Goal: Task Accomplishment & Management: Use online tool/utility

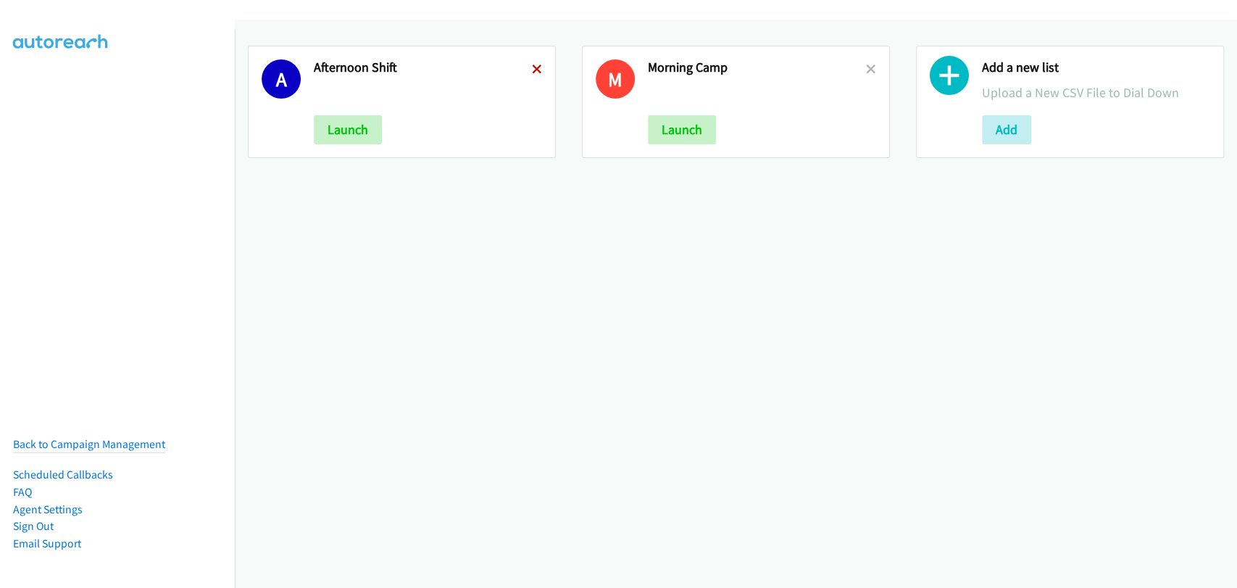
click at [535, 69] on icon at bounding box center [537, 70] width 10 height 10
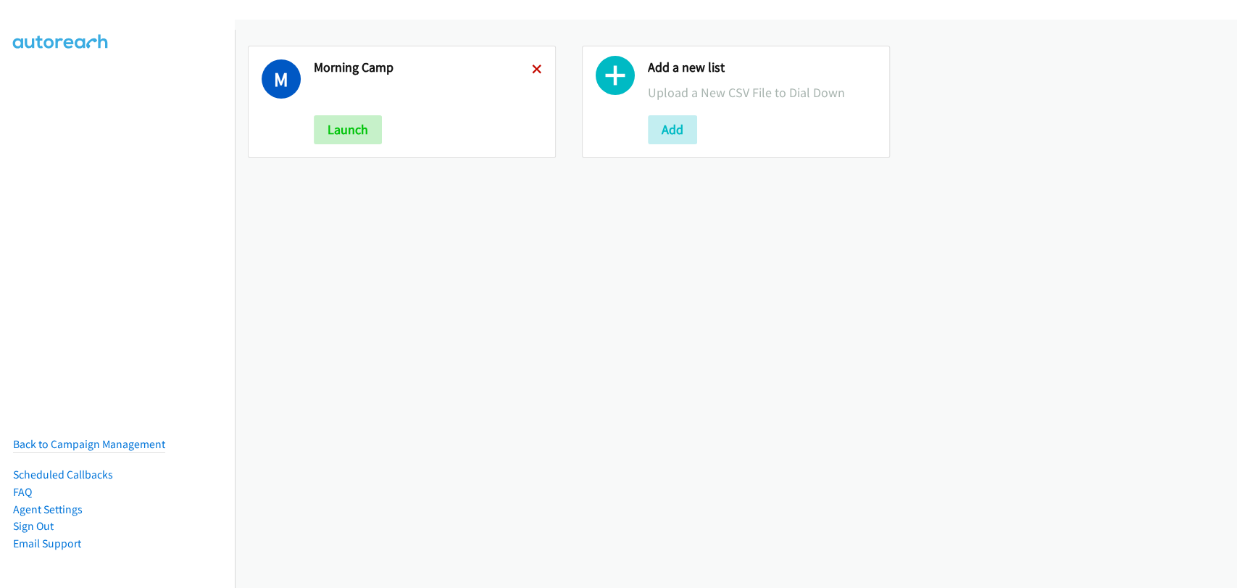
click at [532, 67] on icon at bounding box center [537, 70] width 10 height 10
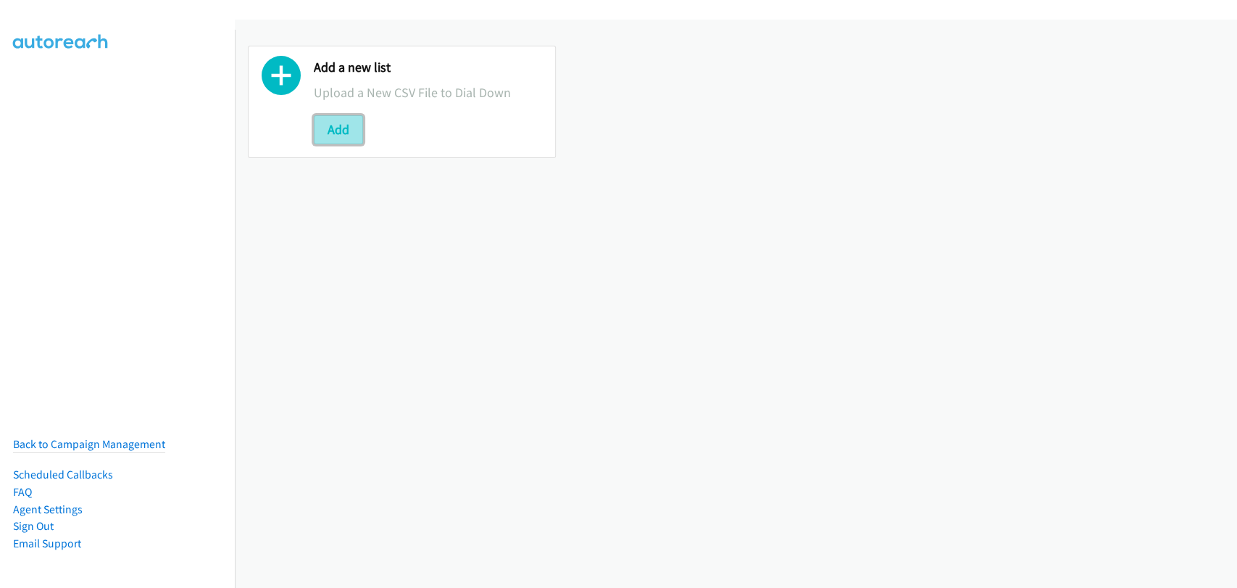
click at [345, 122] on button "Add" at bounding box center [338, 129] width 49 height 29
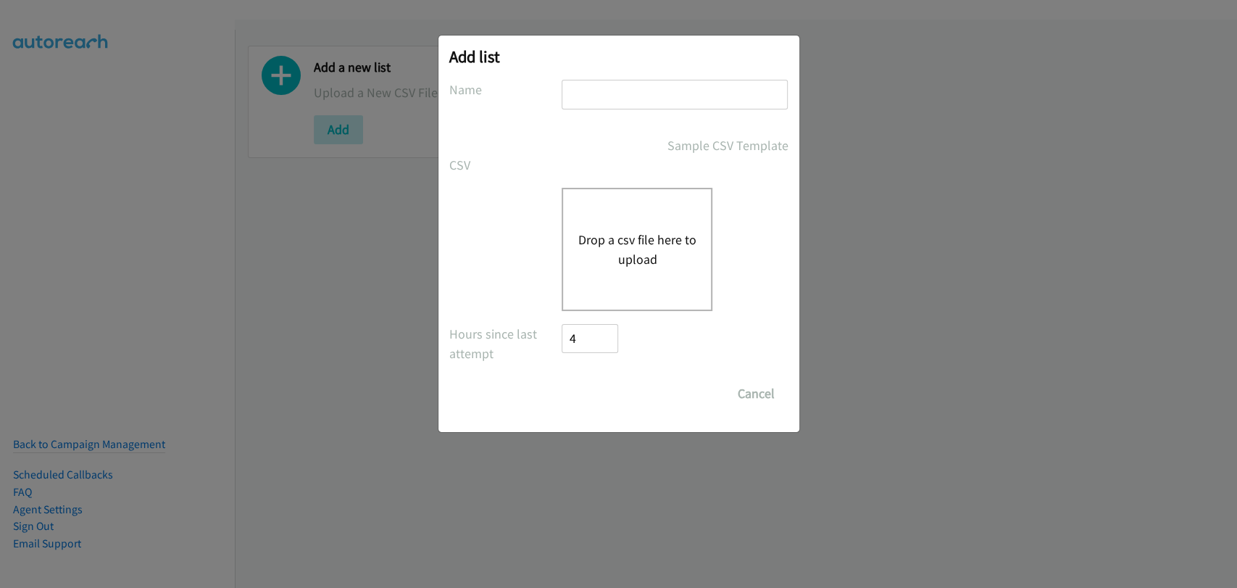
drag, startPoint x: 618, startPoint y: 94, endPoint x: 644, endPoint y: 104, distance: 28.0
click at [618, 94] on input "text" at bounding box center [675, 95] width 226 height 30
type input "Afternoon Shift"
click at [606, 230] on button "Drop a csv file here to upload" at bounding box center [637, 249] width 119 height 39
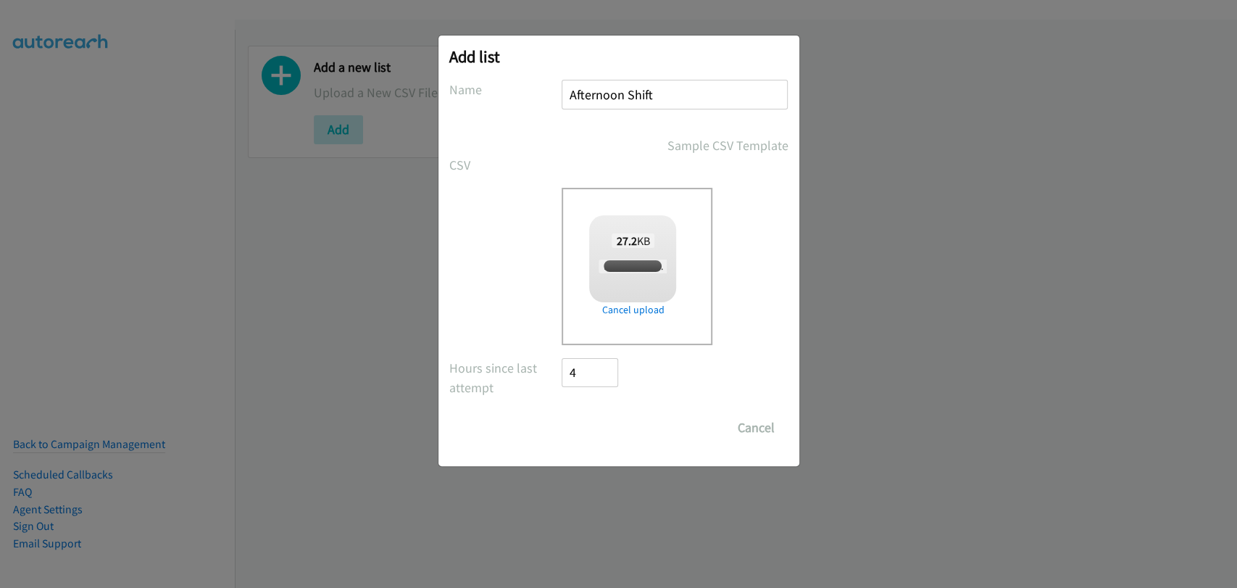
checkbox input "true"
click at [622, 421] on input "Save List" at bounding box center [600, 427] width 76 height 29
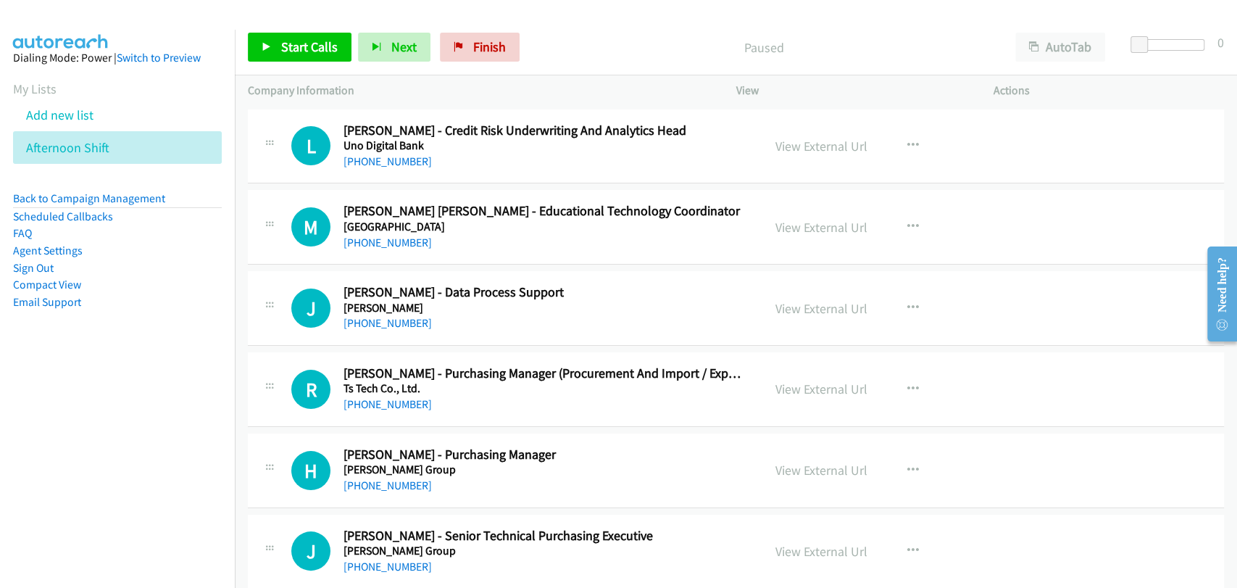
click at [312, 101] on div "Company Information" at bounding box center [479, 90] width 489 height 30
drag, startPoint x: 275, startPoint y: 41, endPoint x: 289, endPoint y: 48, distance: 15.9
click at [276, 41] on link "Start Calls" at bounding box center [300, 47] width 104 height 29
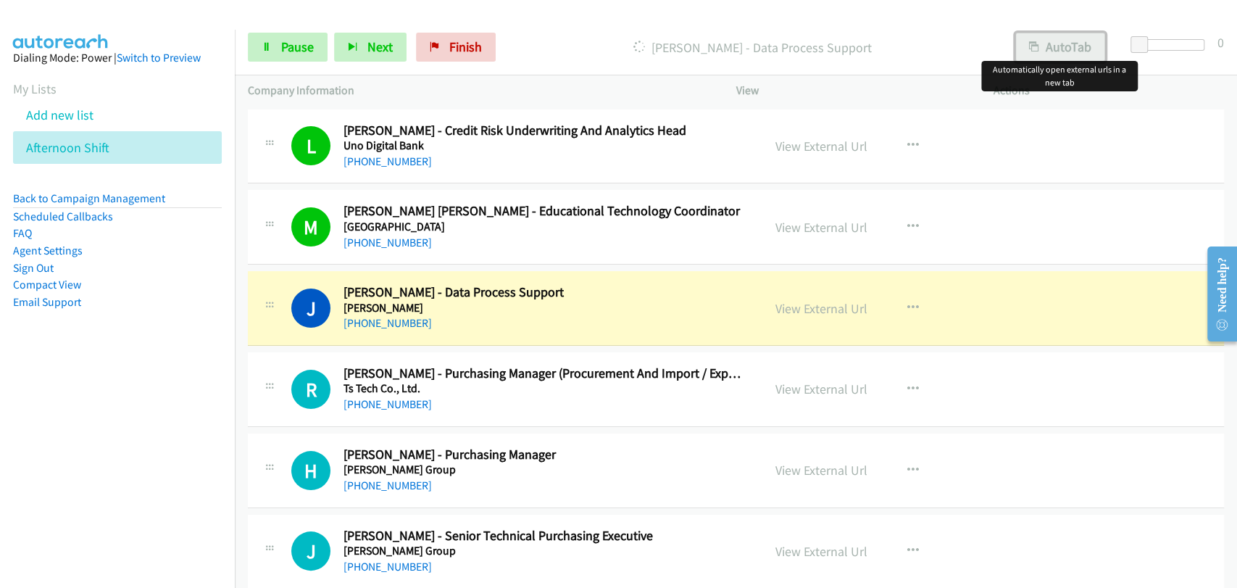
click at [1034, 38] on button "AutoTab" at bounding box center [1061, 47] width 90 height 29
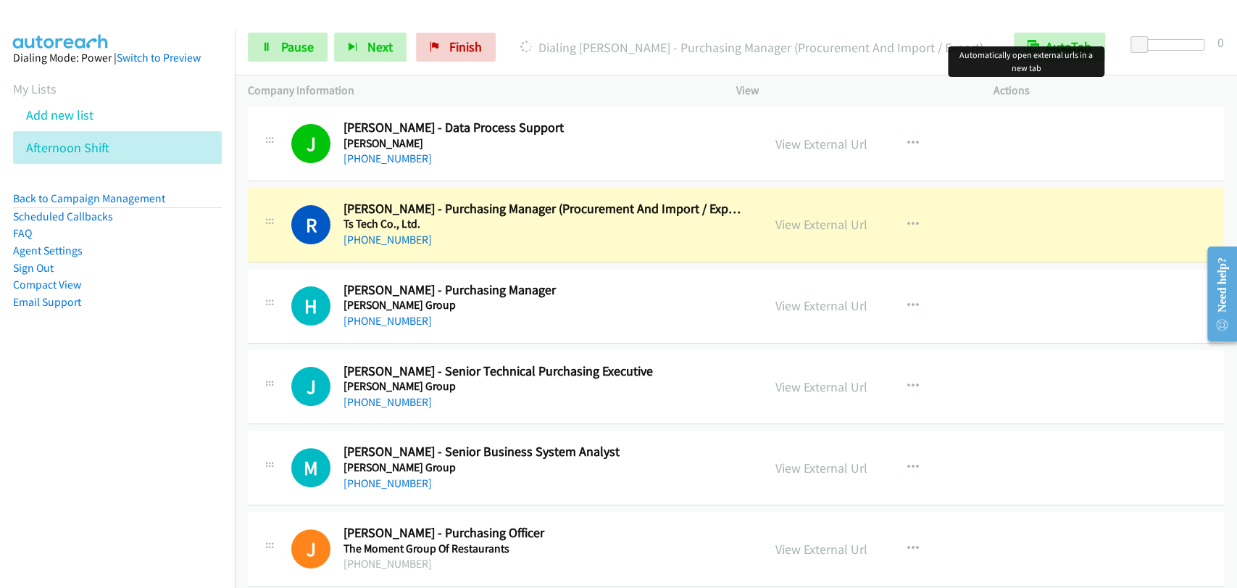
scroll to position [133, 0]
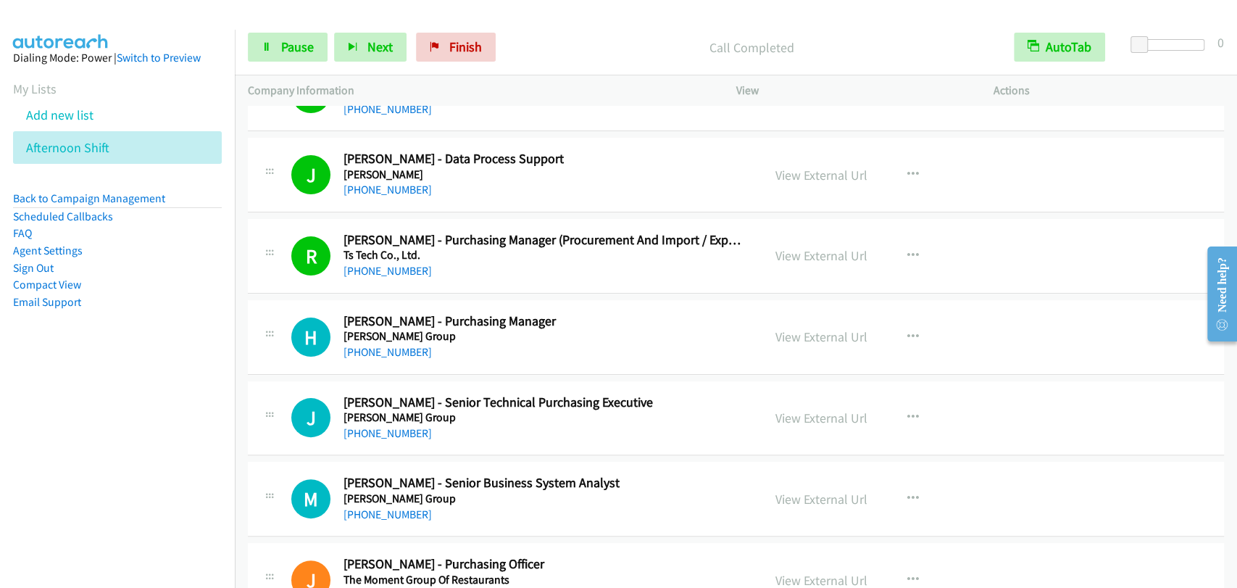
click at [307, 18] on div at bounding box center [612, 28] width 1224 height 56
click at [297, 43] on span "Pause" at bounding box center [297, 46] width 33 height 17
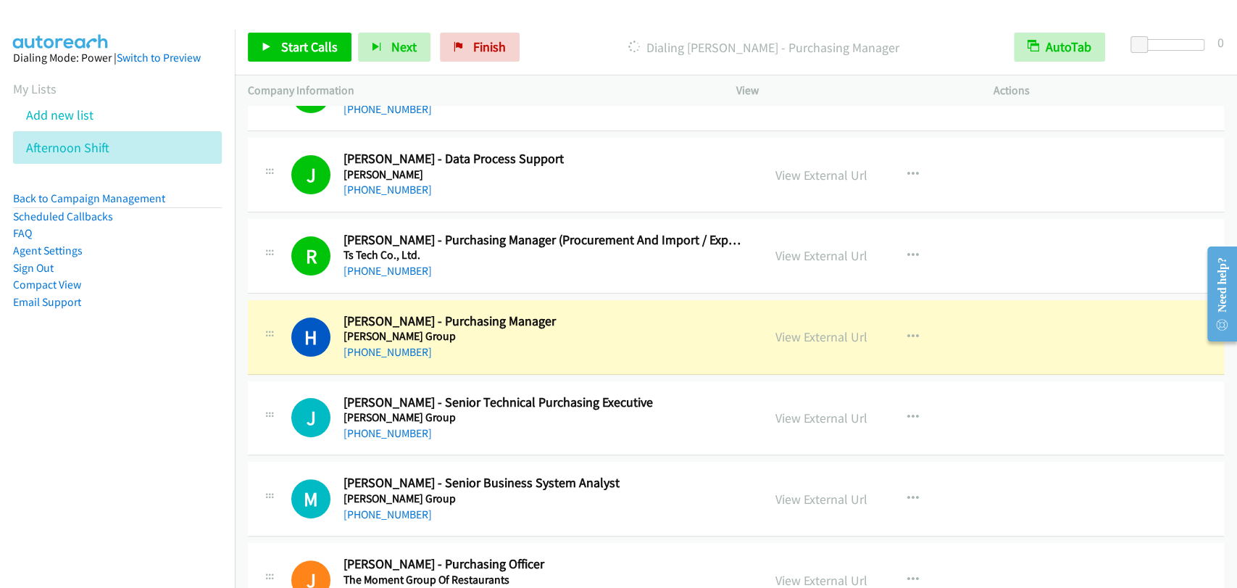
click at [255, 29] on div "Start Calls Pause Next Finish Dialing Hilda Mendoza - Purchasing Manager AutoTa…" at bounding box center [736, 48] width 1002 height 56
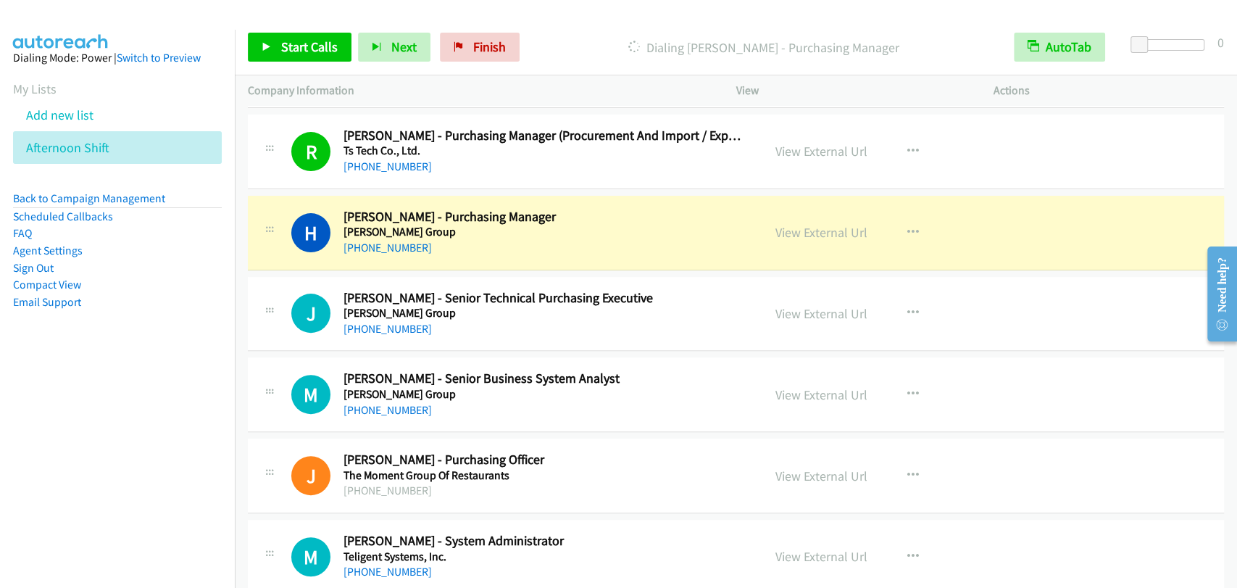
scroll to position [268, 0]
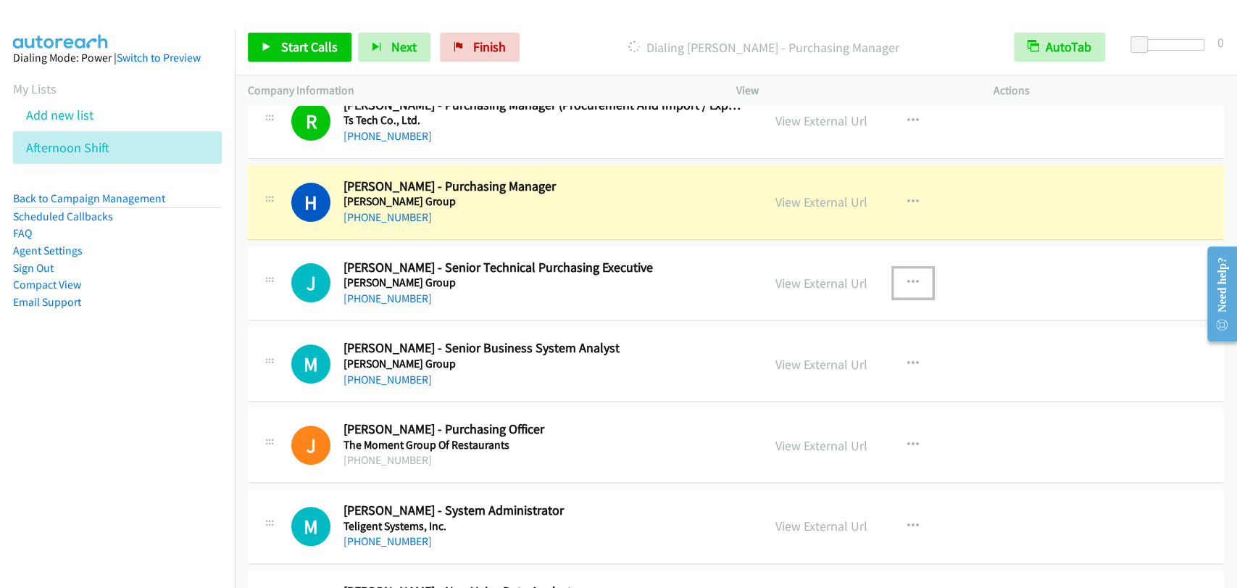
click at [908, 284] on icon "button" at bounding box center [914, 283] width 12 height 12
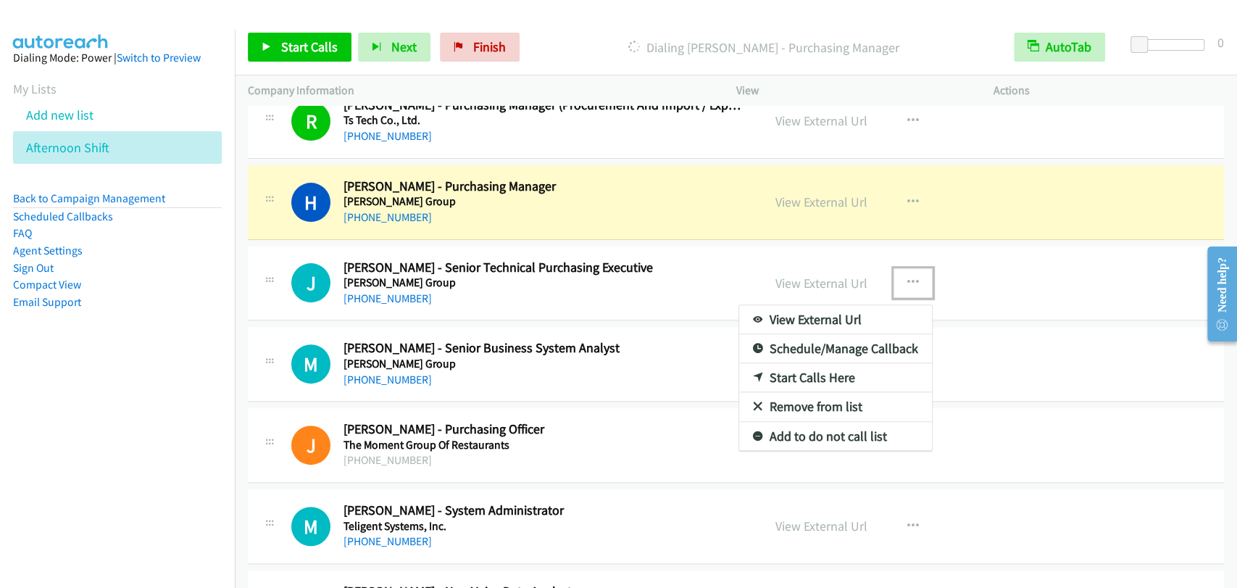
click at [805, 404] on link "Remove from list" at bounding box center [835, 406] width 193 height 29
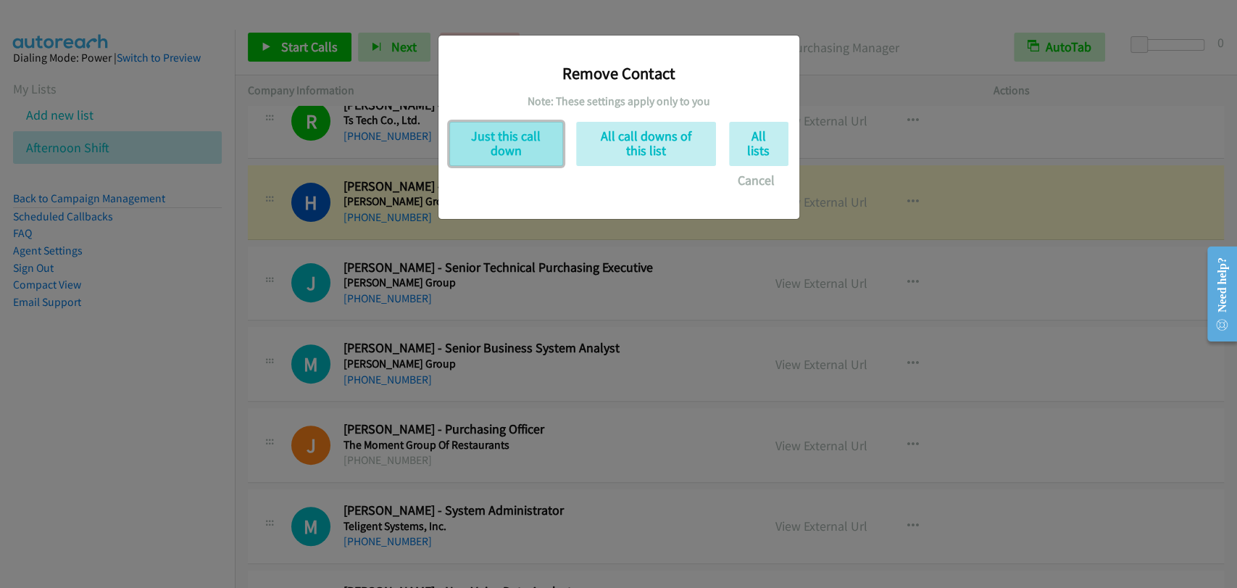
click at [514, 134] on button "Just this call down" at bounding box center [506, 144] width 114 height 44
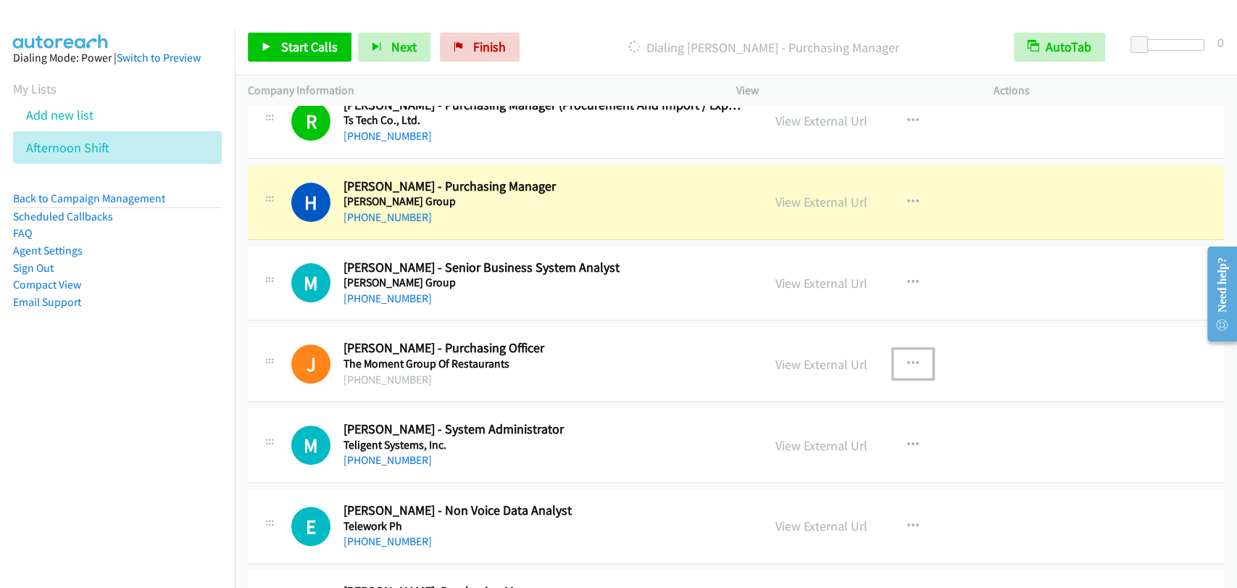
click at [915, 351] on button "button" at bounding box center [913, 363] width 39 height 29
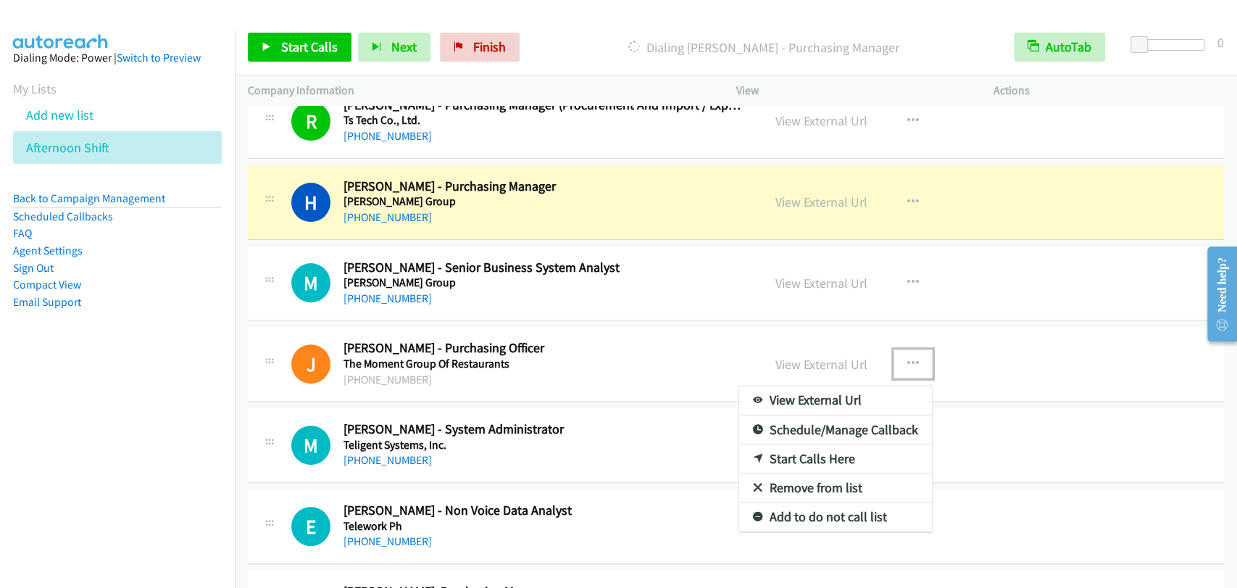
click at [790, 478] on link "Remove from list" at bounding box center [835, 487] width 193 height 29
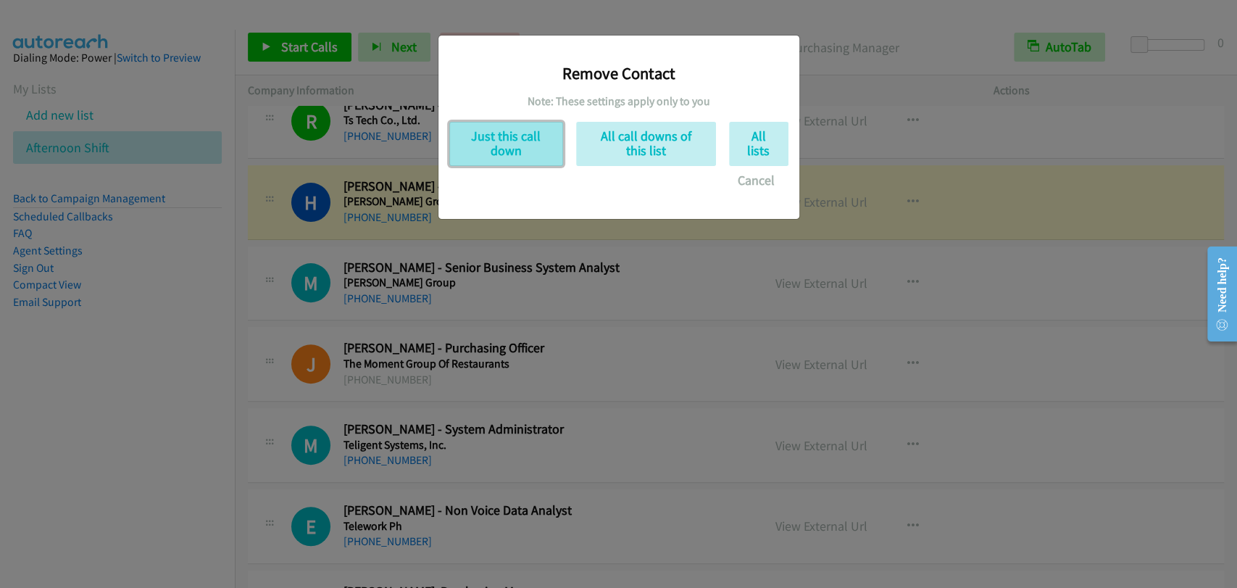
click at [504, 157] on button "Just this call down" at bounding box center [506, 144] width 114 height 44
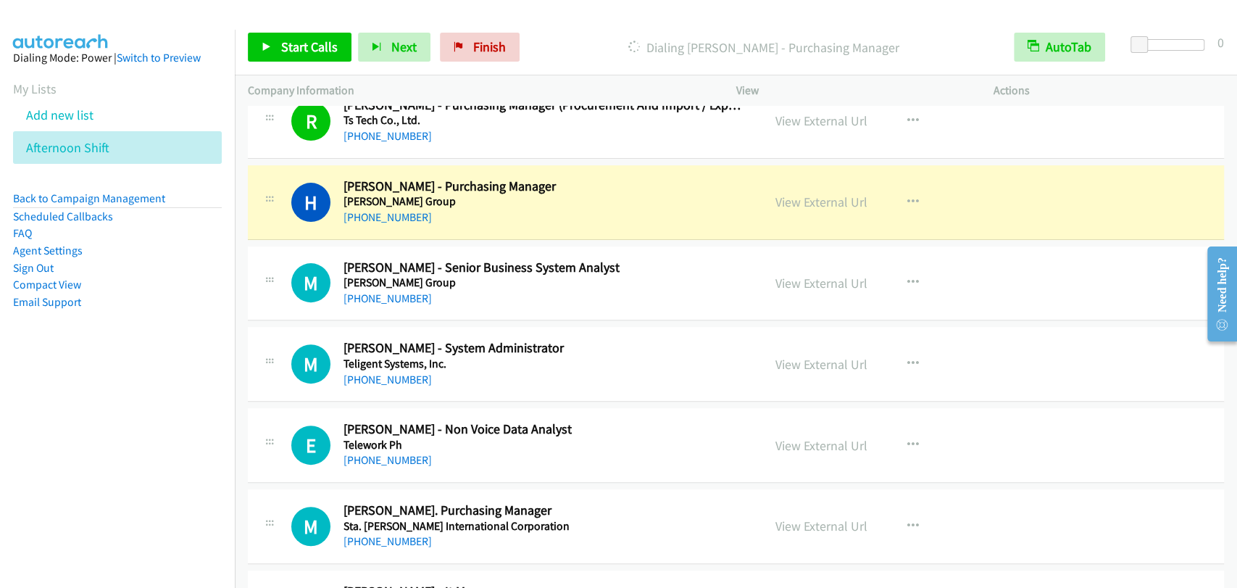
scroll to position [536, 0]
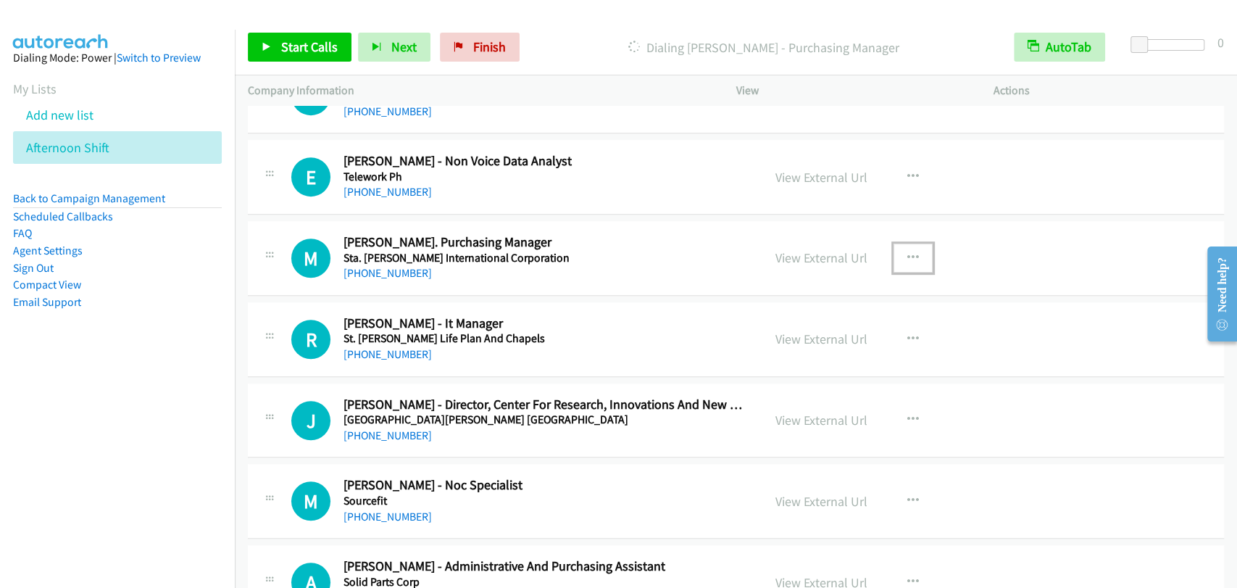
click at [894, 257] on button "button" at bounding box center [913, 258] width 39 height 29
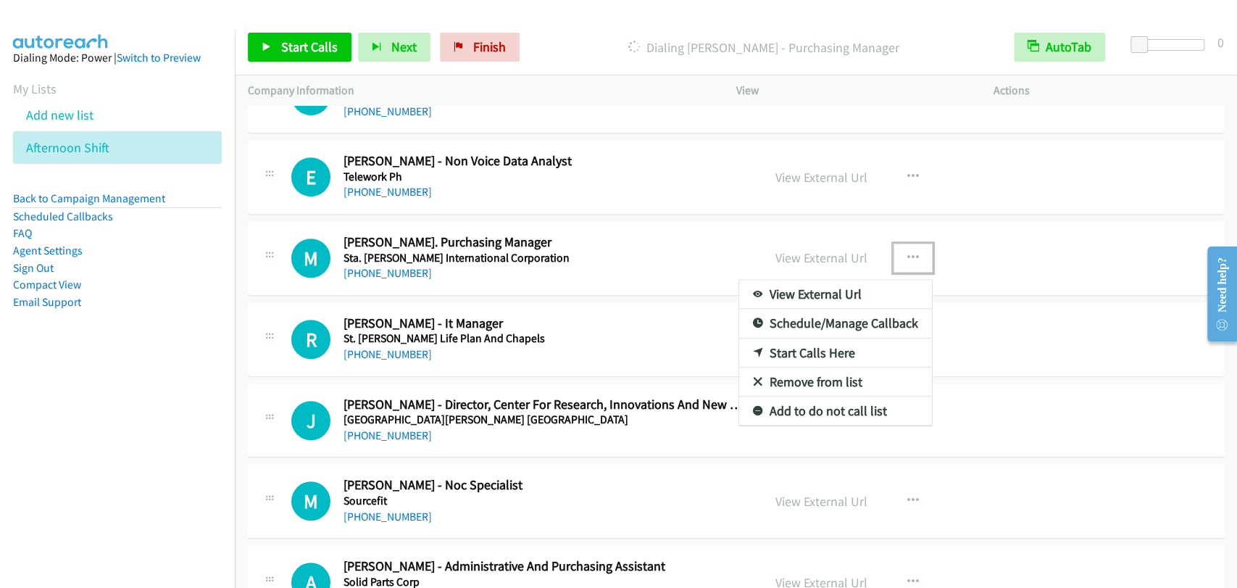
click at [797, 376] on link "Remove from list" at bounding box center [835, 381] width 193 height 29
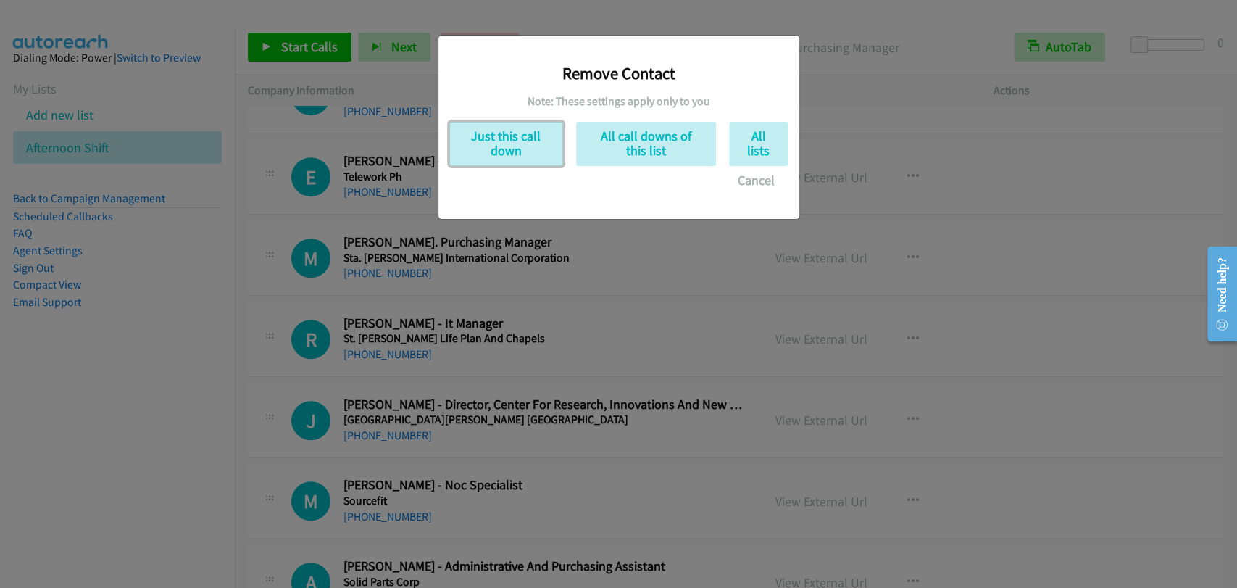
drag, startPoint x: 473, startPoint y: 147, endPoint x: 534, endPoint y: 196, distance: 78.5
click at [473, 147] on button "Just this call down" at bounding box center [506, 144] width 114 height 44
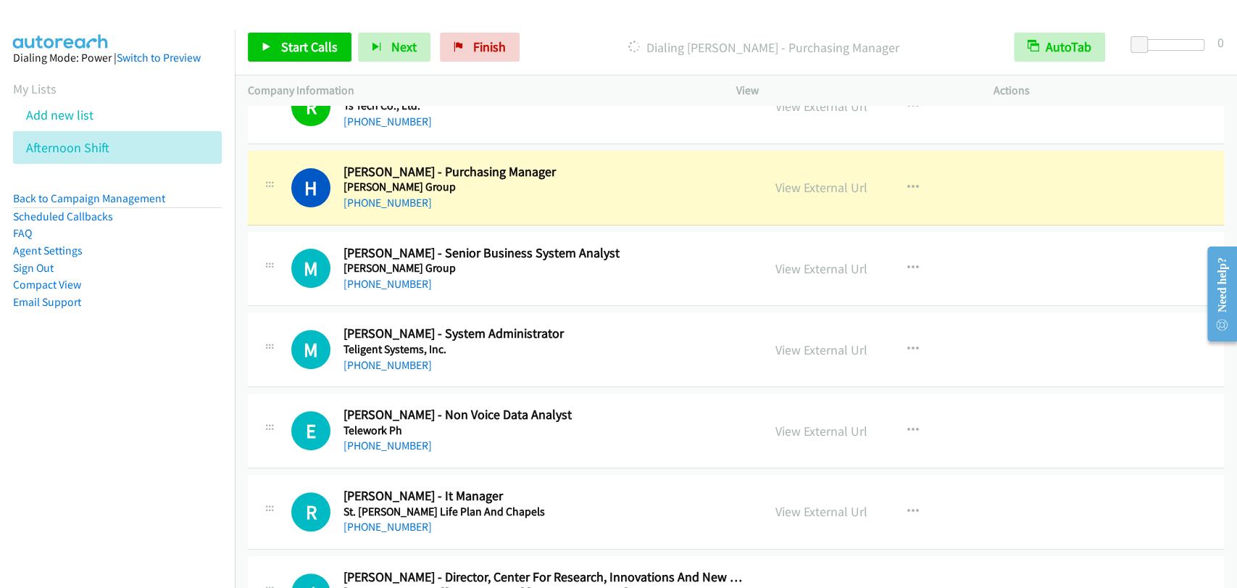
scroll to position [268, 0]
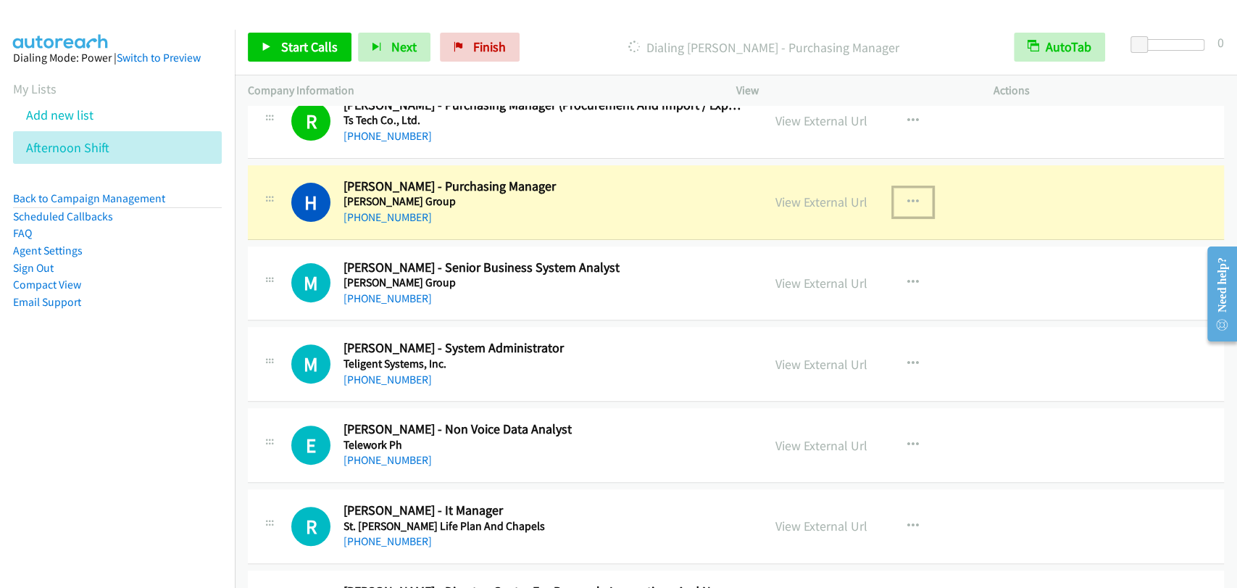
click at [908, 199] on icon "button" at bounding box center [914, 202] width 12 height 12
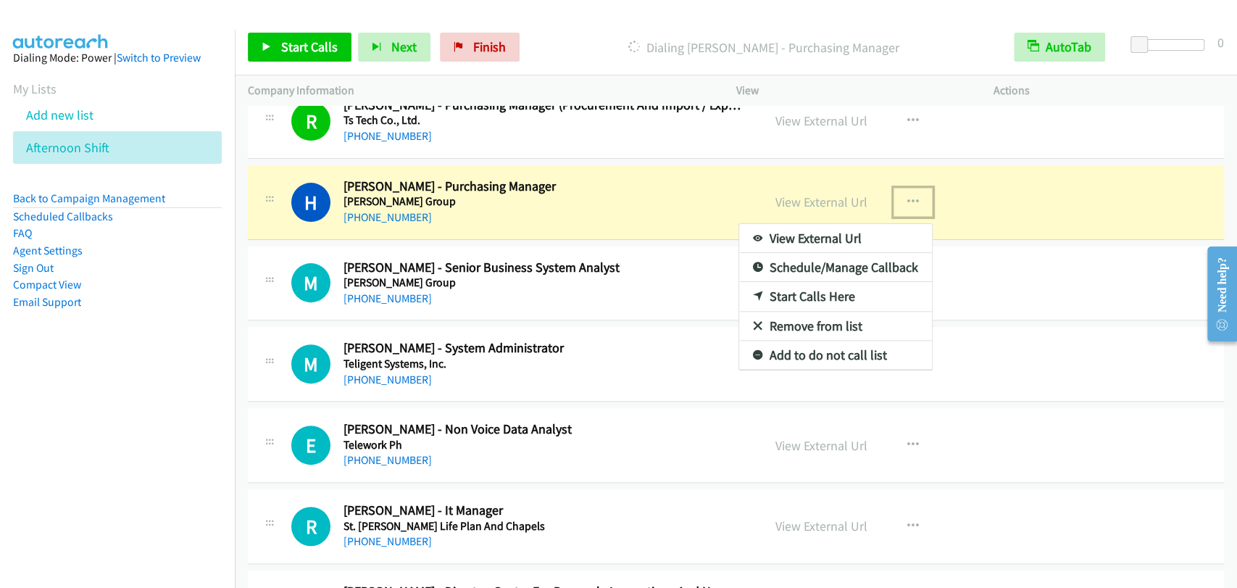
click at [815, 317] on link "Remove from list" at bounding box center [835, 326] width 193 height 29
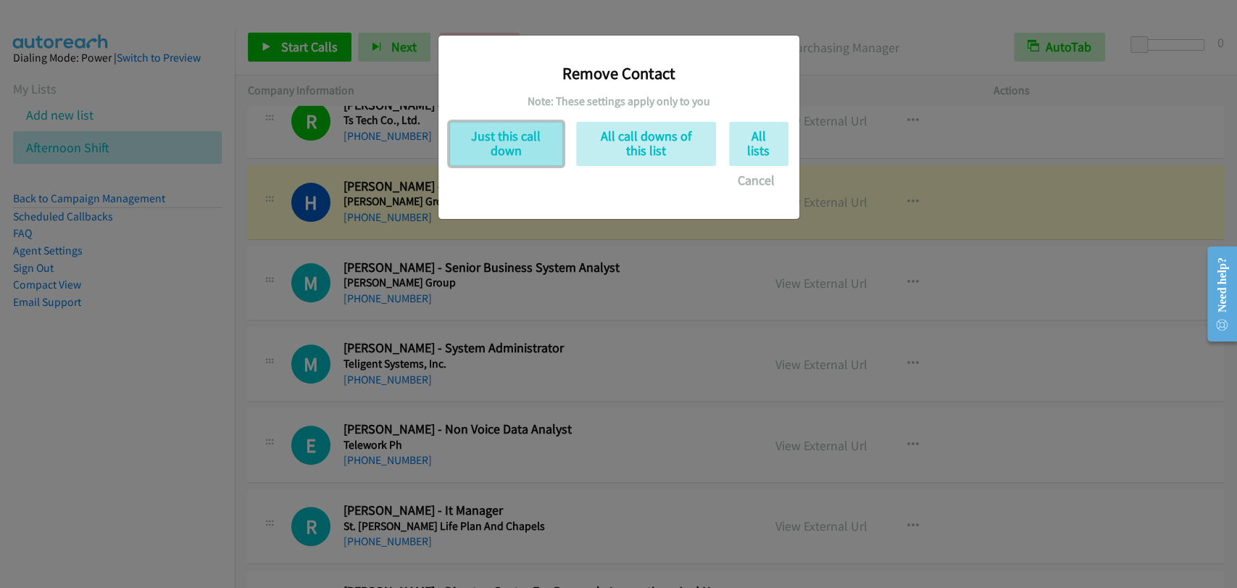
click at [494, 154] on button "Just this call down" at bounding box center [506, 144] width 114 height 44
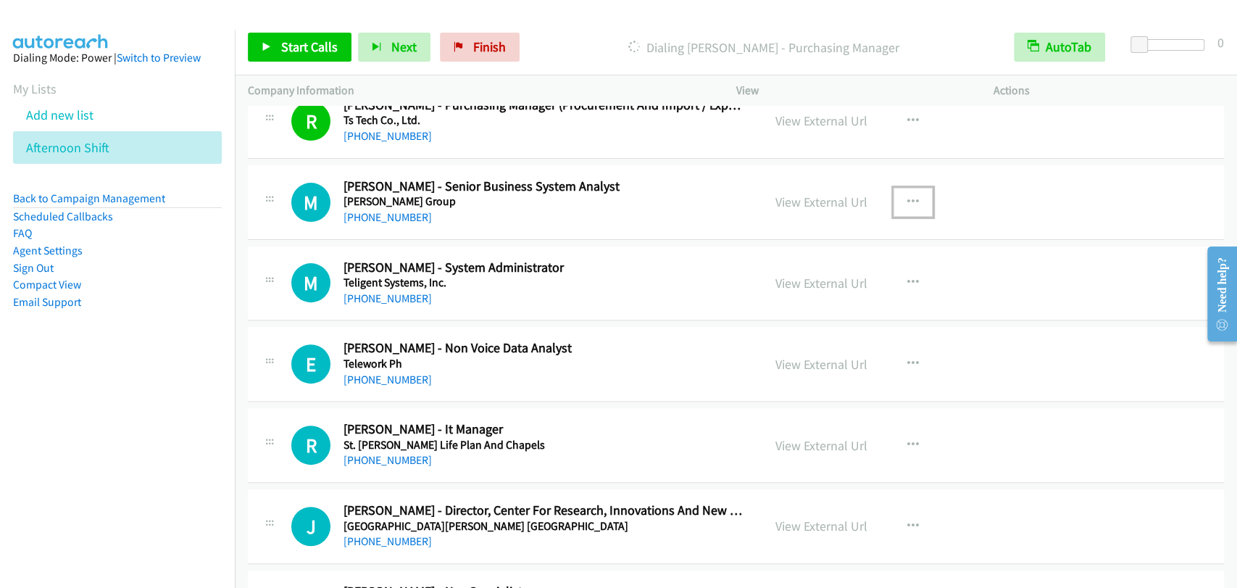
click at [908, 204] on icon "button" at bounding box center [914, 202] width 12 height 12
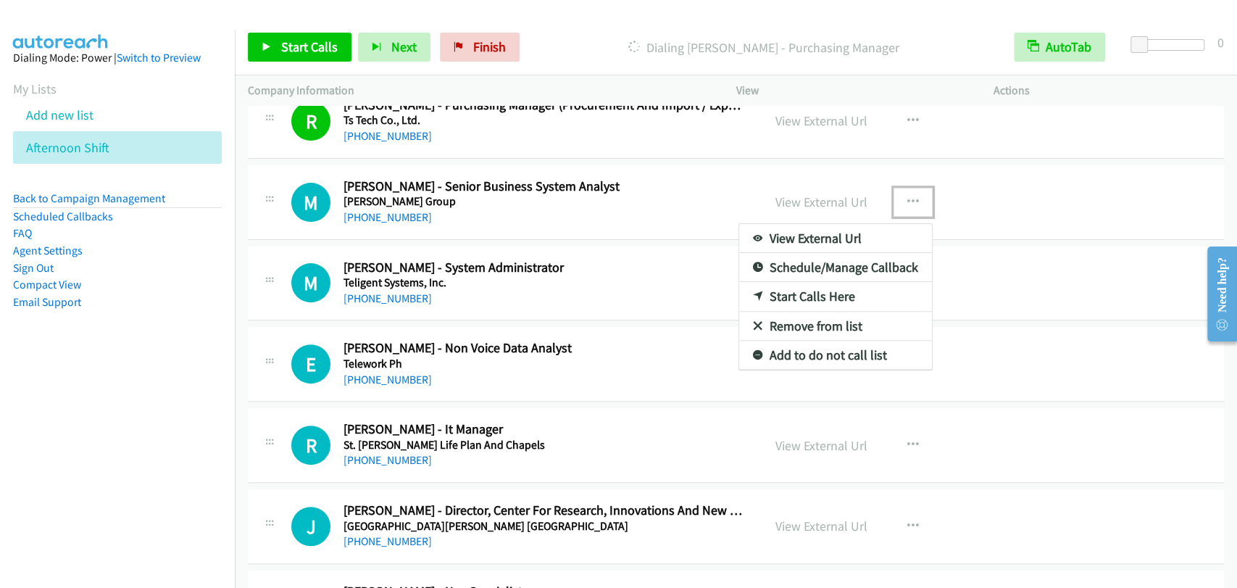
click at [809, 299] on link "Start Calls Here" at bounding box center [835, 296] width 193 height 29
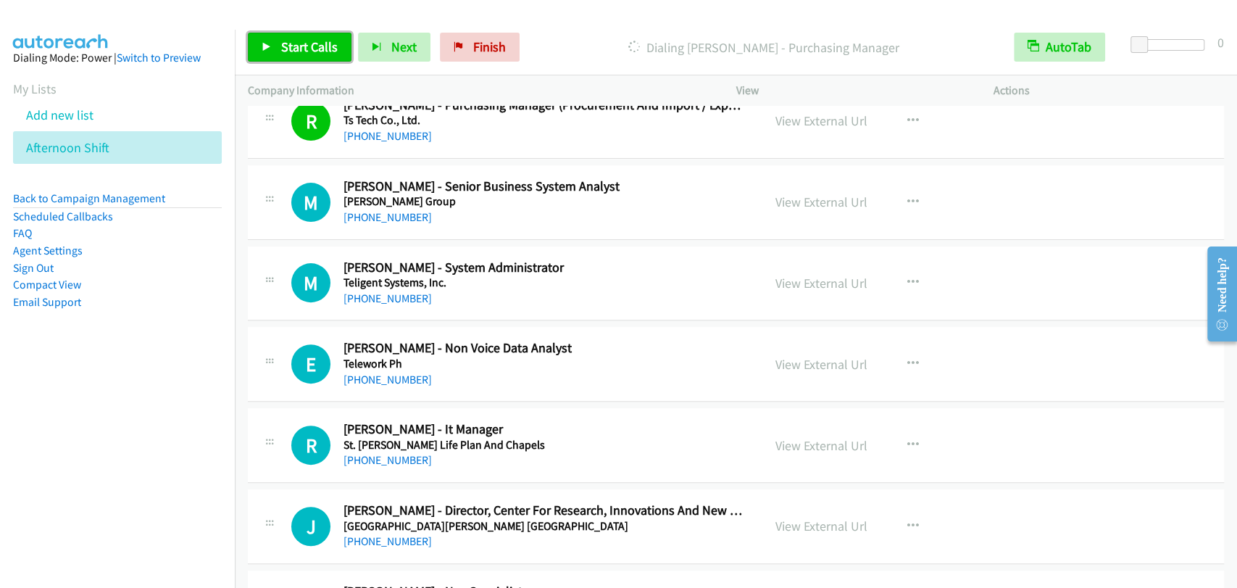
click at [304, 49] on span "Start Calls" at bounding box center [309, 46] width 57 height 17
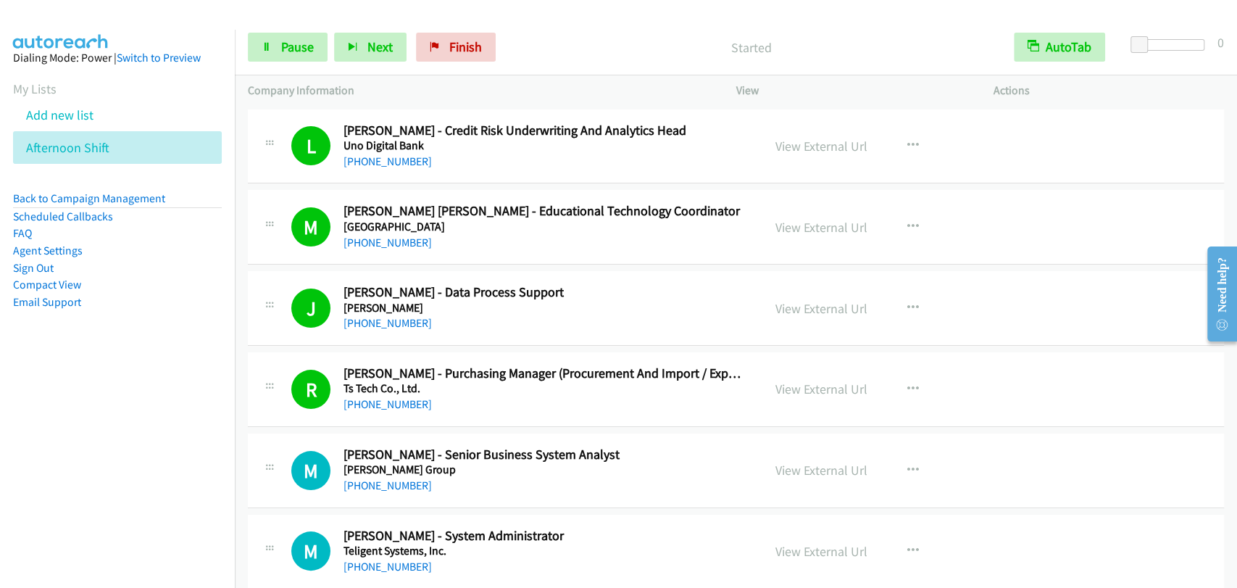
scroll to position [133, 0]
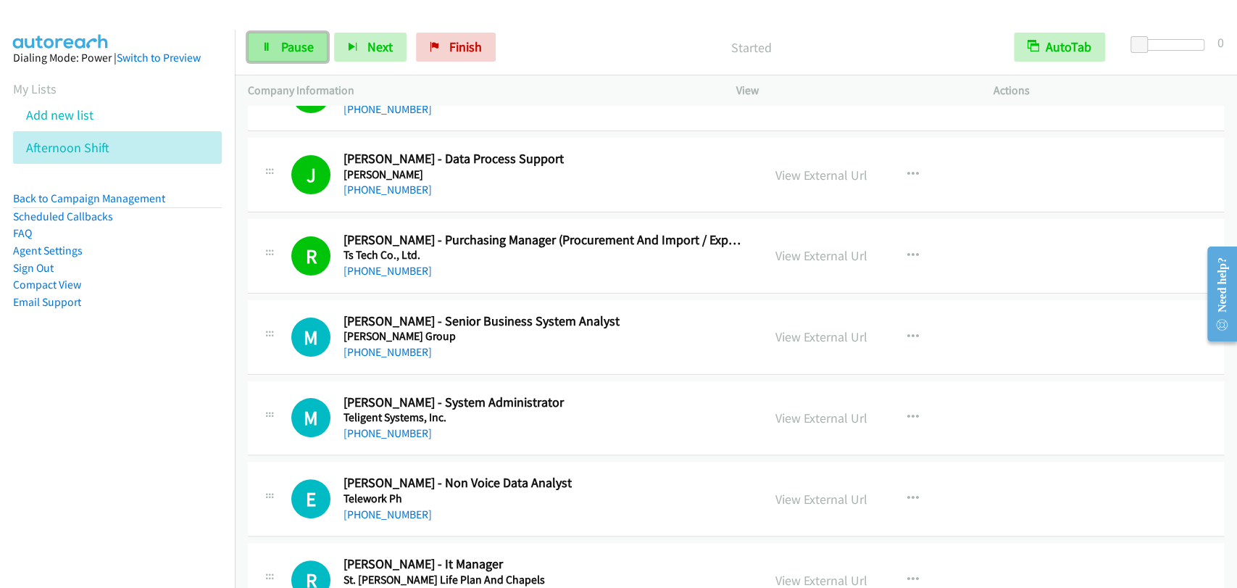
click at [277, 43] on link "Pause" at bounding box center [288, 47] width 80 height 29
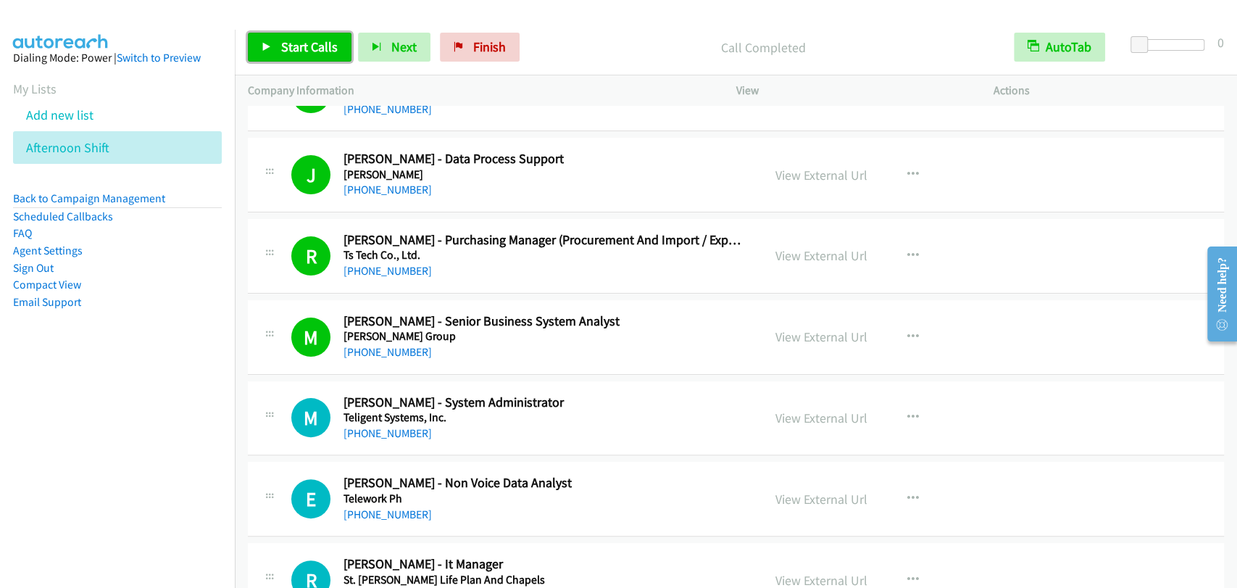
drag, startPoint x: 323, startPoint y: 46, endPoint x: 655, endPoint y: 134, distance: 343.6
click at [322, 46] on span "Start Calls" at bounding box center [309, 46] width 57 height 17
click at [1058, 320] on div "M Callback Scheduled Melanie Madrigal Desabelle - Senior Business System Analys…" at bounding box center [736, 337] width 976 height 75
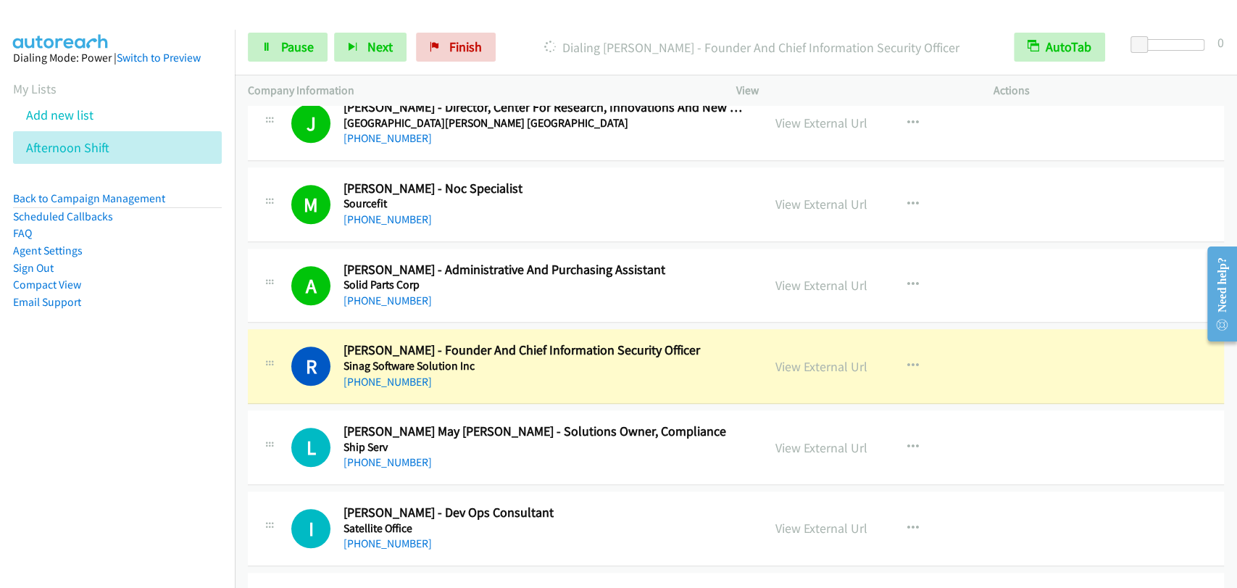
scroll to position [805, 0]
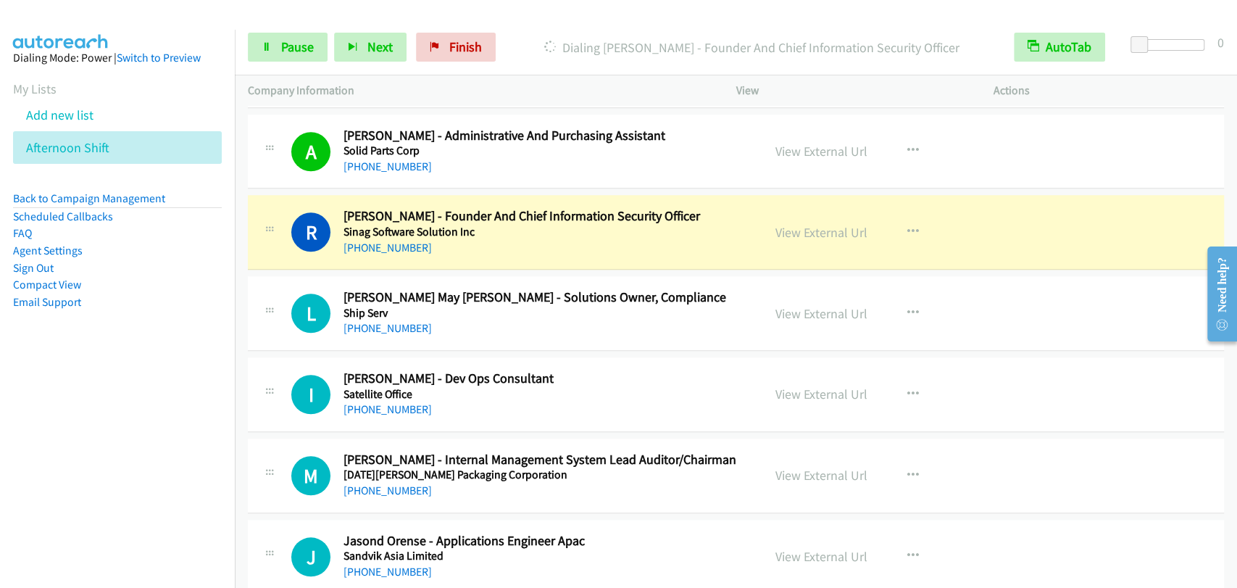
click at [259, 291] on div "L Callback Scheduled Lara May Bautista - Solutions Owner, Compliance Ship Serv …" at bounding box center [505, 313] width 515 height 48
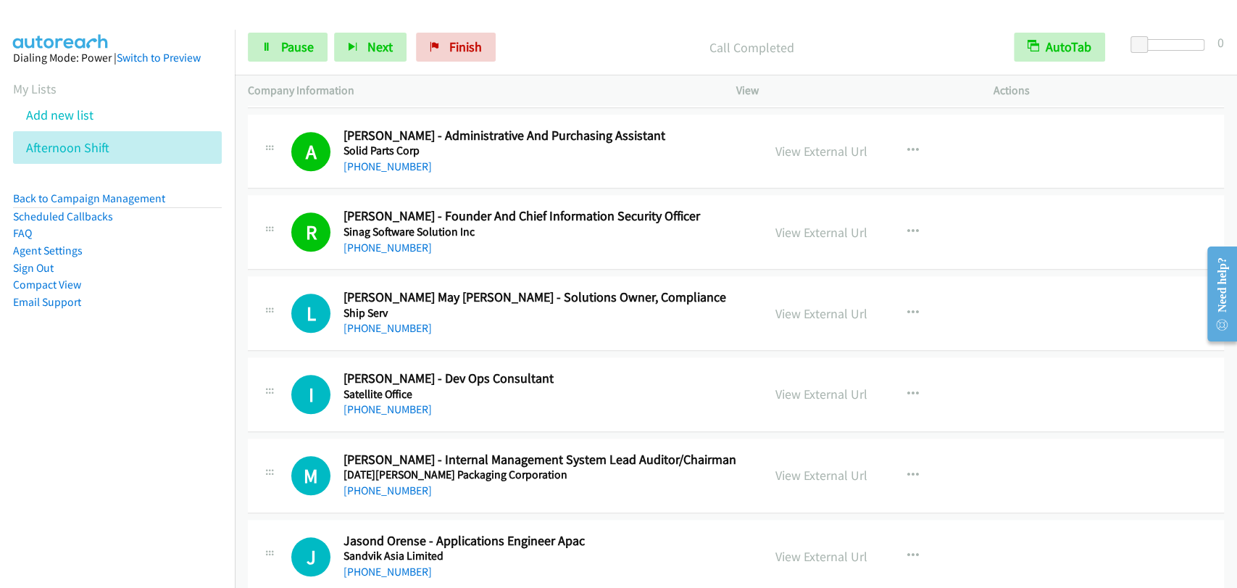
click at [262, 62] on div "Start Calls Pause Next Finish Call Completed AutoTab AutoTab 0" at bounding box center [736, 48] width 1002 height 56
click at [300, 47] on span "Pause" at bounding box center [297, 46] width 33 height 17
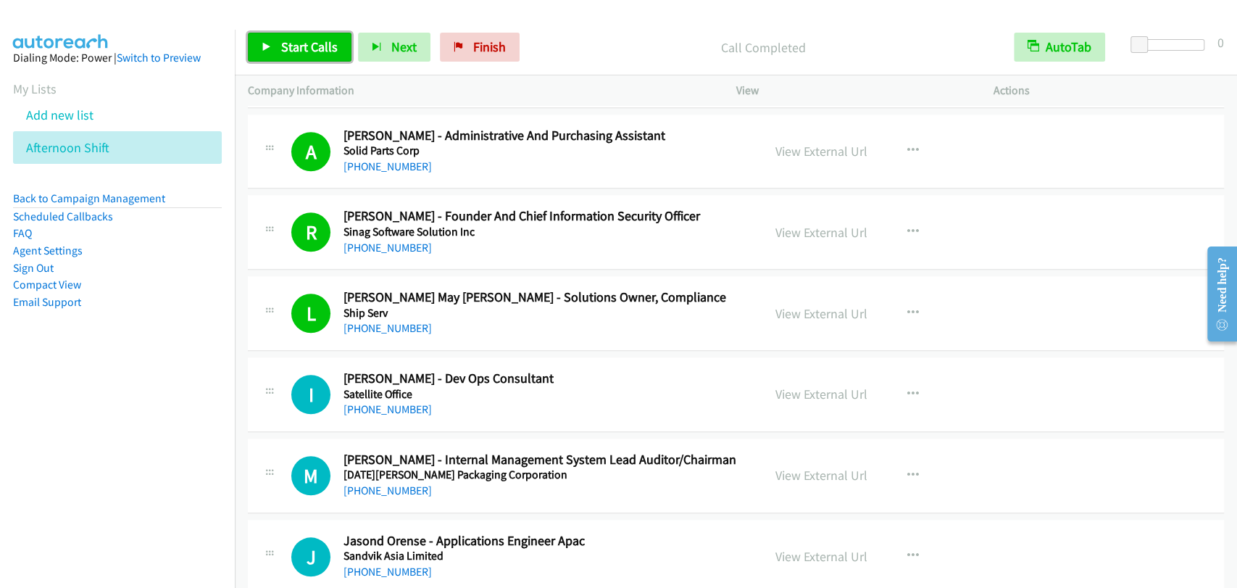
click at [291, 51] on span "Start Calls" at bounding box center [309, 46] width 57 height 17
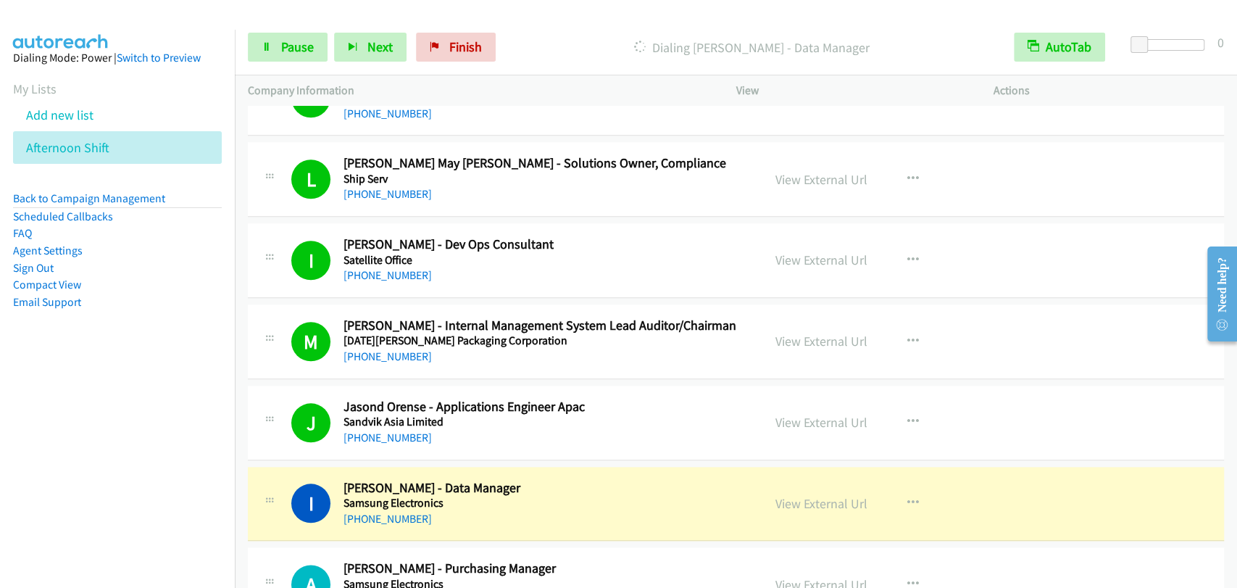
scroll to position [1208, 0]
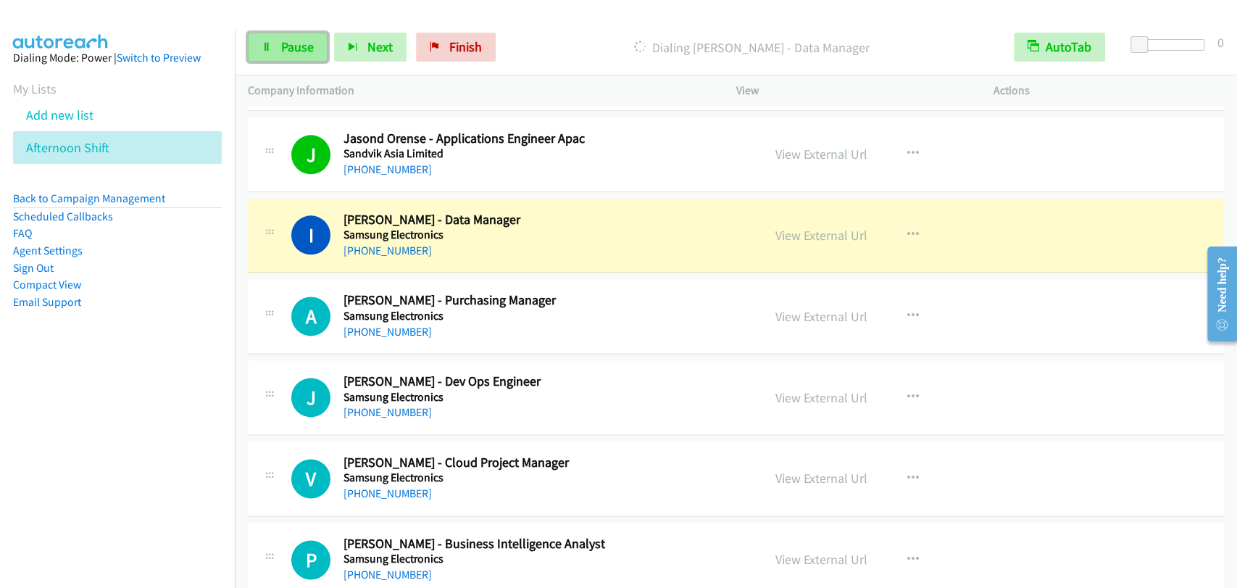
click at [286, 42] on span "Pause" at bounding box center [297, 46] width 33 height 17
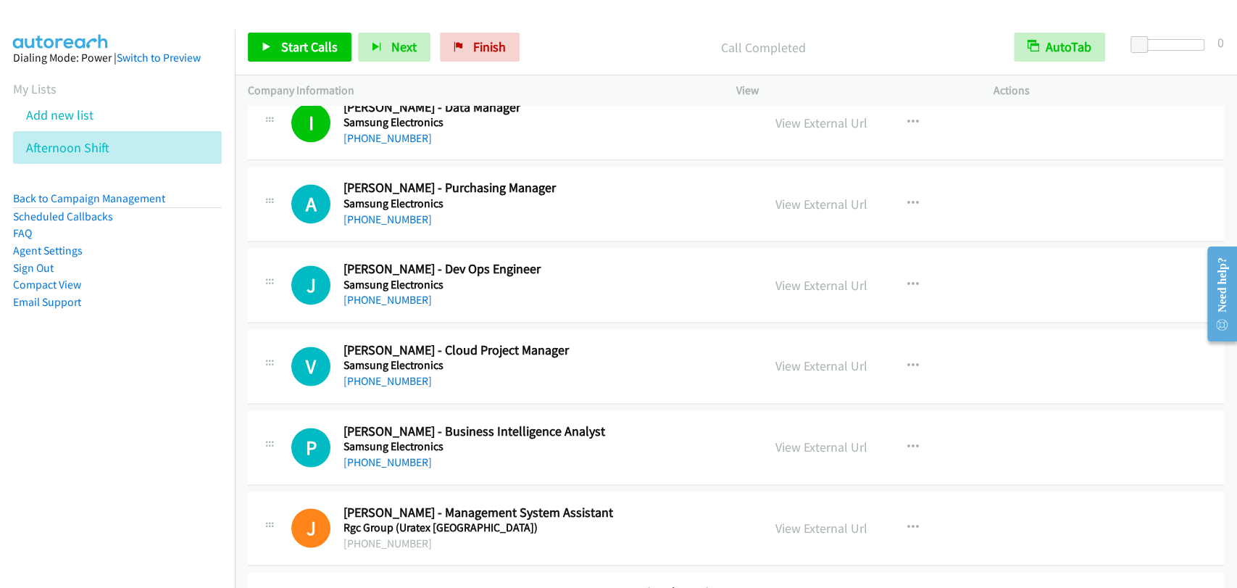
scroll to position [1342, 0]
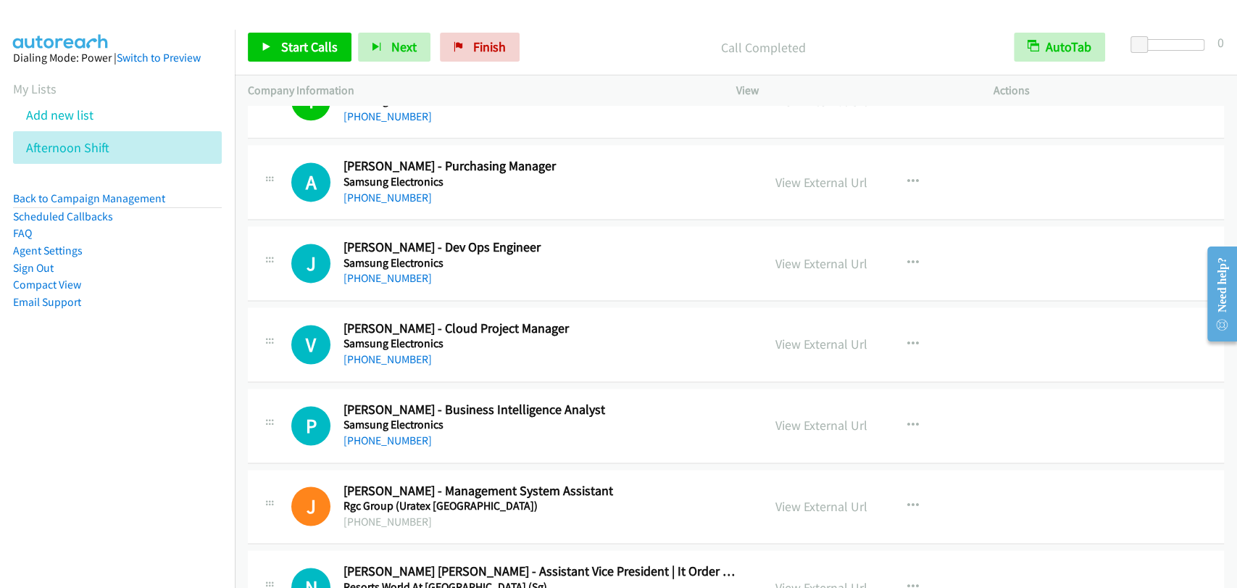
click at [290, 283] on div "J Callback Scheduled Jenefer Gavina - Dev Ops Engineer Samsung Electronics Asia…" at bounding box center [505, 263] width 489 height 48
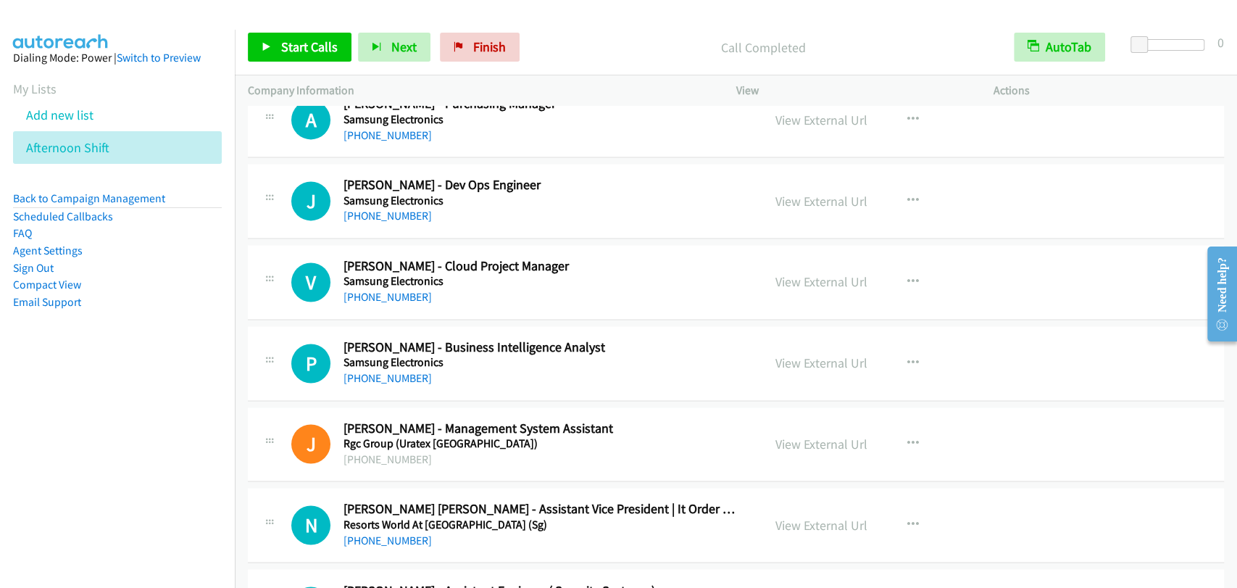
scroll to position [1477, 0]
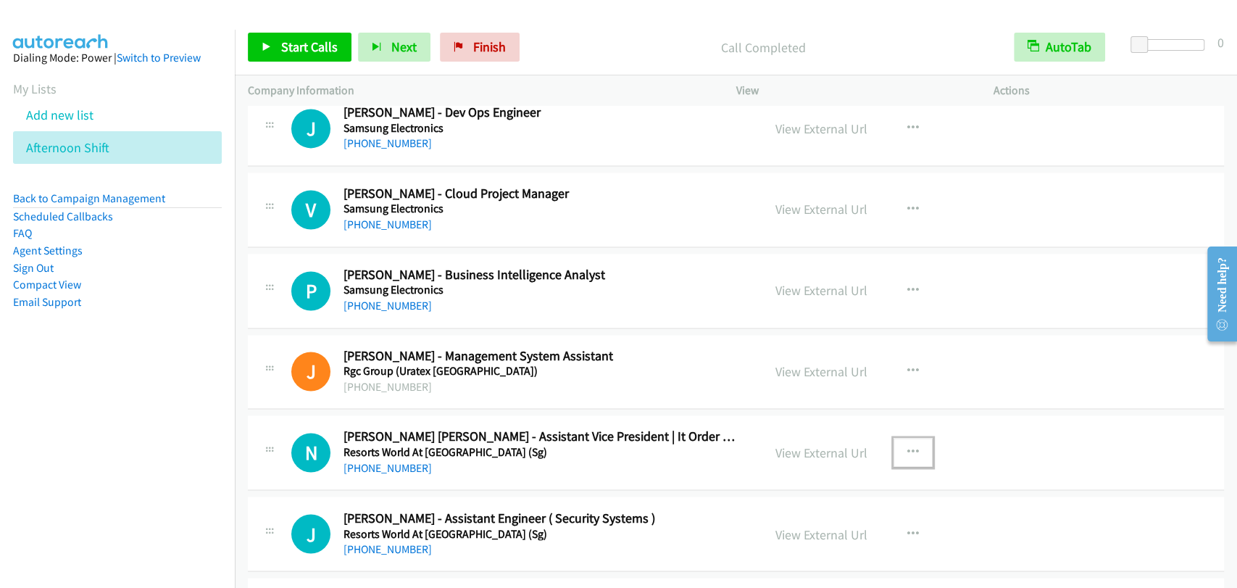
click at [908, 442] on button "button" at bounding box center [913, 452] width 39 height 29
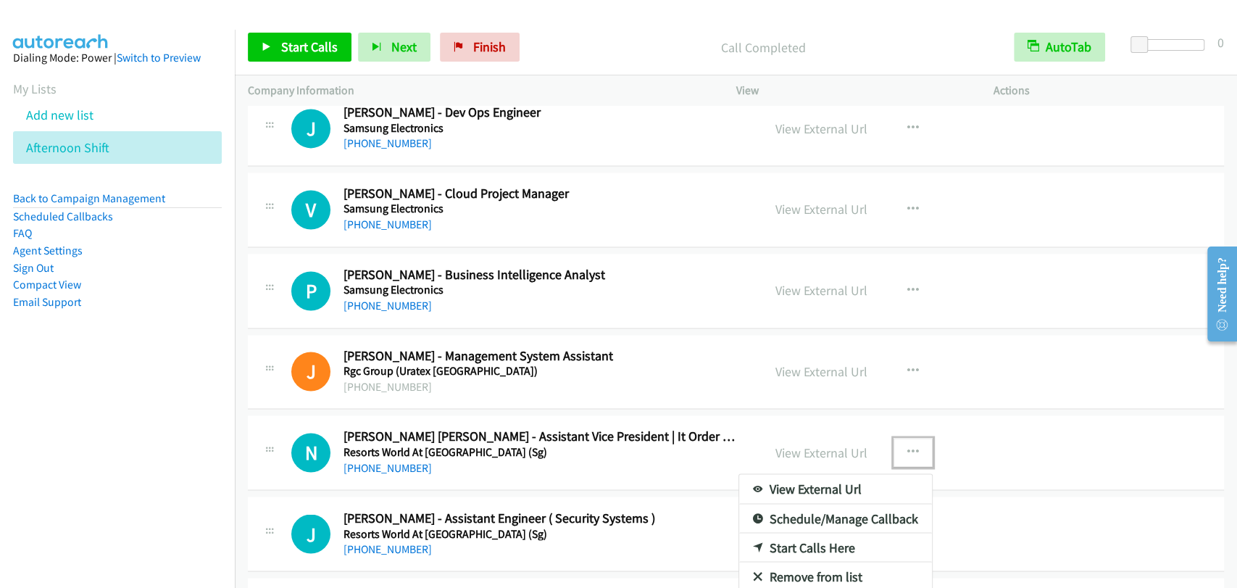
click at [823, 542] on link "Start Calls Here" at bounding box center [835, 547] width 193 height 29
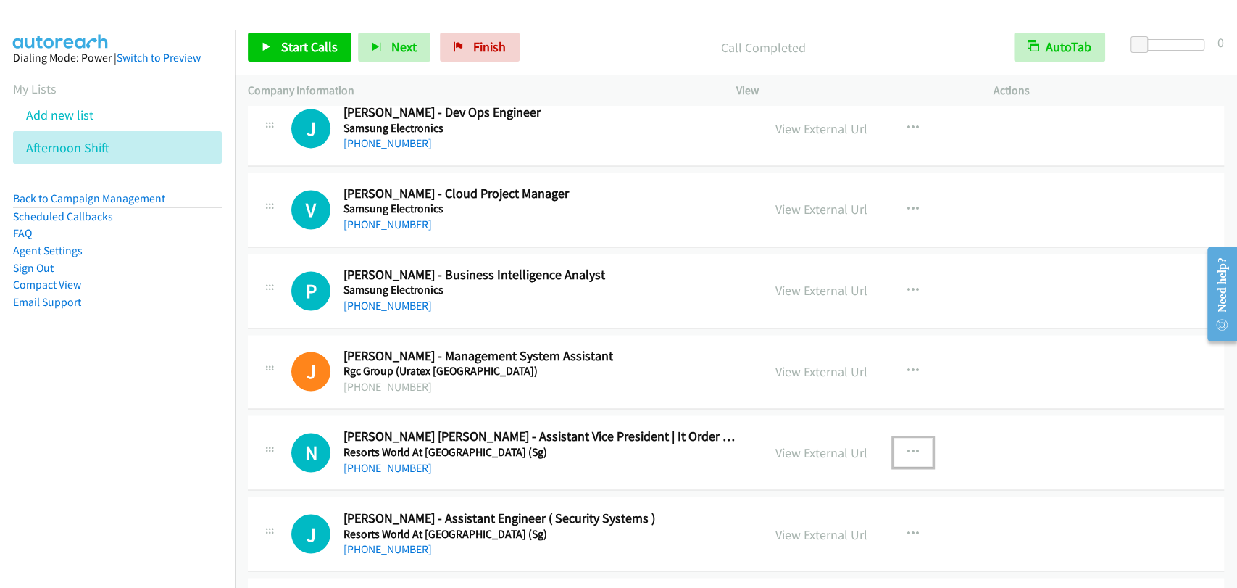
click at [908, 448] on icon "button" at bounding box center [914, 453] width 12 height 12
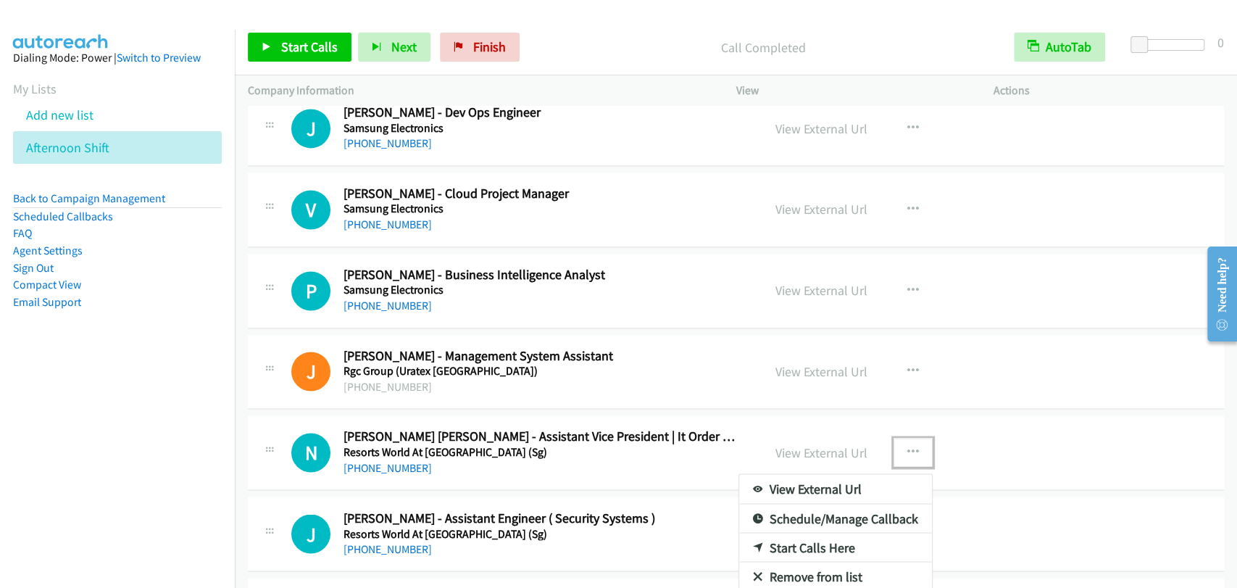
click at [810, 547] on link "Start Calls Here" at bounding box center [835, 547] width 193 height 29
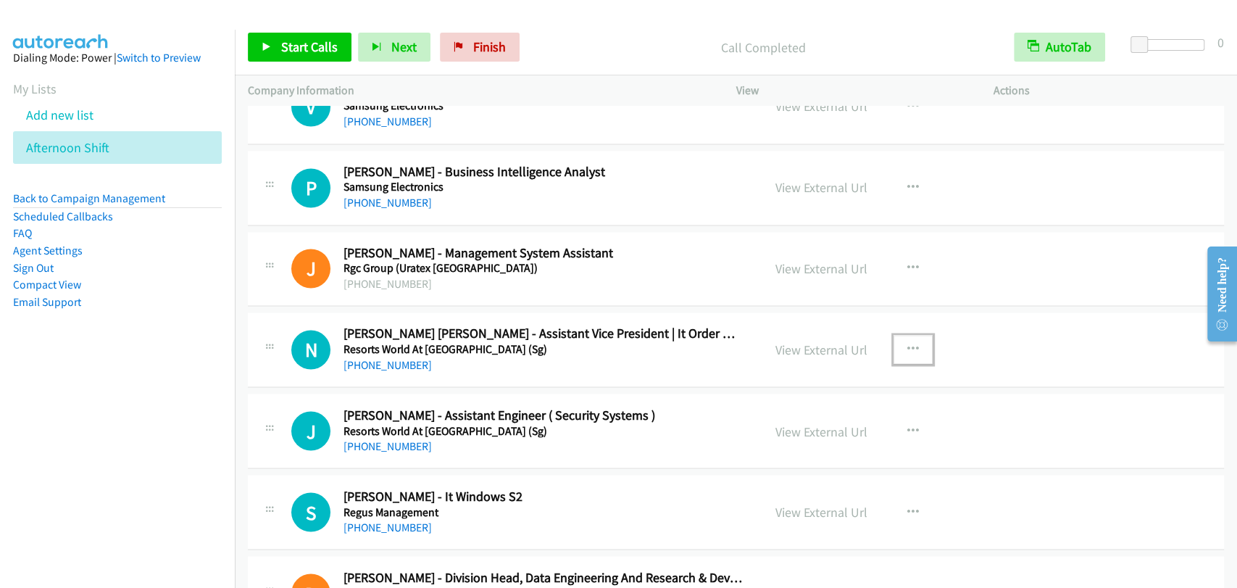
scroll to position [1611, 0]
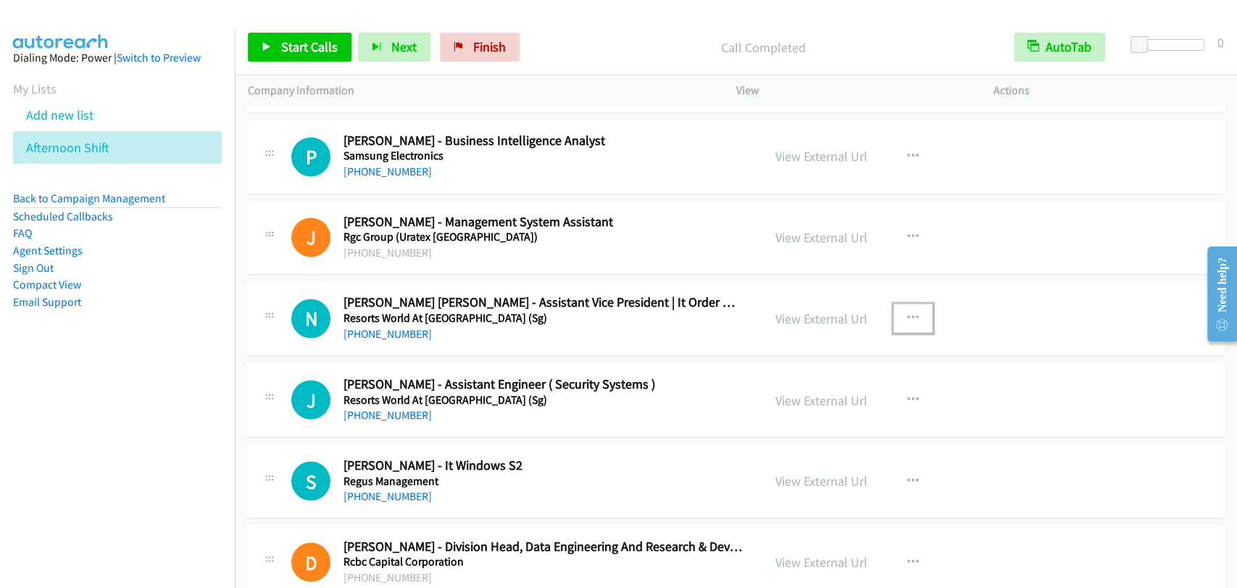
click at [913, 321] on button "button" at bounding box center [913, 318] width 39 height 29
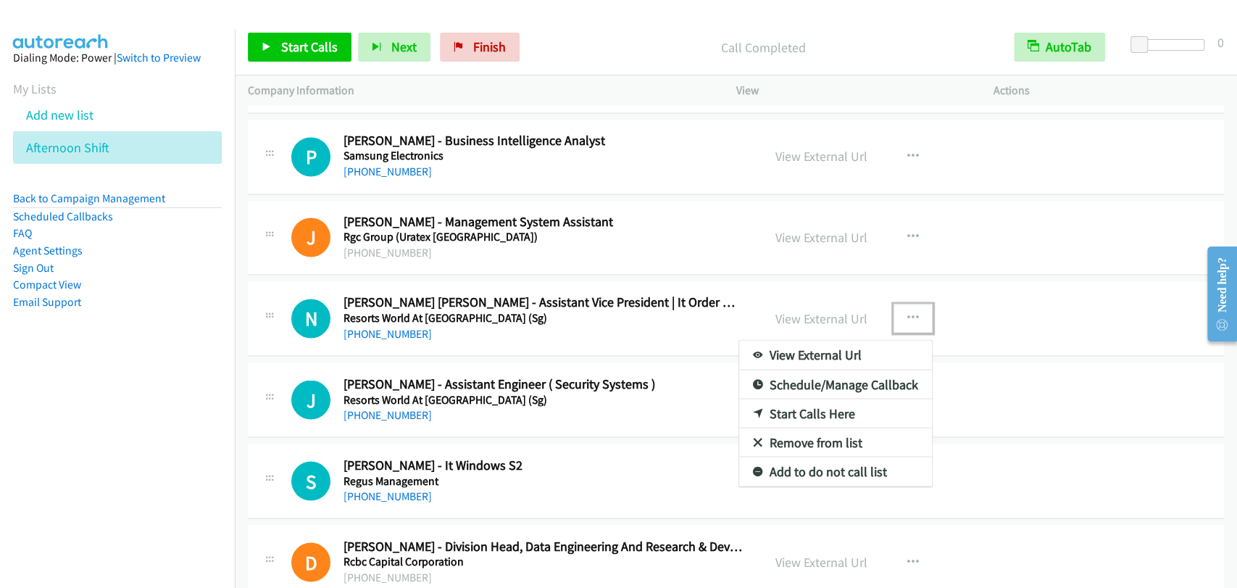
click at [844, 402] on link "Start Calls Here" at bounding box center [835, 413] width 193 height 29
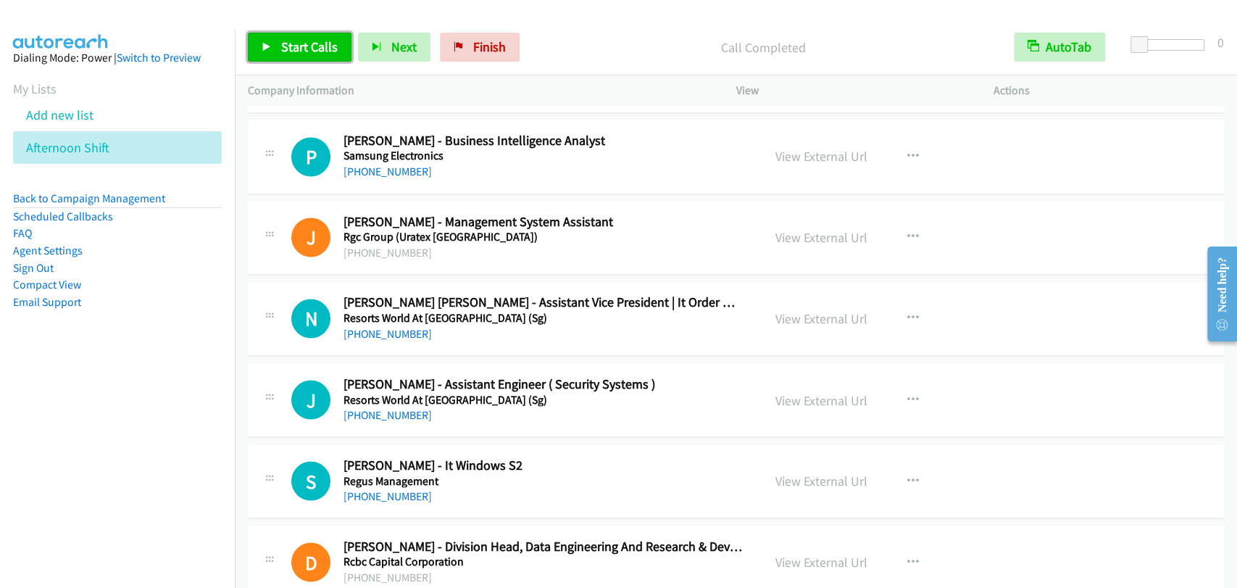
click at [298, 38] on span "Start Calls" at bounding box center [309, 46] width 57 height 17
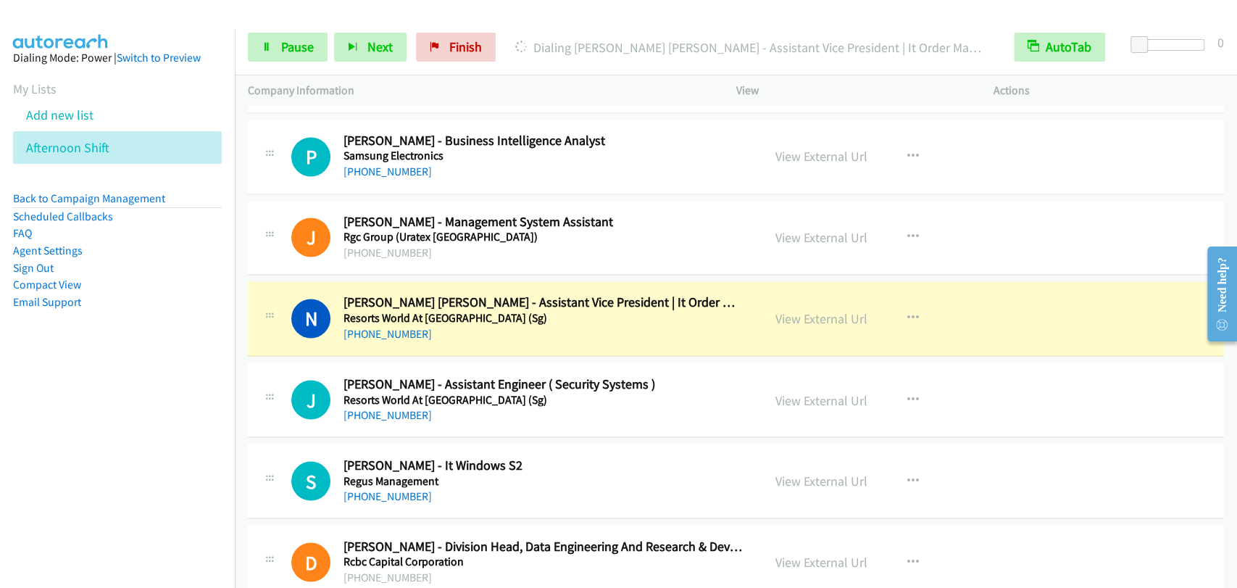
click at [310, 262] on div "J Callback Scheduled Jaypee Sunga - Management System Assistant Rgc Group (Urat…" at bounding box center [736, 238] width 976 height 75
click at [283, 45] on span "Pause" at bounding box center [297, 46] width 33 height 17
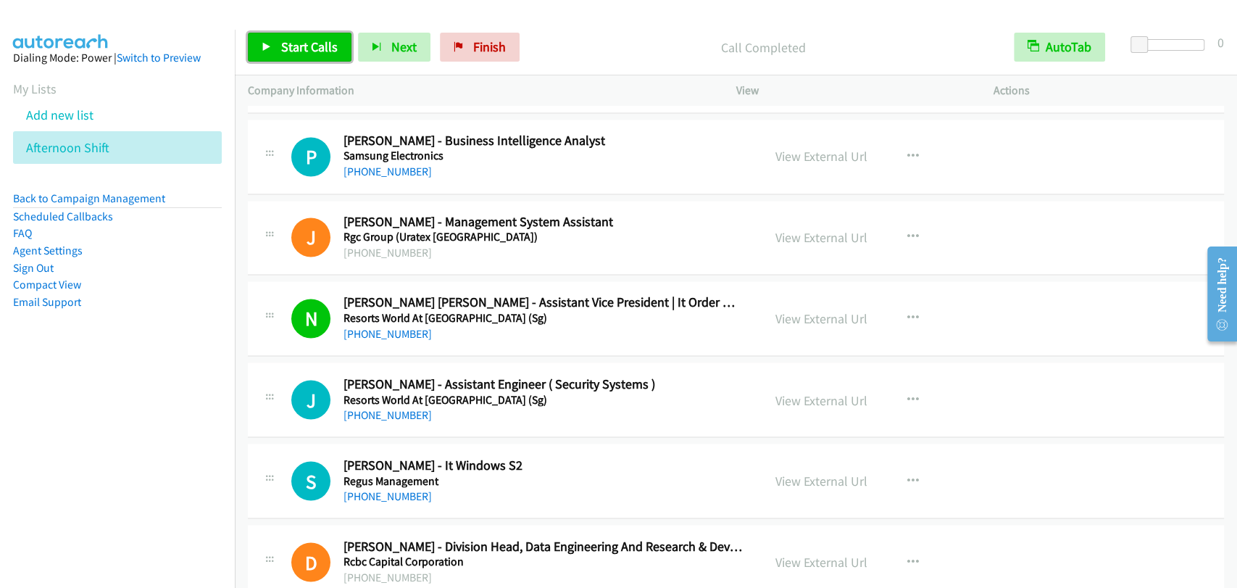
click at [299, 40] on span "Start Calls" at bounding box center [309, 46] width 57 height 17
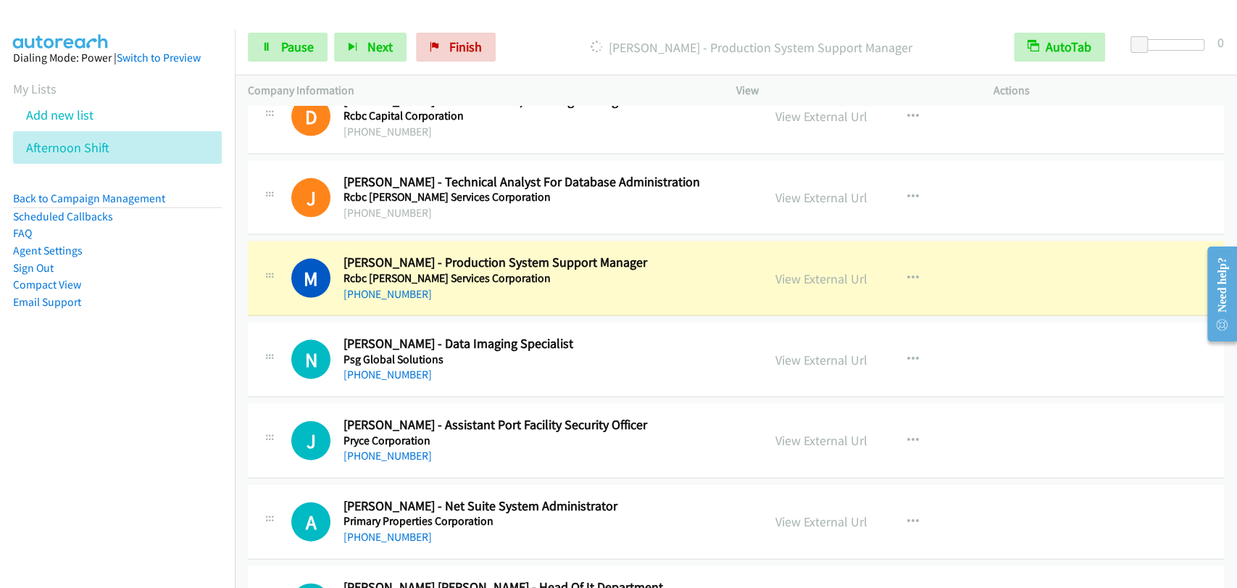
scroll to position [2147, 0]
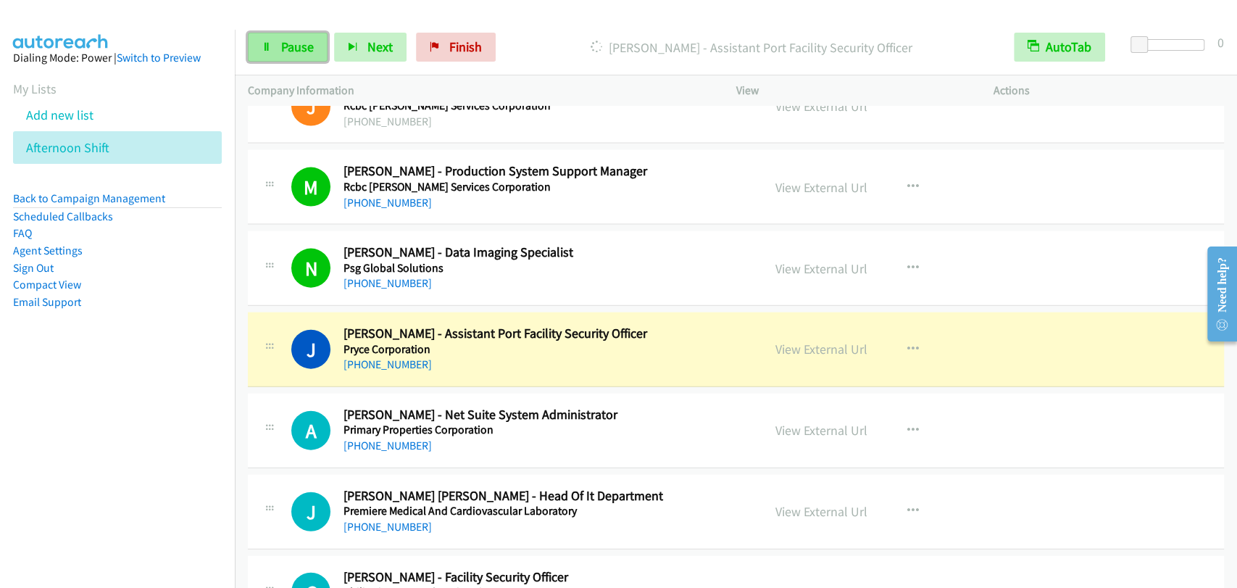
click at [274, 43] on link "Pause" at bounding box center [288, 47] width 80 height 29
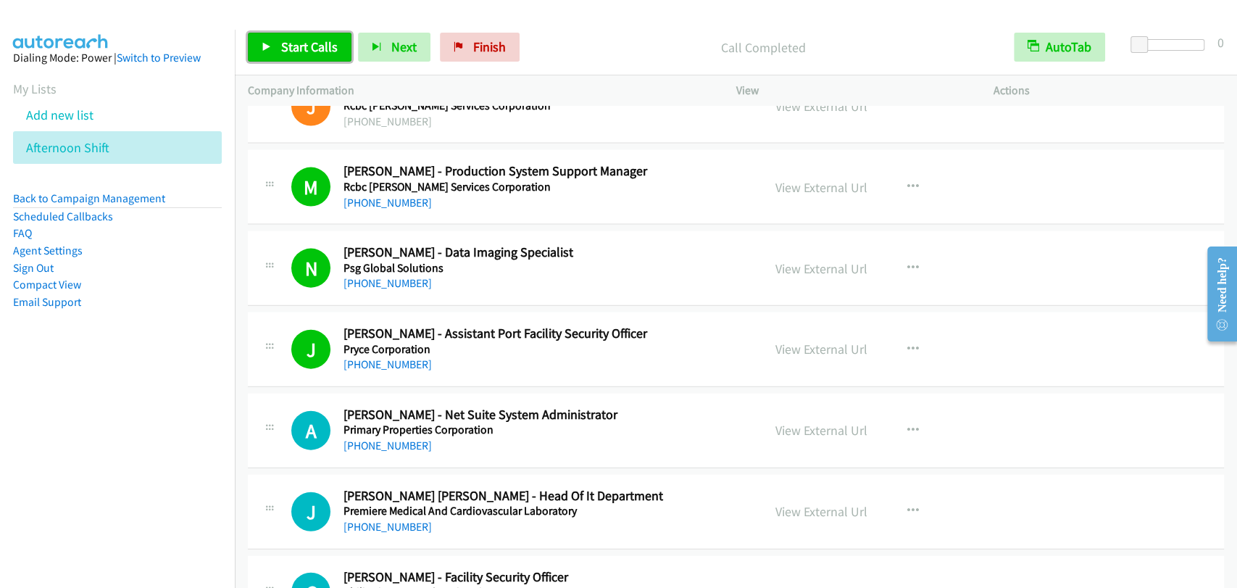
click at [272, 51] on link "Start Calls" at bounding box center [300, 47] width 104 height 29
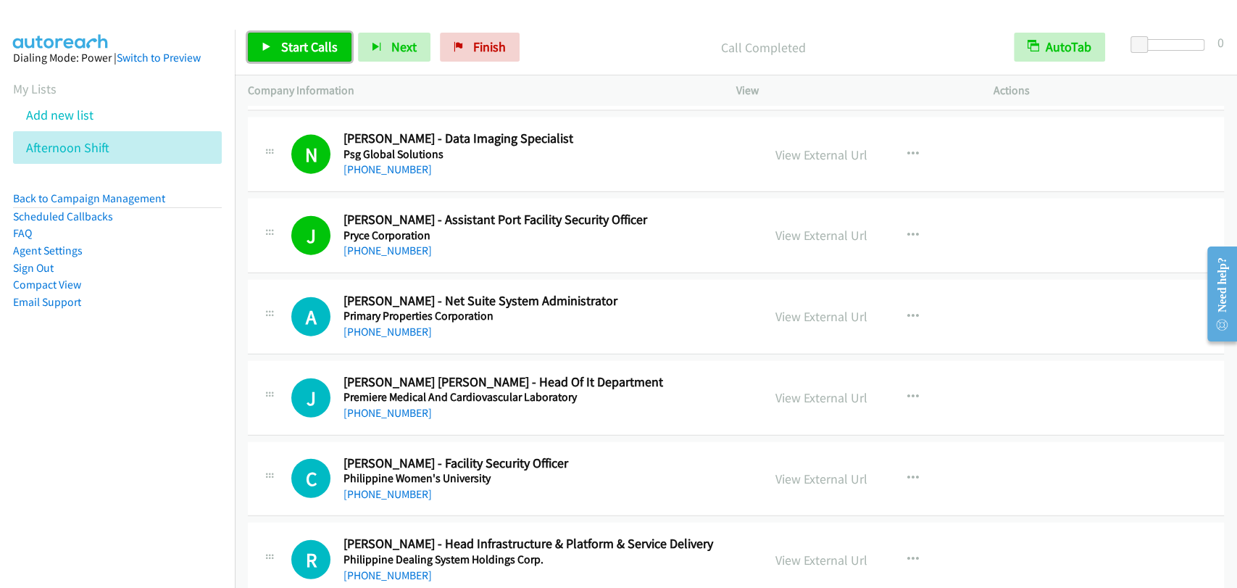
scroll to position [2282, 0]
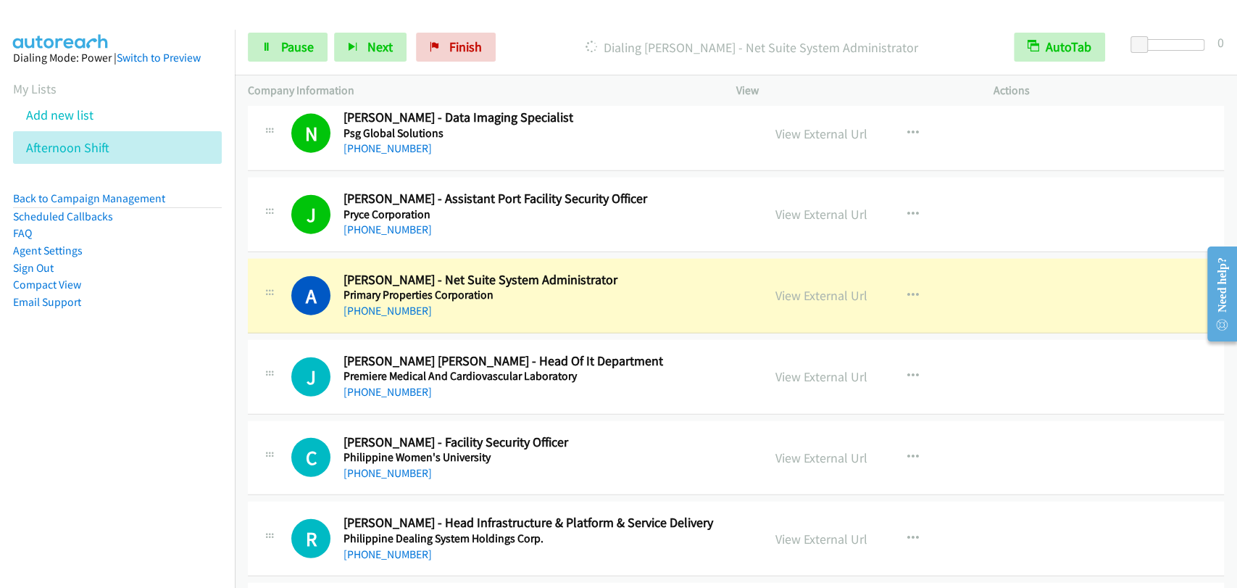
drag, startPoint x: 997, startPoint y: 306, endPoint x: 791, endPoint y: 586, distance: 347.9
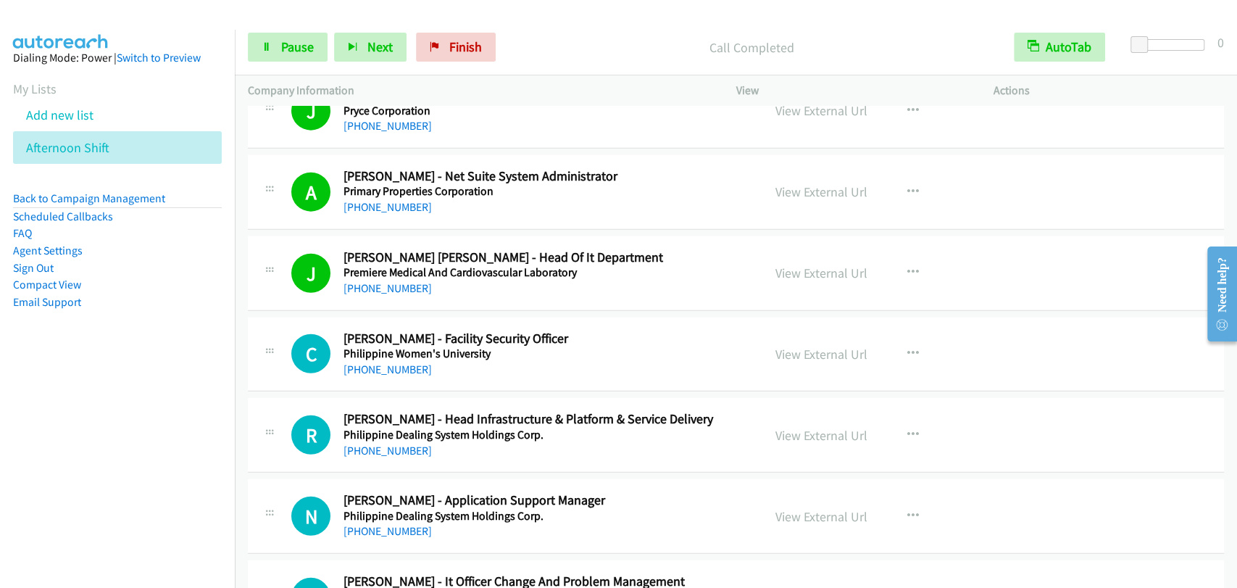
scroll to position [2416, 0]
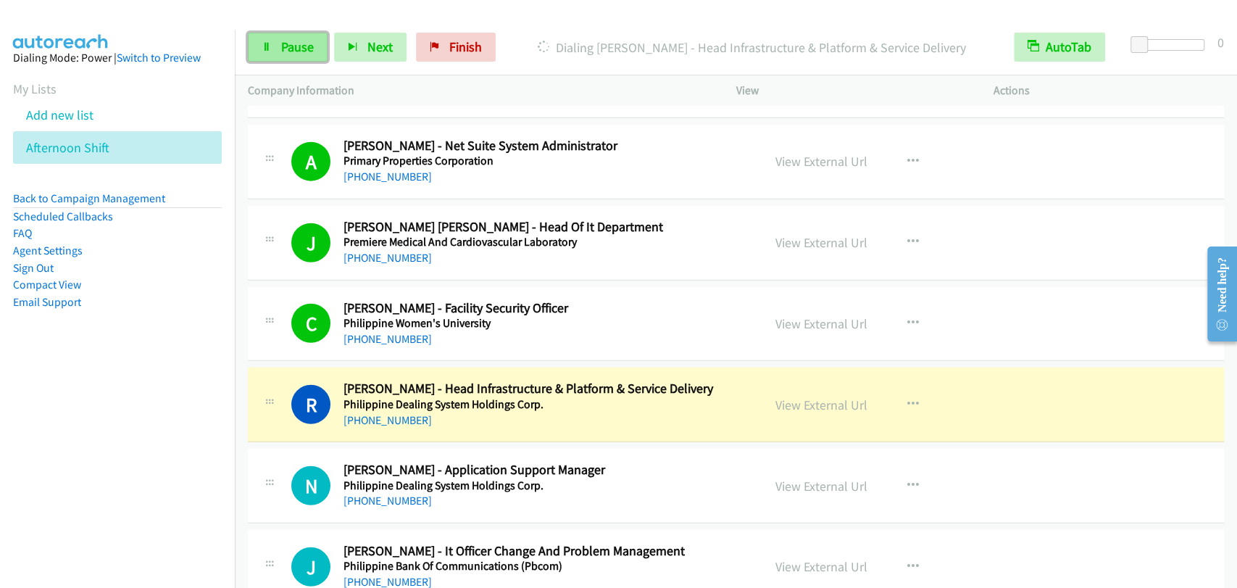
click at [294, 47] on span "Pause" at bounding box center [297, 46] width 33 height 17
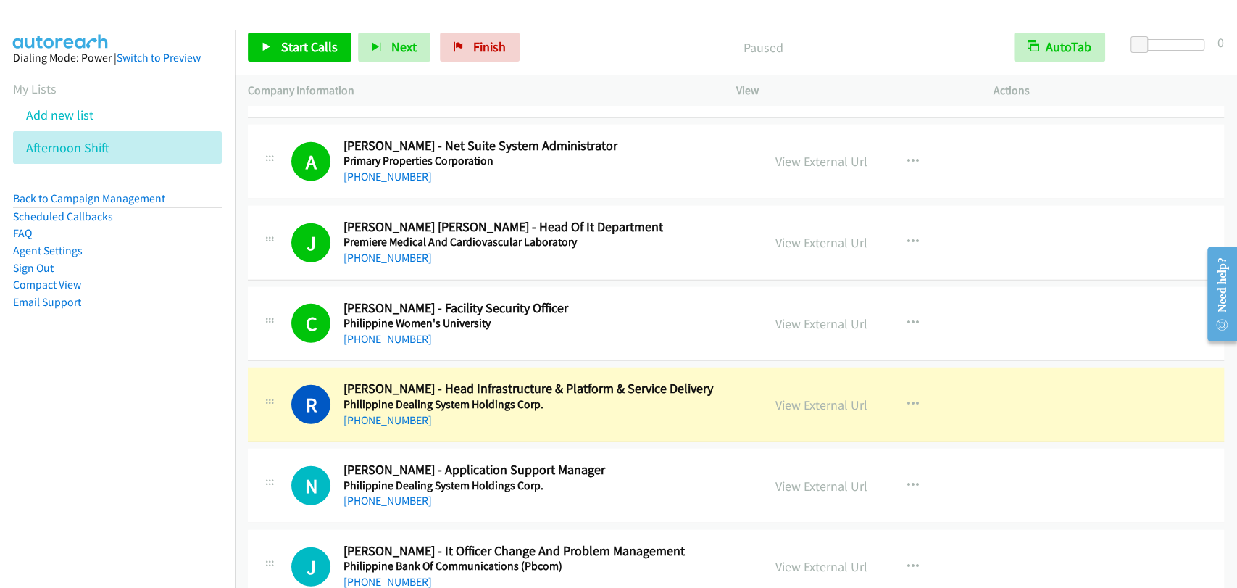
scroll to position [2550, 0]
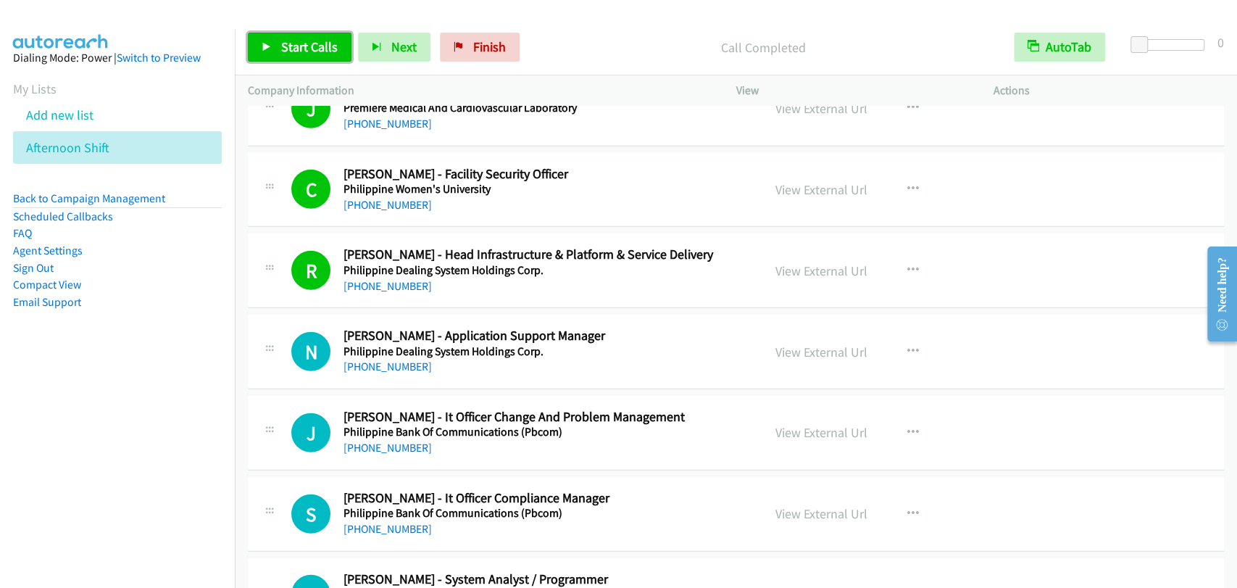
click at [278, 43] on link "Start Calls" at bounding box center [300, 47] width 104 height 29
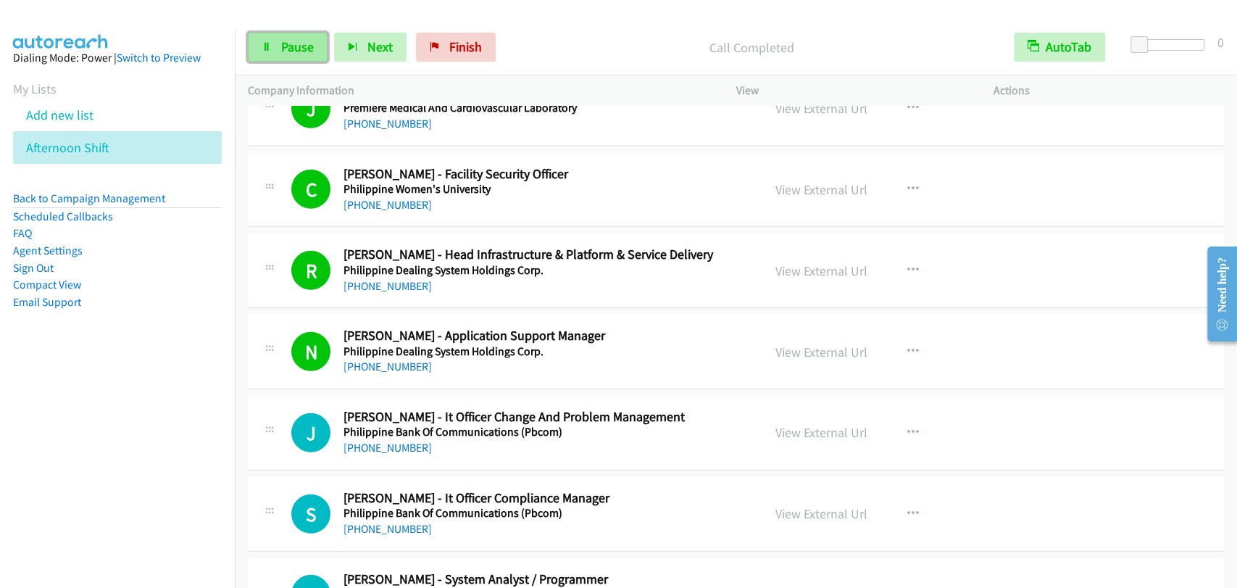
click at [267, 49] on icon at bounding box center [267, 48] width 10 height 10
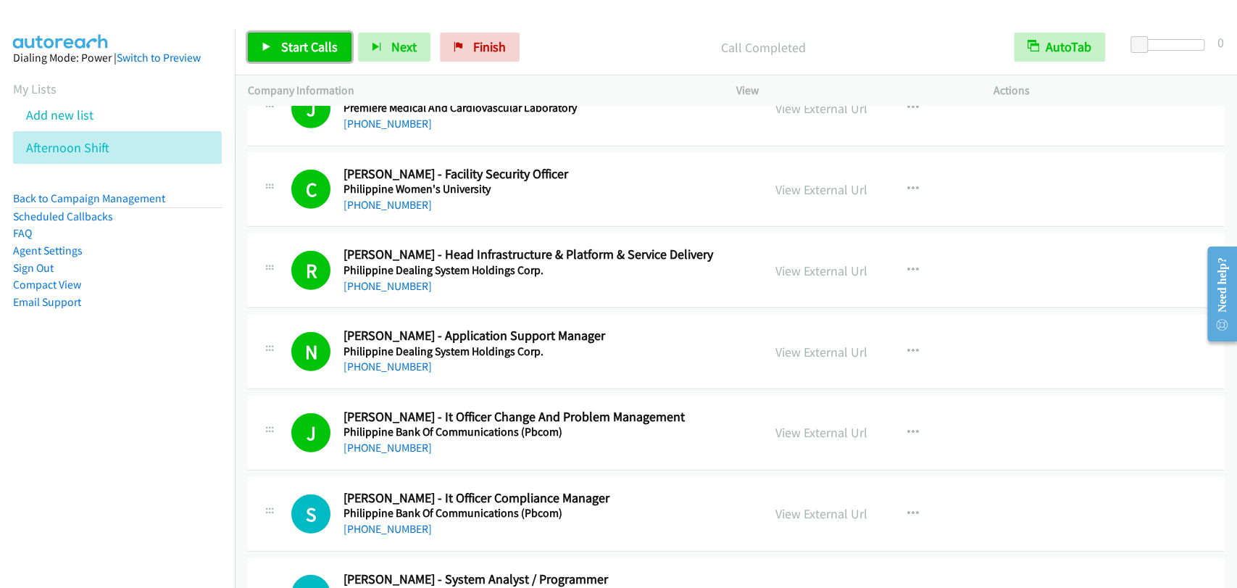
click at [323, 49] on span "Start Calls" at bounding box center [309, 46] width 57 height 17
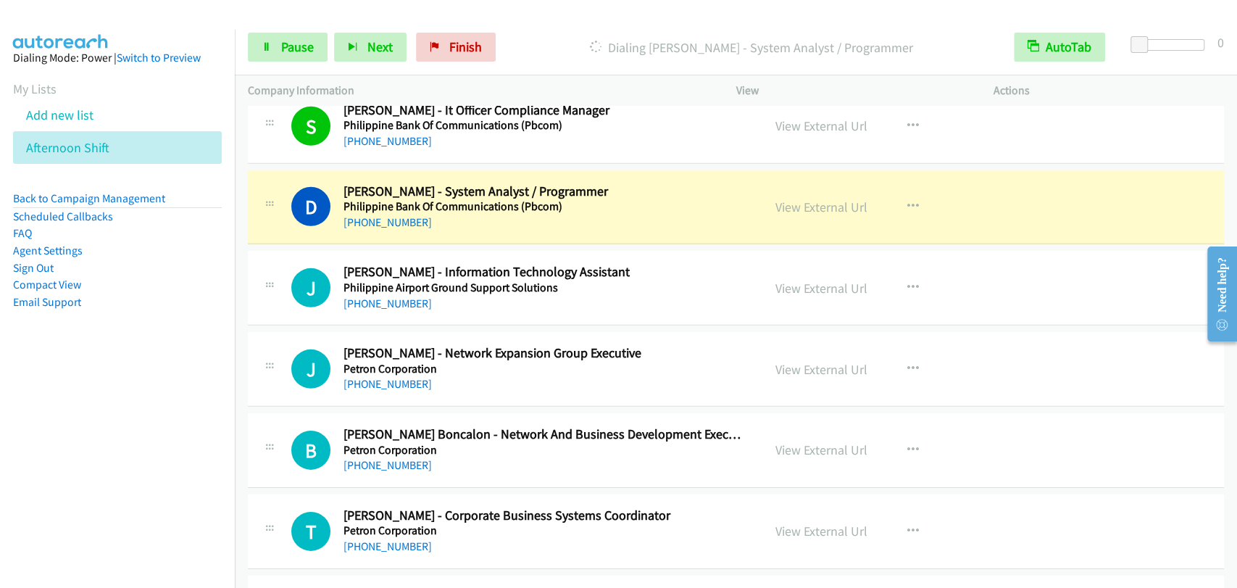
scroll to position [2952, 0]
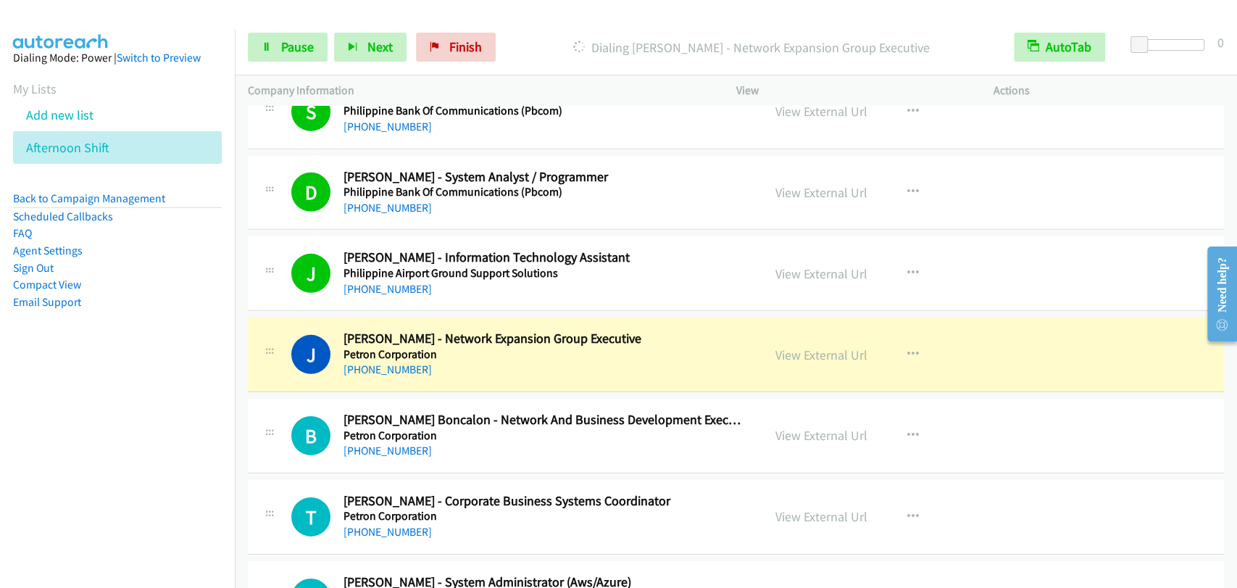
click at [323, 315] on td "J Callback Scheduled John Piring - Network Expansion Group Executive Petron Cor…" at bounding box center [736, 355] width 1002 height 81
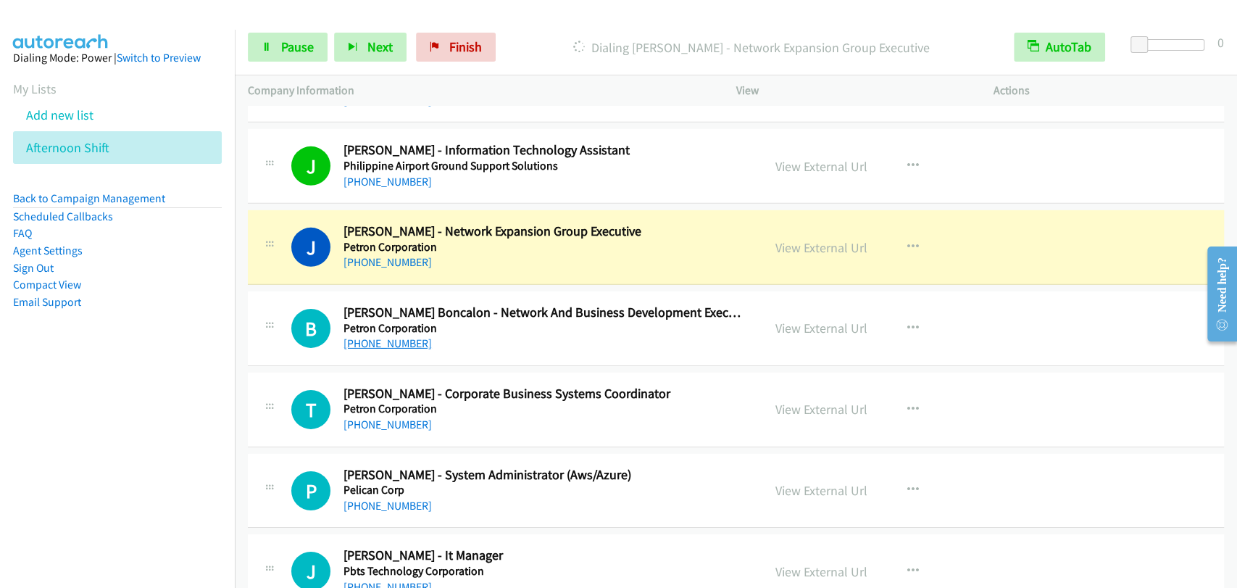
scroll to position [3087, 0]
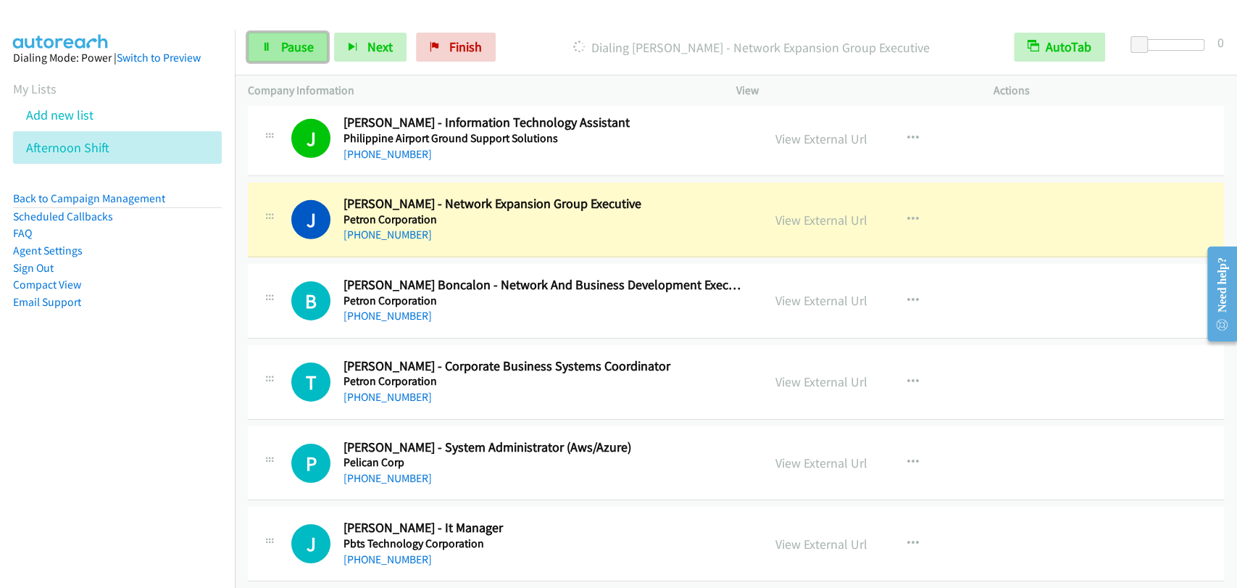
click at [278, 51] on link "Pause" at bounding box center [288, 47] width 80 height 29
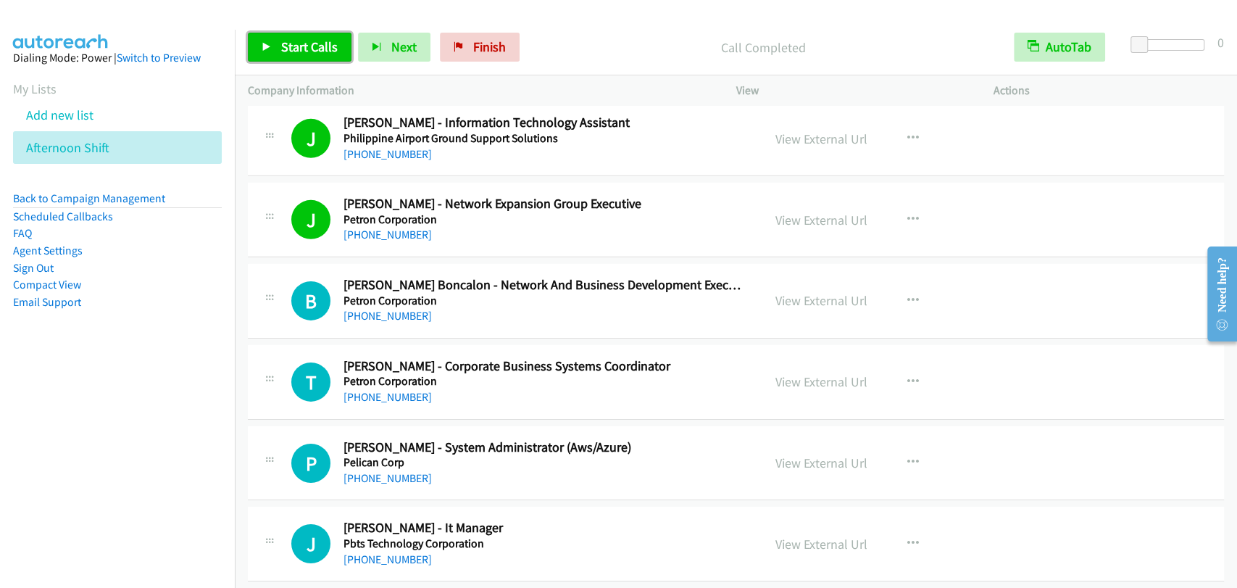
click at [319, 51] on span "Start Calls" at bounding box center [309, 46] width 57 height 17
click at [273, 50] on link "Pause" at bounding box center [288, 47] width 80 height 29
click at [320, 52] on span "Start Calls" at bounding box center [309, 46] width 57 height 17
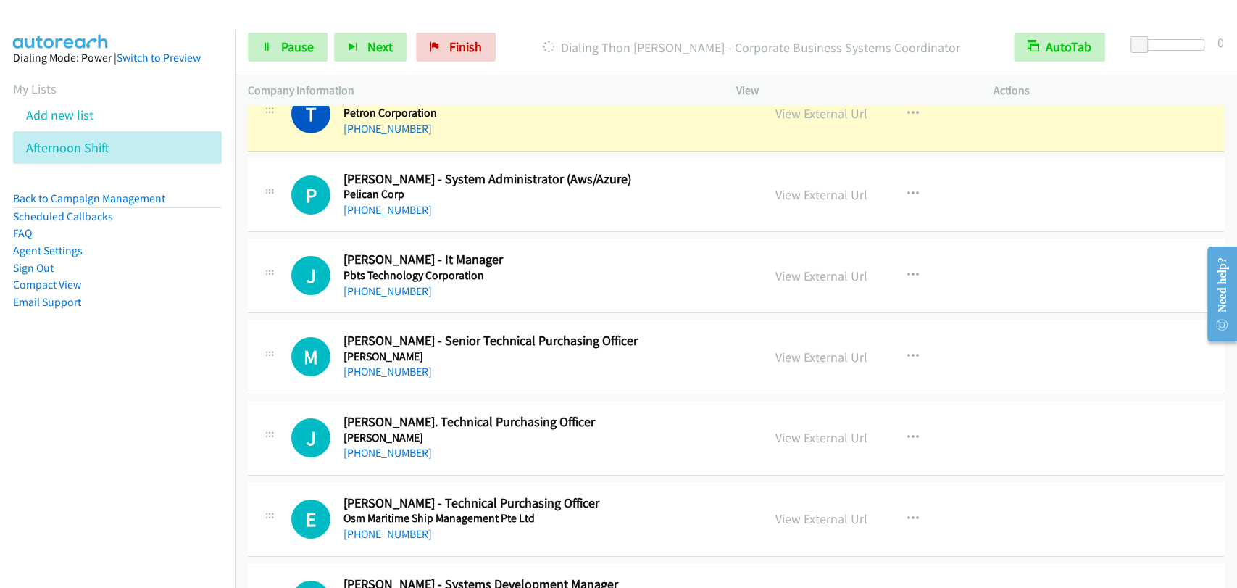
scroll to position [3221, 0]
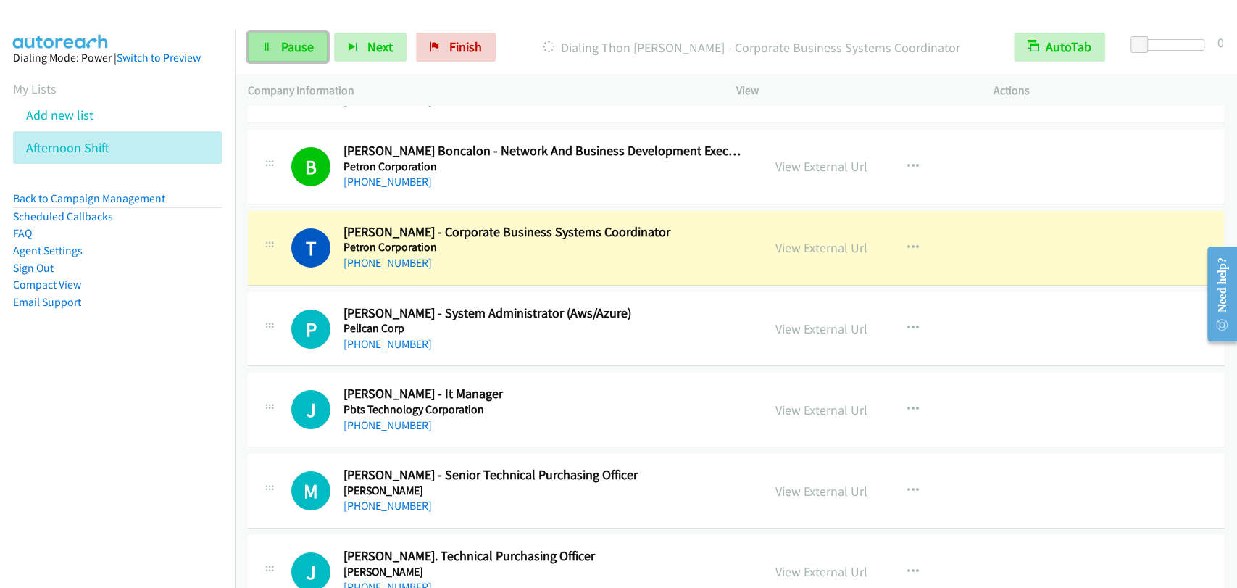
click at [275, 35] on link "Pause" at bounding box center [288, 47] width 80 height 29
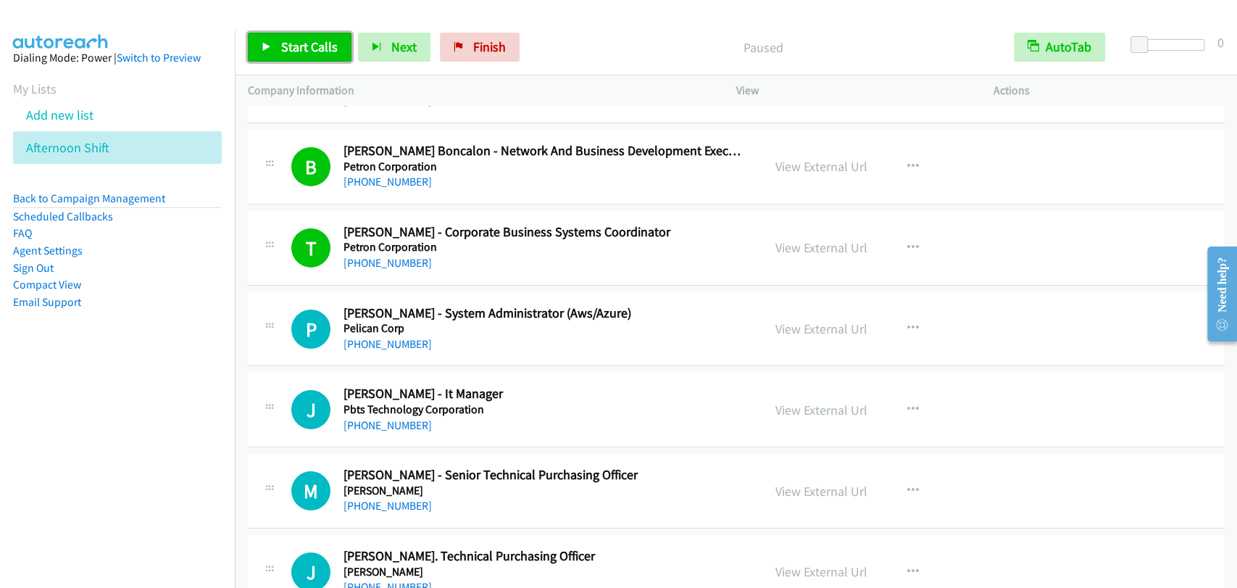
click at [278, 42] on link "Start Calls" at bounding box center [300, 47] width 104 height 29
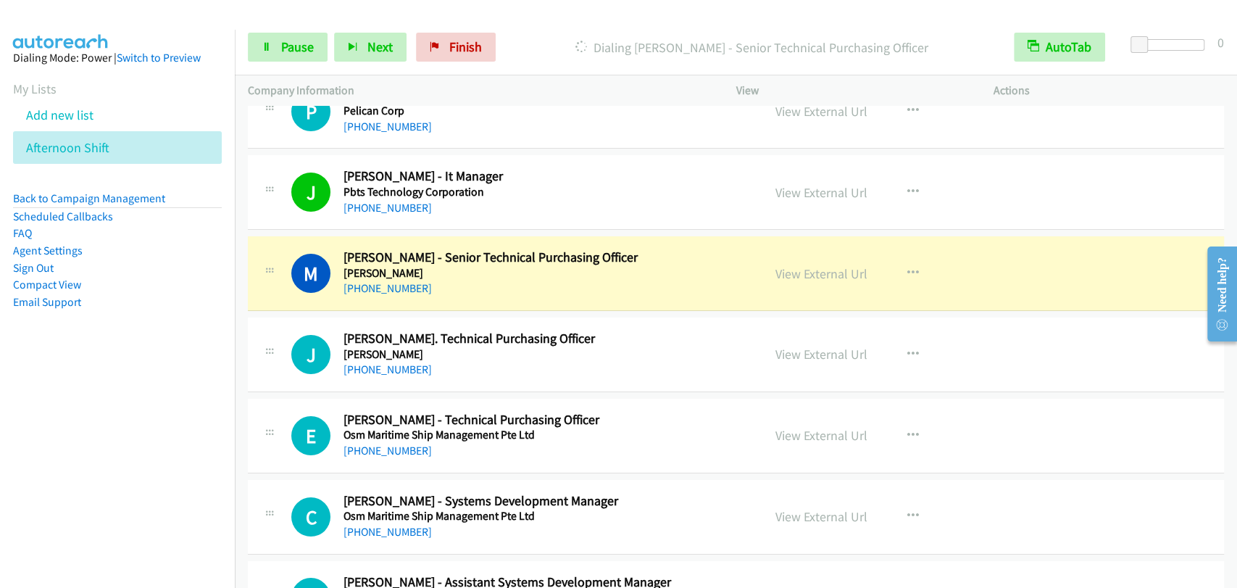
scroll to position [3490, 0]
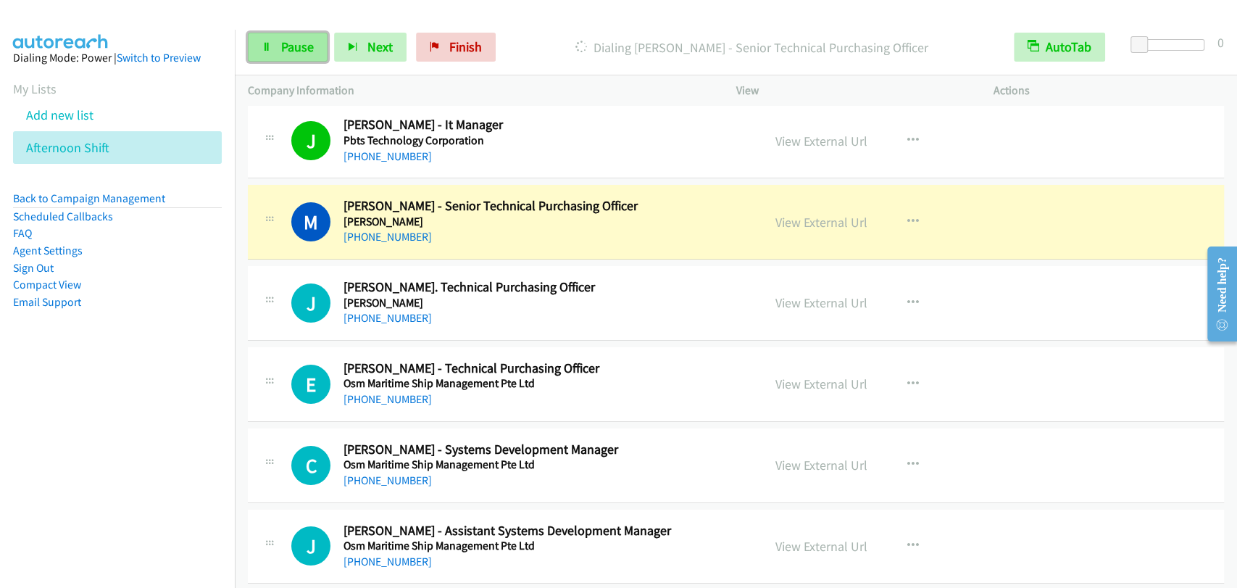
click at [296, 37] on link "Pause" at bounding box center [288, 47] width 80 height 29
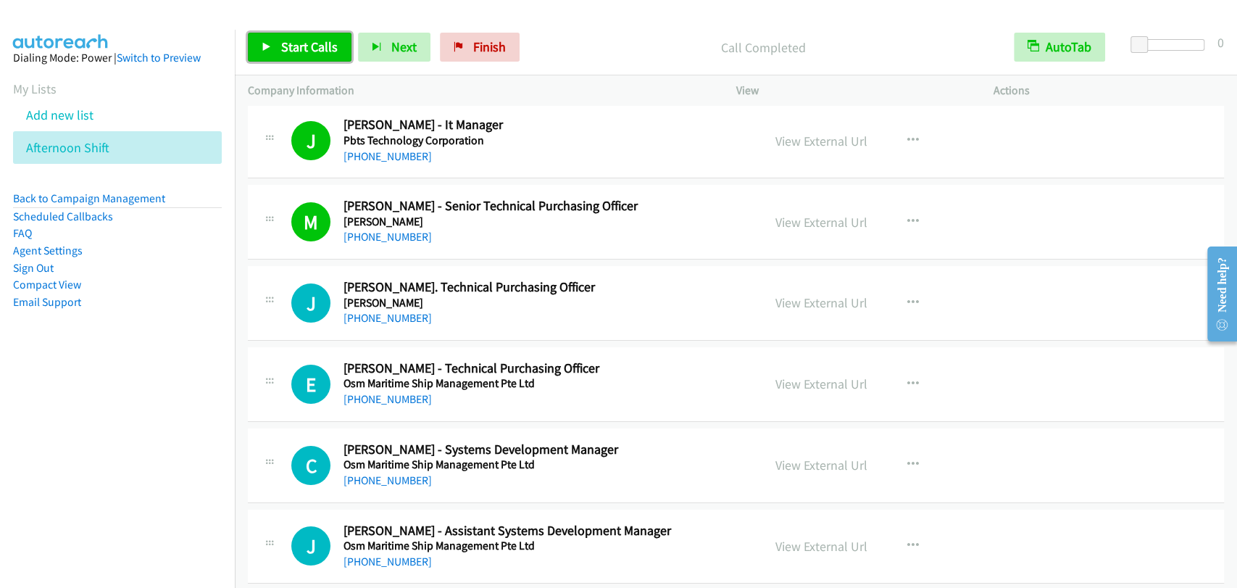
click at [309, 56] on link "Start Calls" at bounding box center [300, 47] width 104 height 29
click at [281, 49] on span "Pause" at bounding box center [297, 46] width 33 height 17
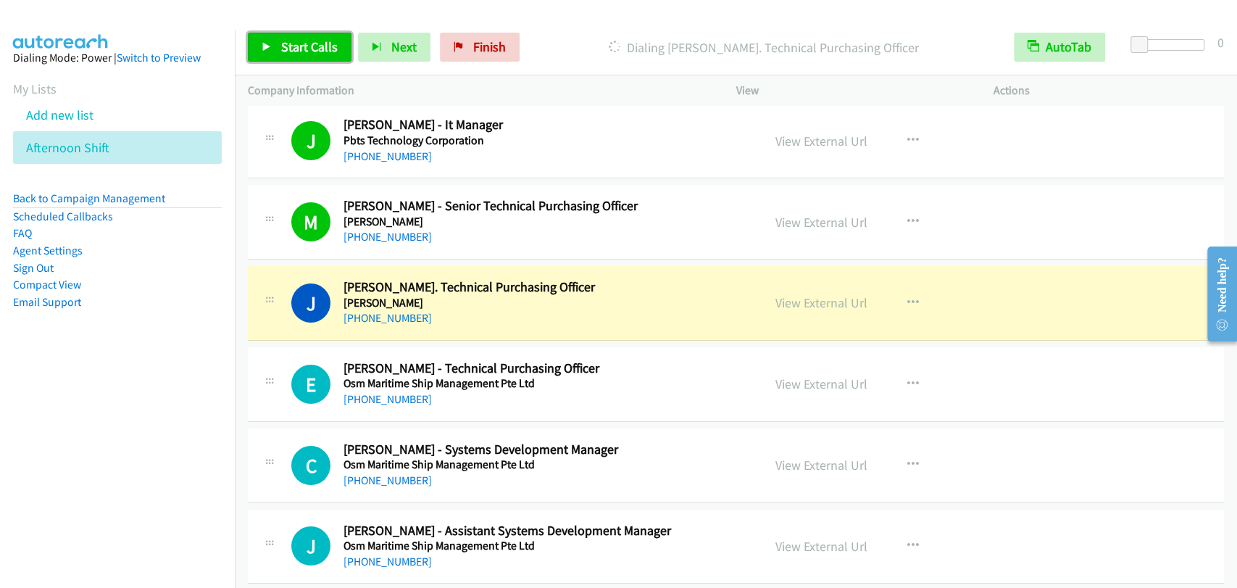
click at [291, 48] on span "Start Calls" at bounding box center [309, 46] width 57 height 17
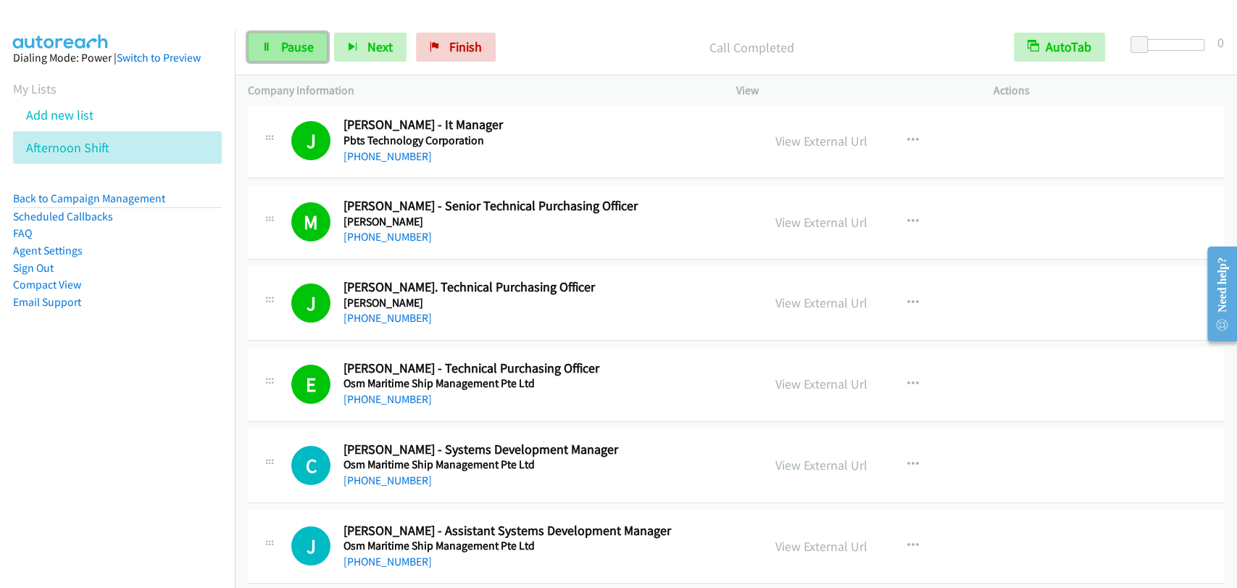
click at [294, 39] on span "Pause" at bounding box center [297, 46] width 33 height 17
click at [930, 523] on div "View External Url View External Url Schedule/Manage Callback Start Calls Here R…" at bounding box center [898, 547] width 270 height 48
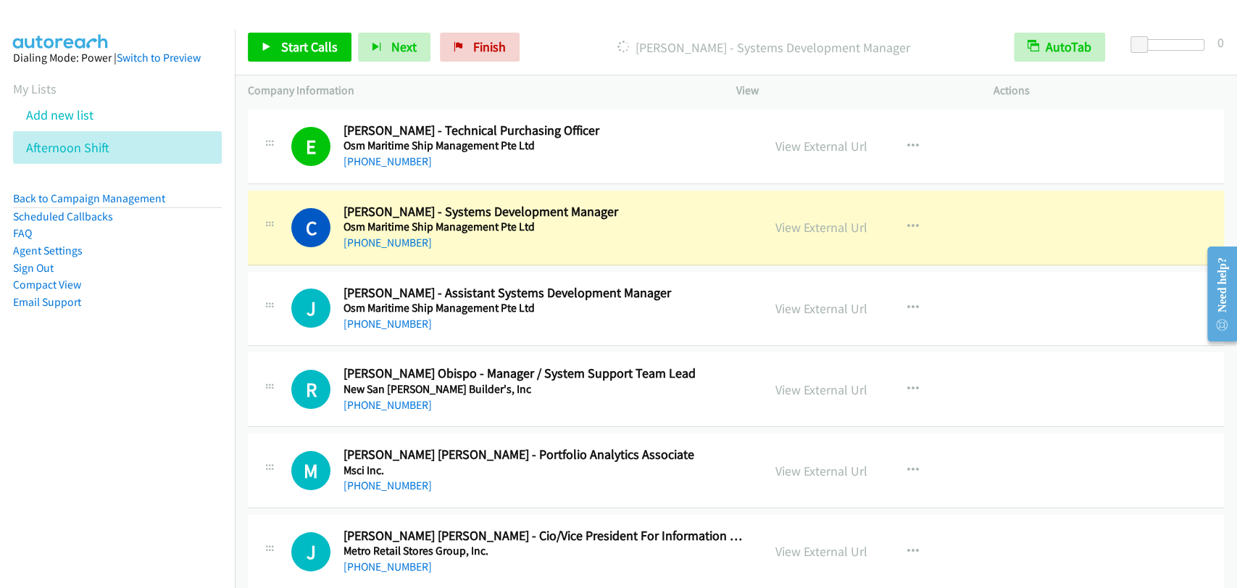
scroll to position [3758, 0]
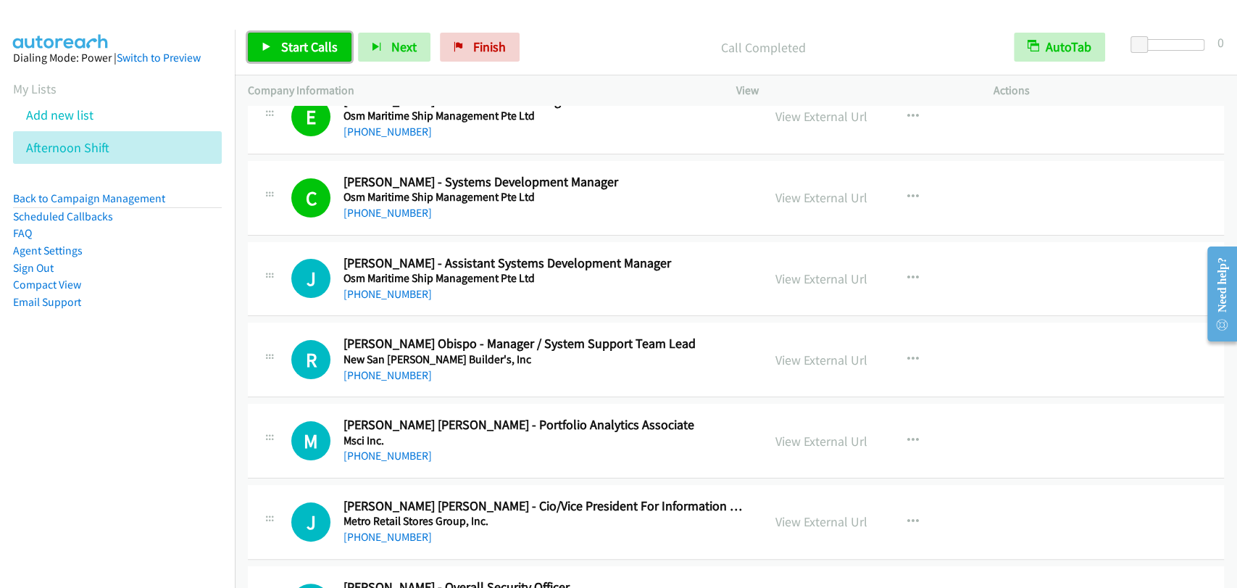
click at [299, 36] on link "Start Calls" at bounding box center [300, 47] width 104 height 29
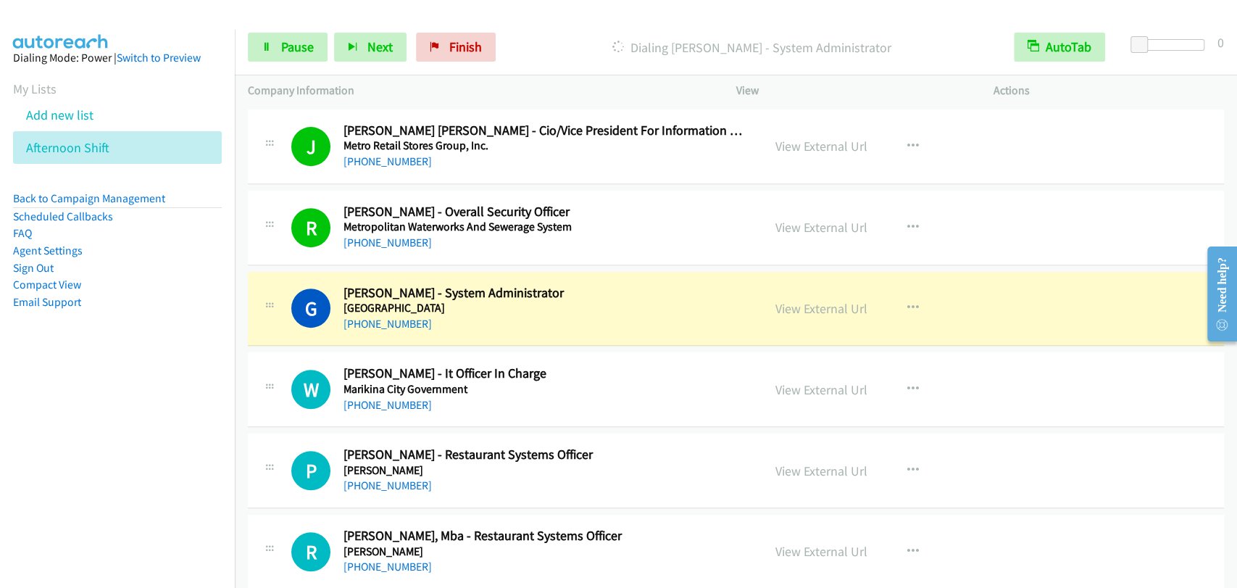
scroll to position [4161, 0]
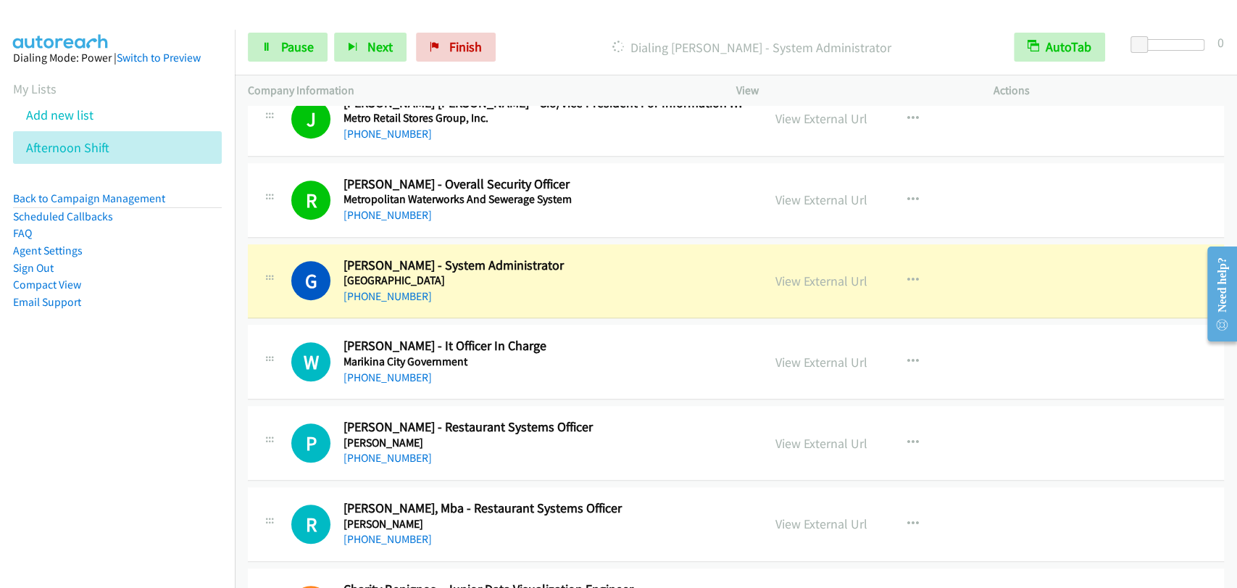
click at [319, 70] on div "Start Calls Pause Next Finish Dialing Gerry Pena - System Administrator AutoTab…" at bounding box center [736, 48] width 1002 height 56
click at [313, 50] on link "Pause" at bounding box center [288, 47] width 80 height 29
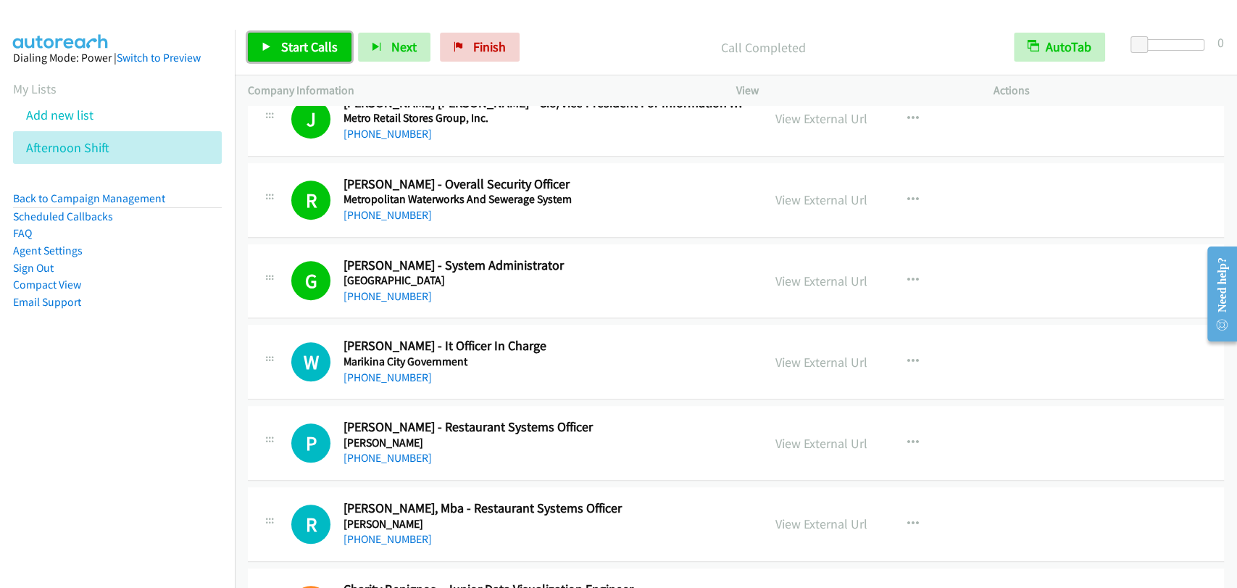
click at [309, 43] on span "Start Calls" at bounding box center [309, 46] width 57 height 17
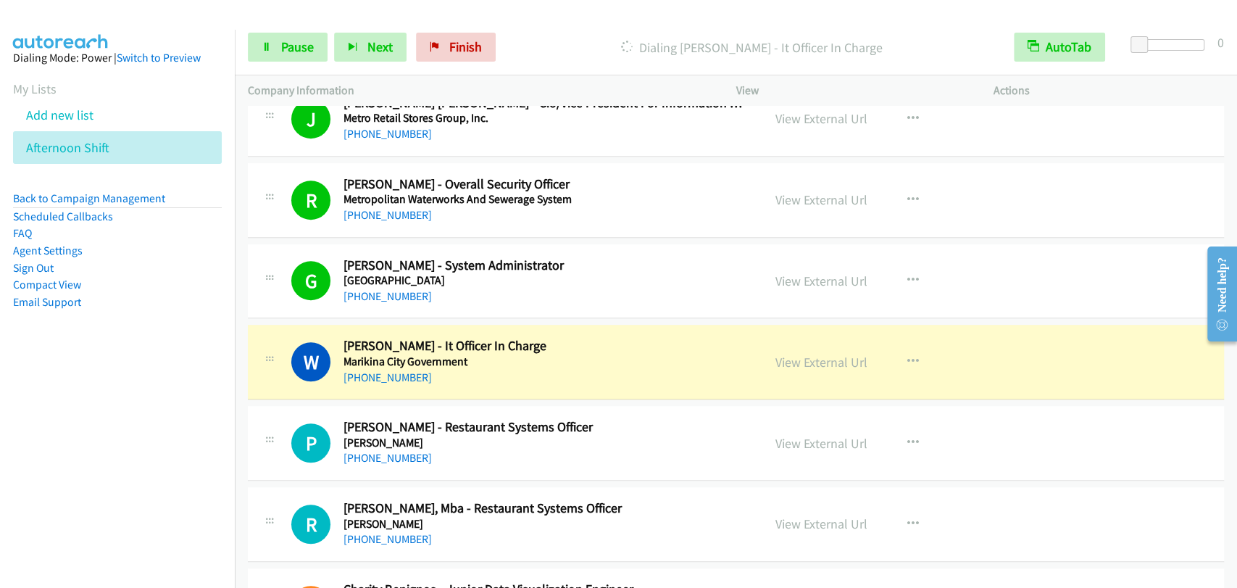
scroll to position [4295, 0]
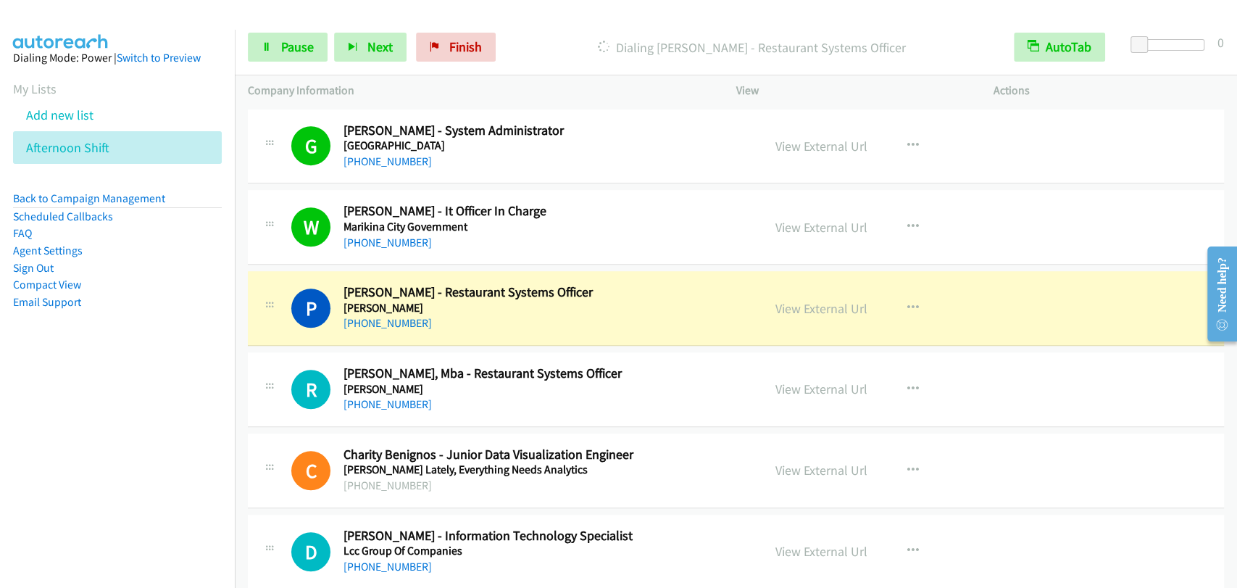
drag, startPoint x: 1032, startPoint y: 354, endPoint x: 981, endPoint y: 434, distance: 94.9
click at [1032, 354] on div "R Callback Scheduled Rogine Ceballos, Mba - Restaurant Systems Officer Mang Ina…" at bounding box center [736, 389] width 976 height 75
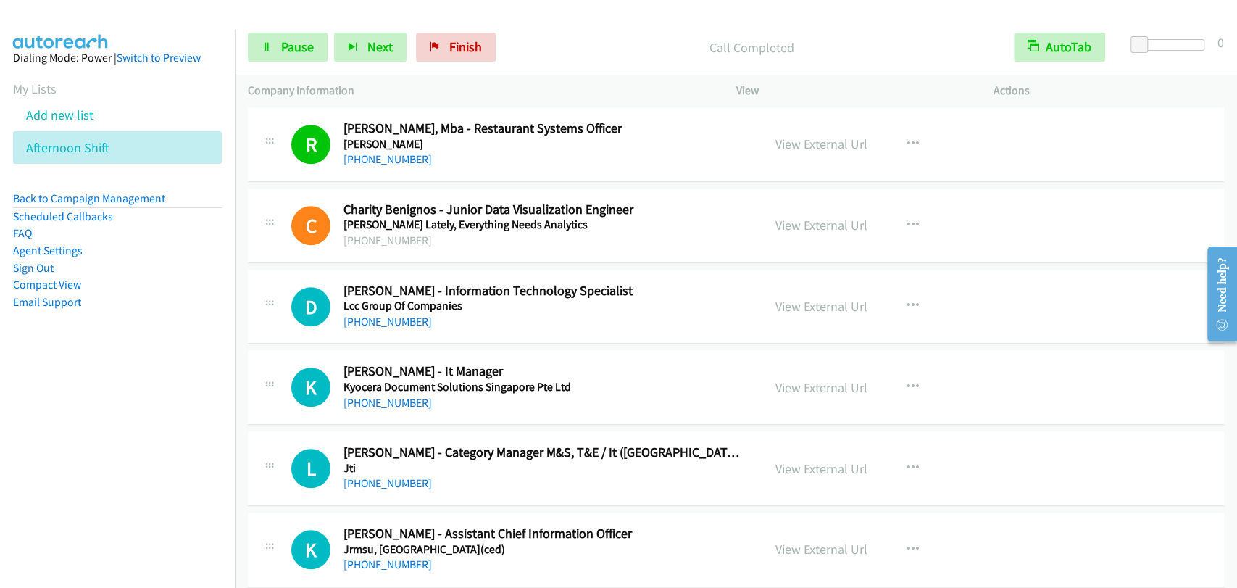
scroll to position [4564, 0]
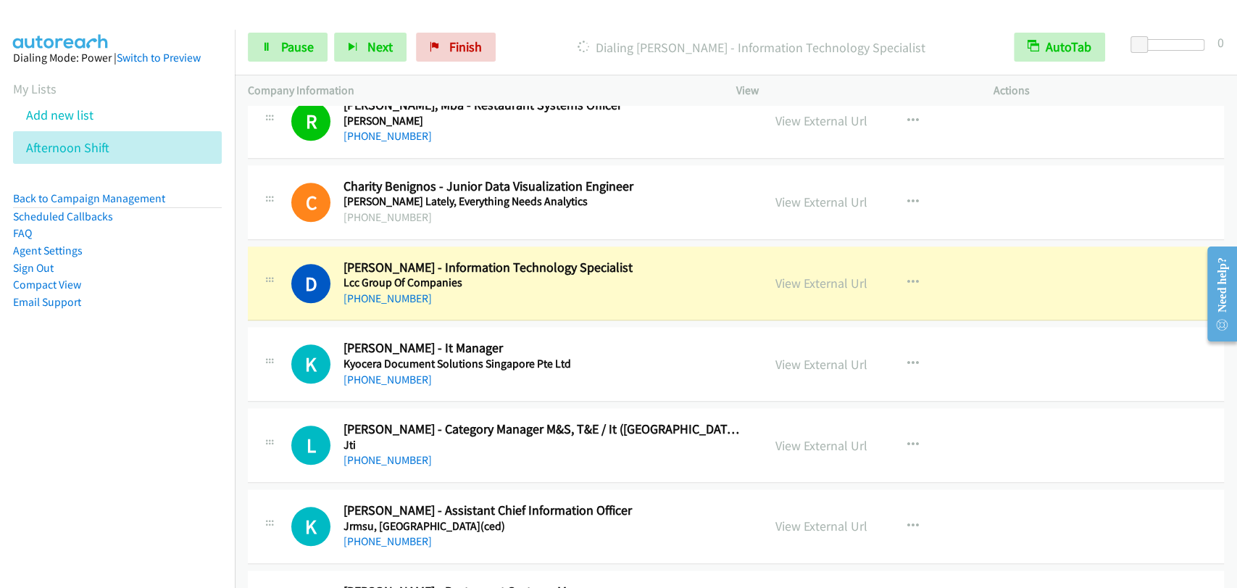
click at [249, 340] on div "K Callback Scheduled Kevin Dormido - It Manager Kyocera Document Solutions Sing…" at bounding box center [505, 364] width 515 height 48
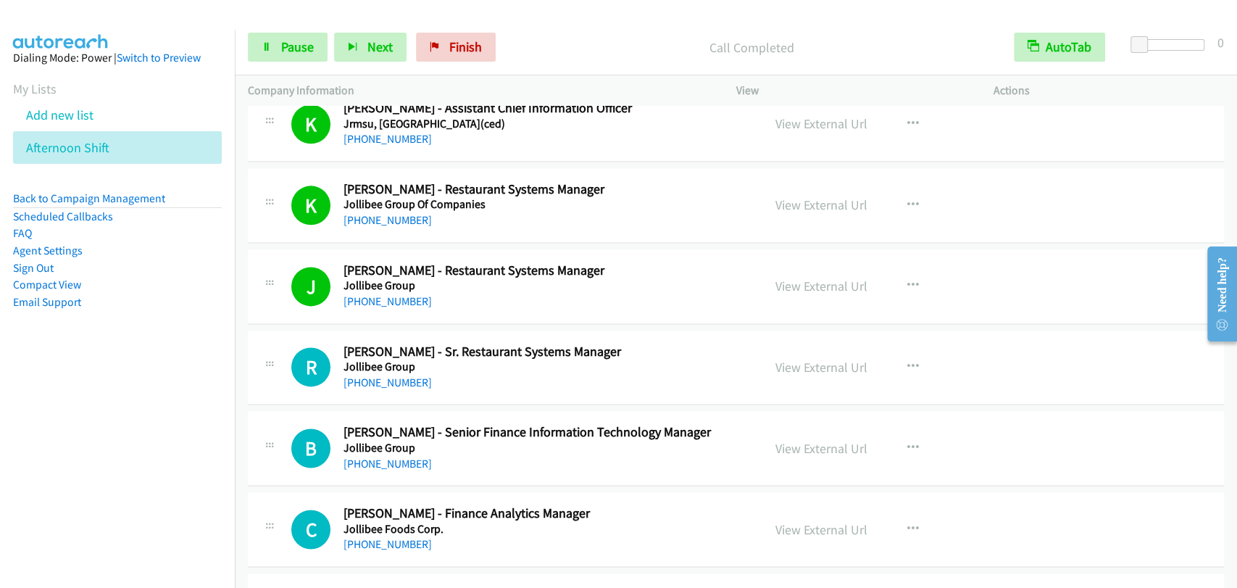
scroll to position [5101, 0]
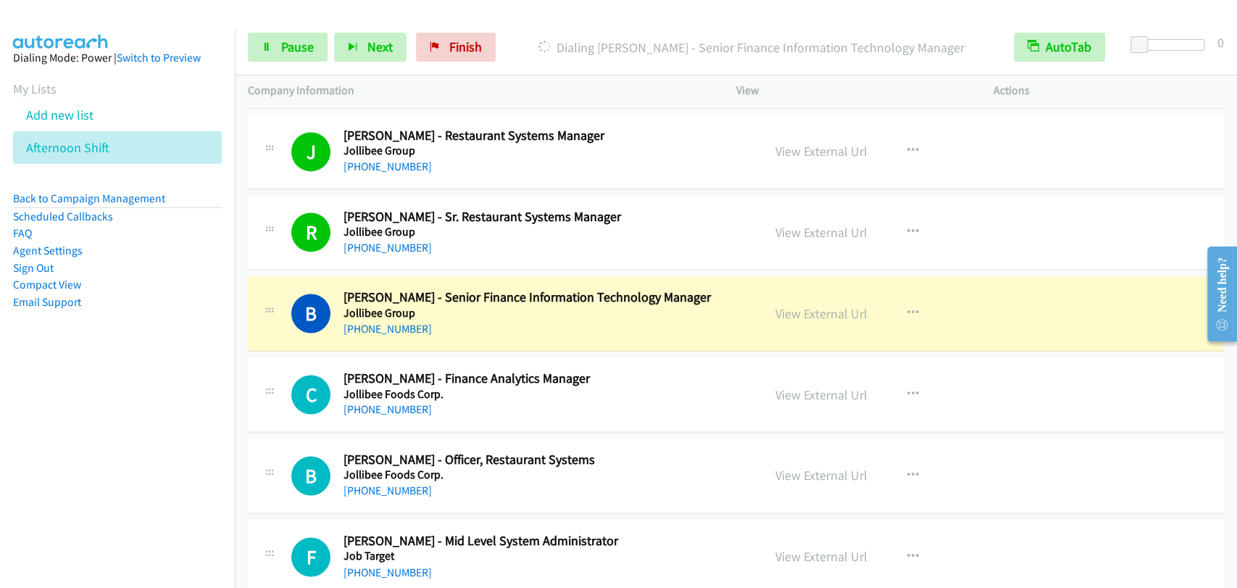
drag, startPoint x: 1060, startPoint y: 386, endPoint x: 1049, endPoint y: 383, distance: 12.0
click at [1060, 386] on div "C Callback Scheduled Charmaine Renee Rafael - Finance Analytics Manager Jollibe…" at bounding box center [736, 394] width 976 height 75
click at [275, 54] on link "Pause" at bounding box center [288, 47] width 80 height 29
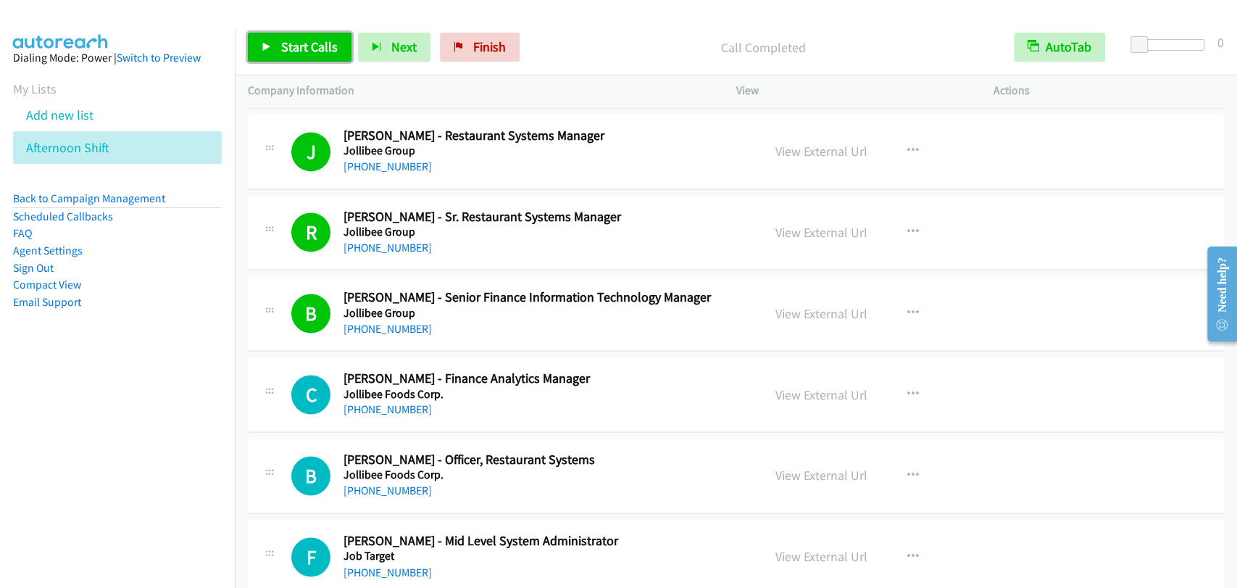
click at [315, 42] on span "Start Calls" at bounding box center [309, 46] width 57 height 17
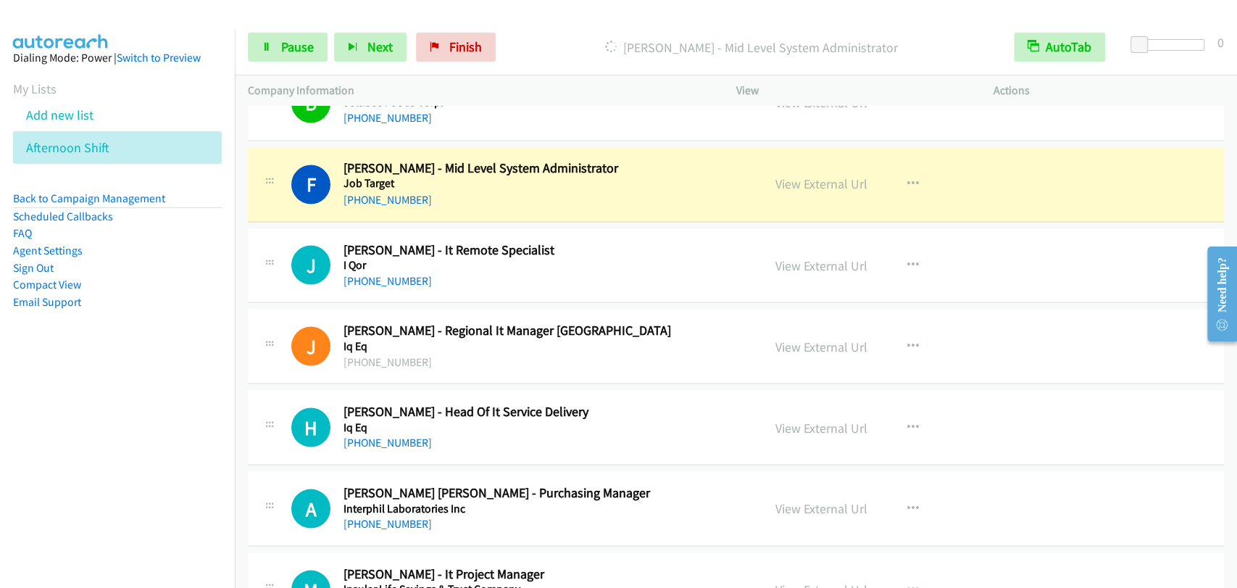
scroll to position [5503, 0]
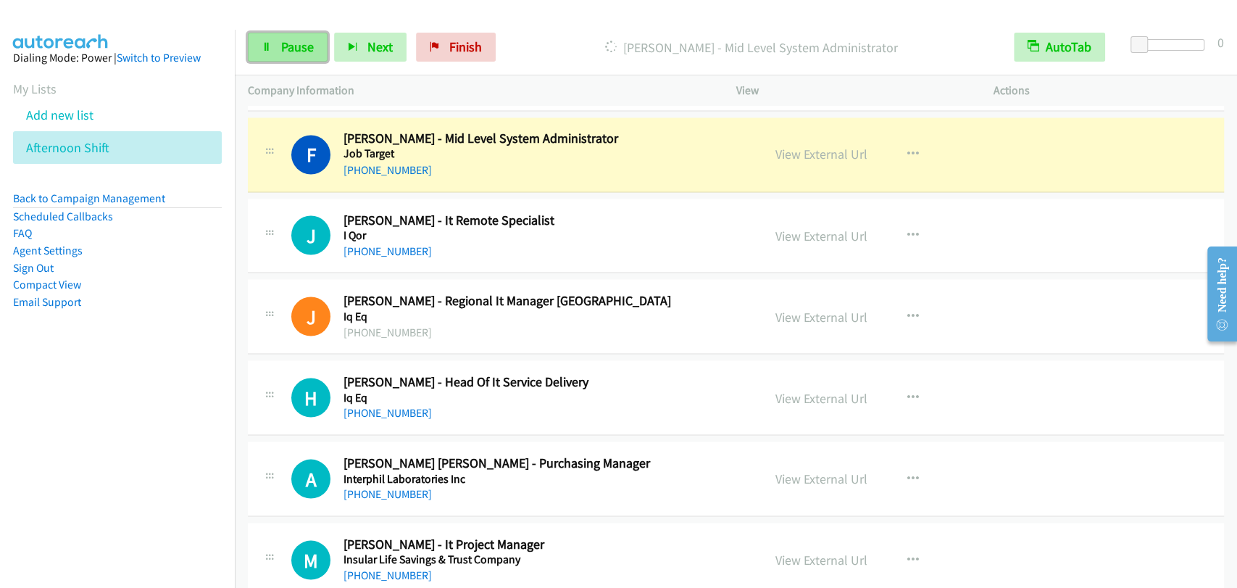
click at [275, 44] on link "Pause" at bounding box center [288, 47] width 80 height 29
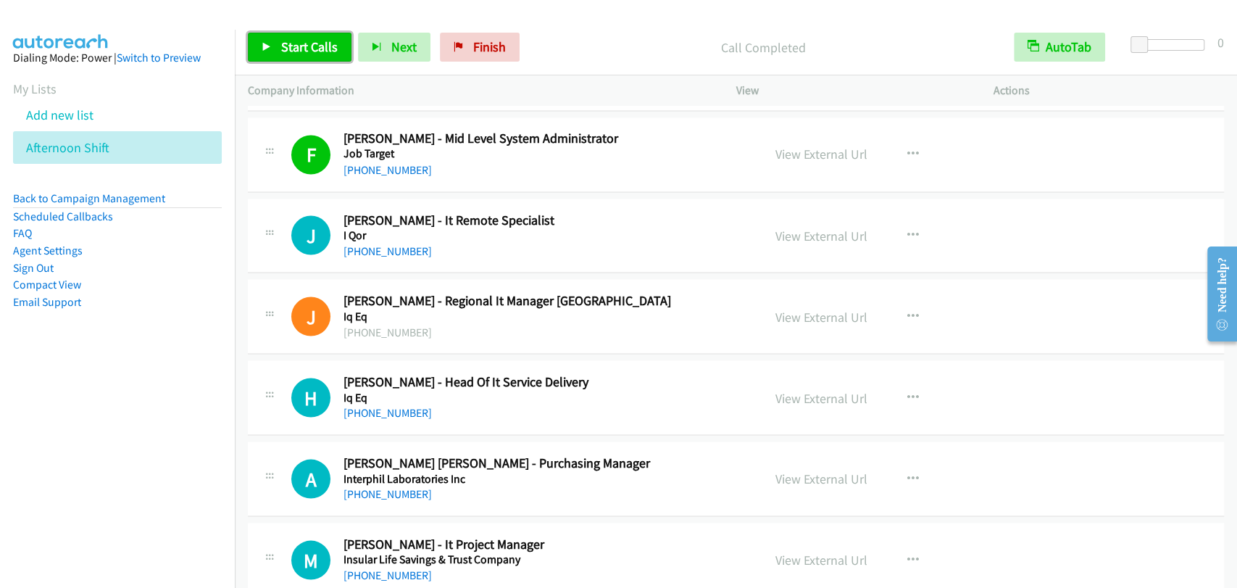
click at [300, 41] on span "Start Calls" at bounding box center [309, 46] width 57 height 17
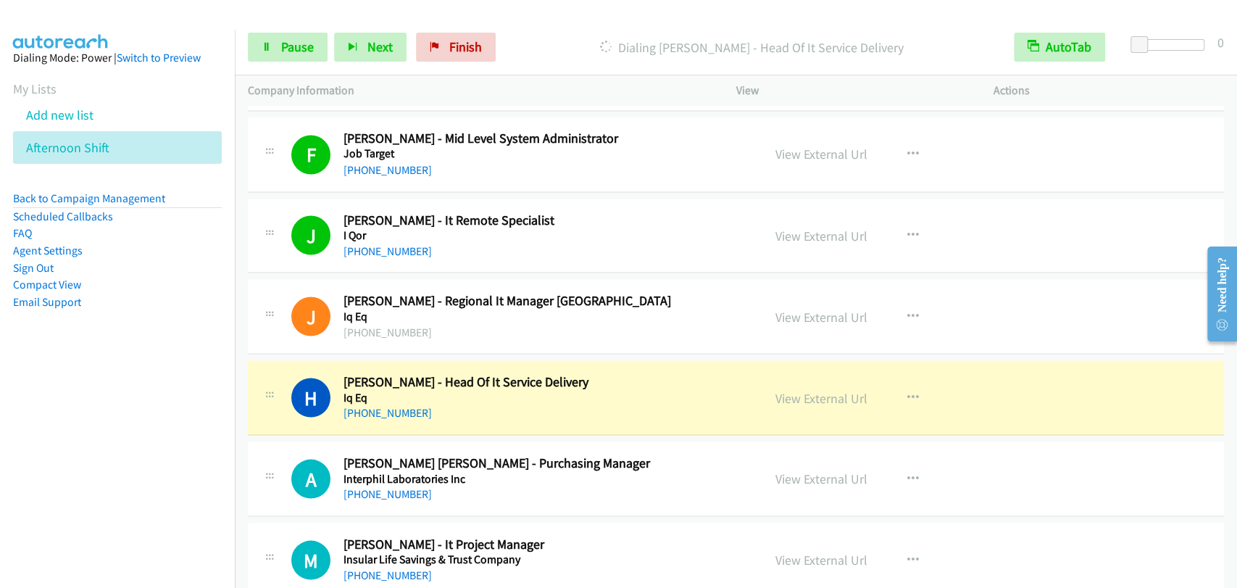
click at [1067, 439] on td "A Callback Scheduled Arnie Pollero Canapi - Purchasing Manager Interphil Labora…" at bounding box center [736, 479] width 1002 height 81
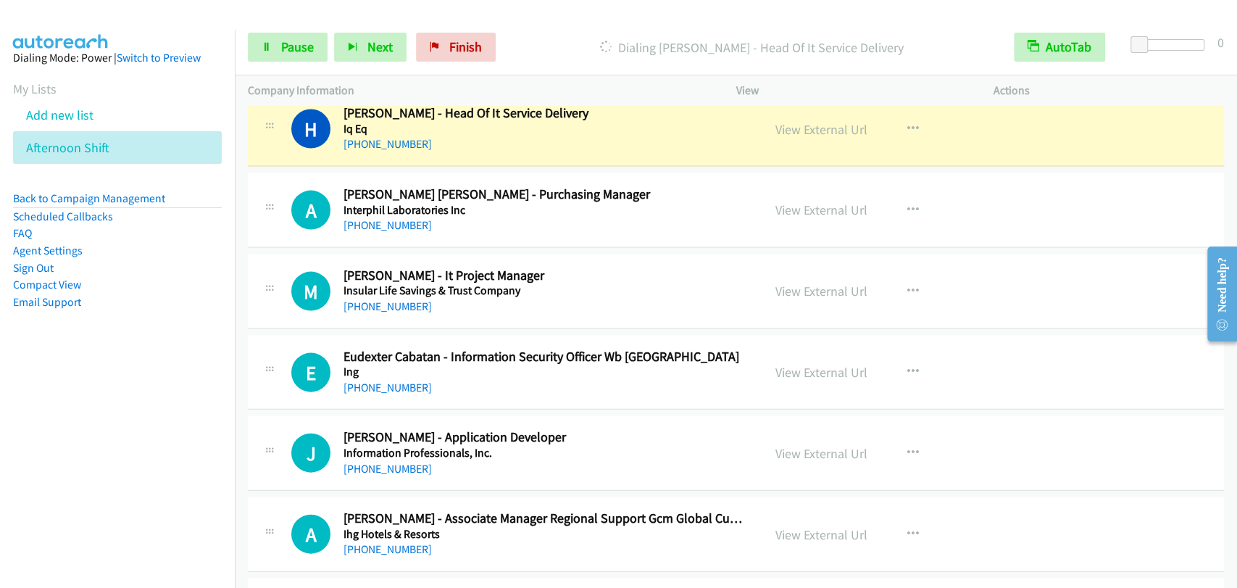
scroll to position [5637, 0]
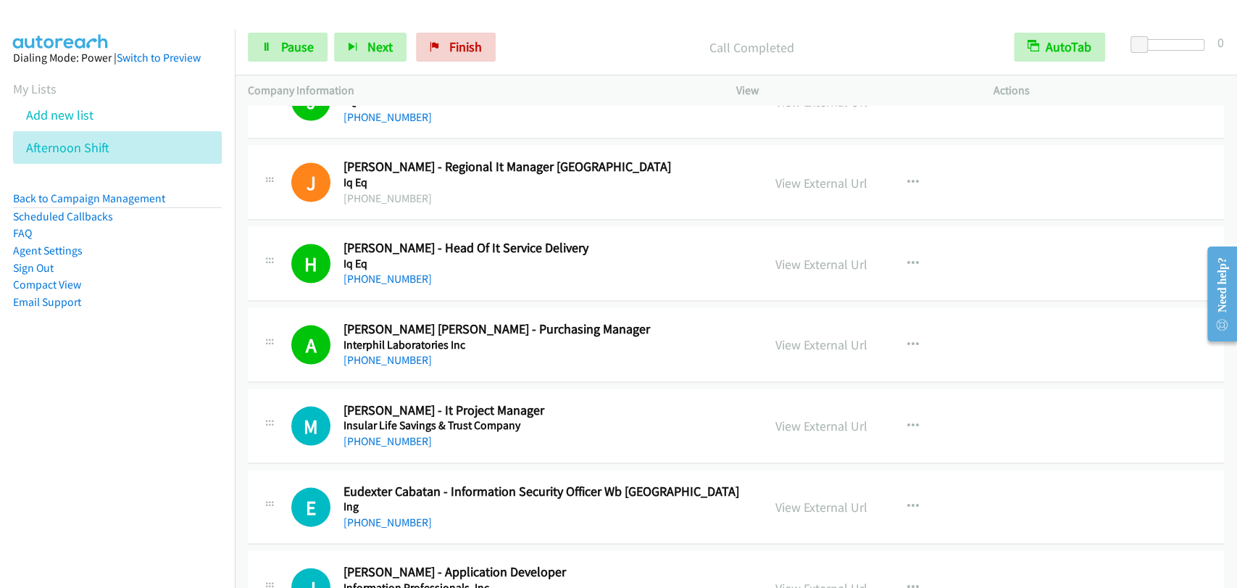
click at [380, 145] on div "J Callback Scheduled John Leonard Salazar - Regional It Manager Asia Iq Eq Asia…" at bounding box center [736, 182] width 976 height 75
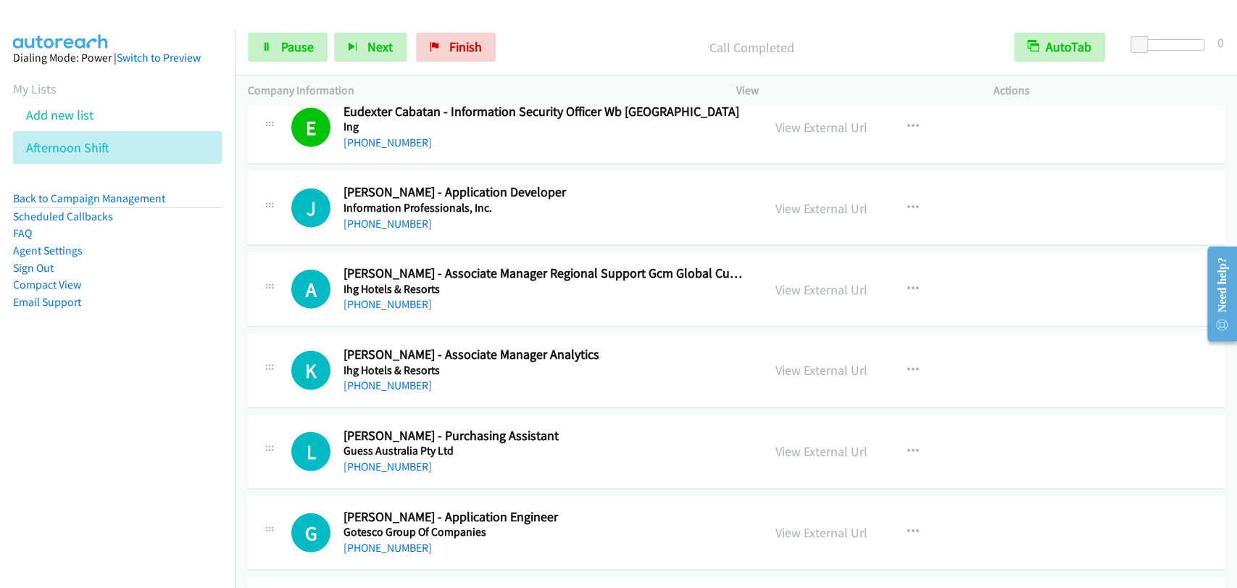
scroll to position [6040, 0]
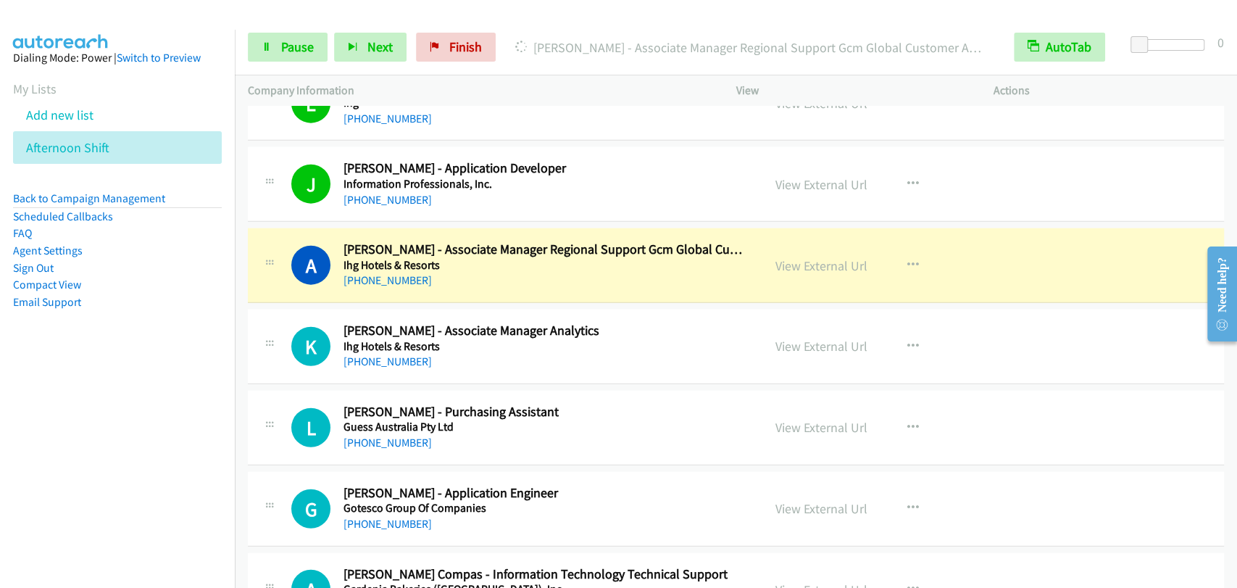
click at [1097, 330] on div "K Callback Scheduled Kevin Roque - Associate Manager Analytics Ihg Hotels & Res…" at bounding box center [736, 347] width 976 height 75
click at [299, 33] on link "Pause" at bounding box center [288, 47] width 80 height 29
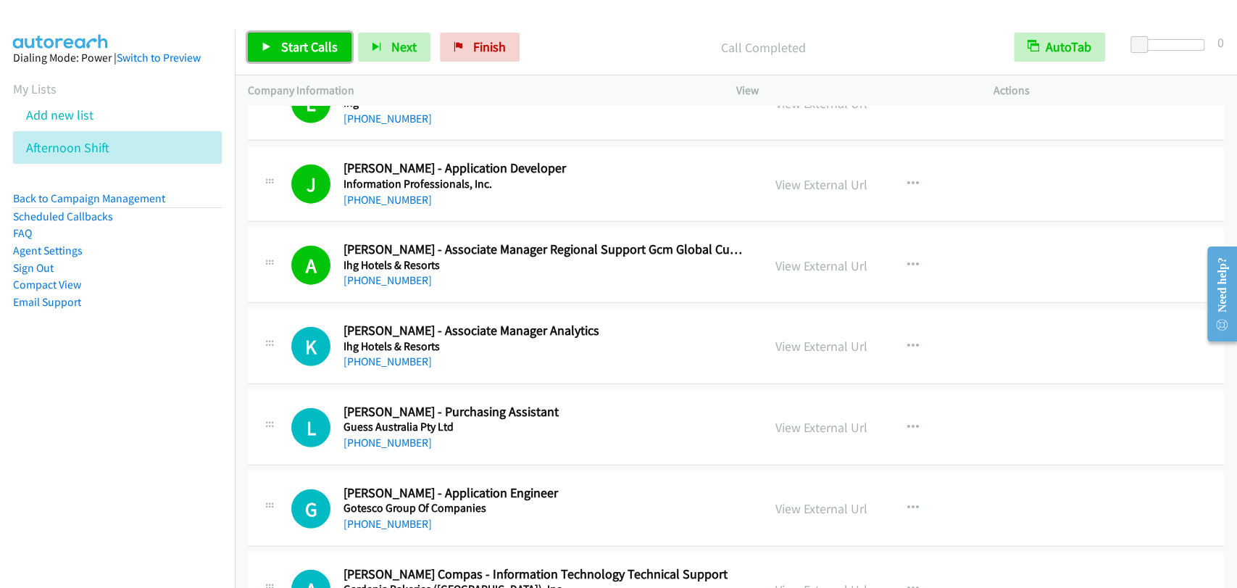
click at [294, 34] on link "Start Calls" at bounding box center [300, 47] width 104 height 29
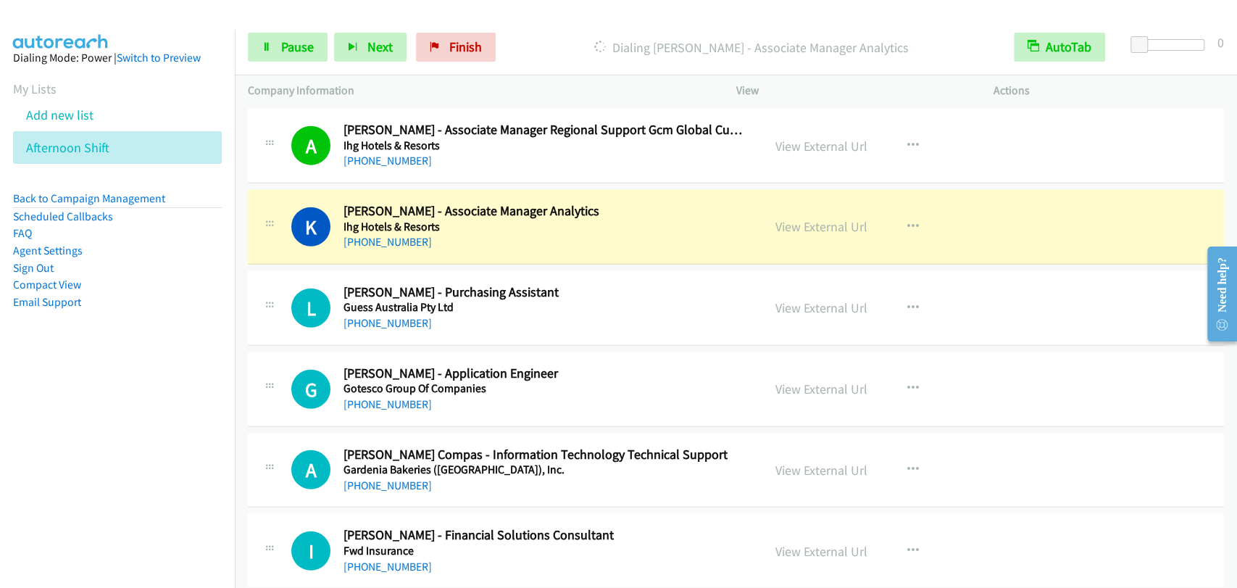
scroll to position [6174, 0]
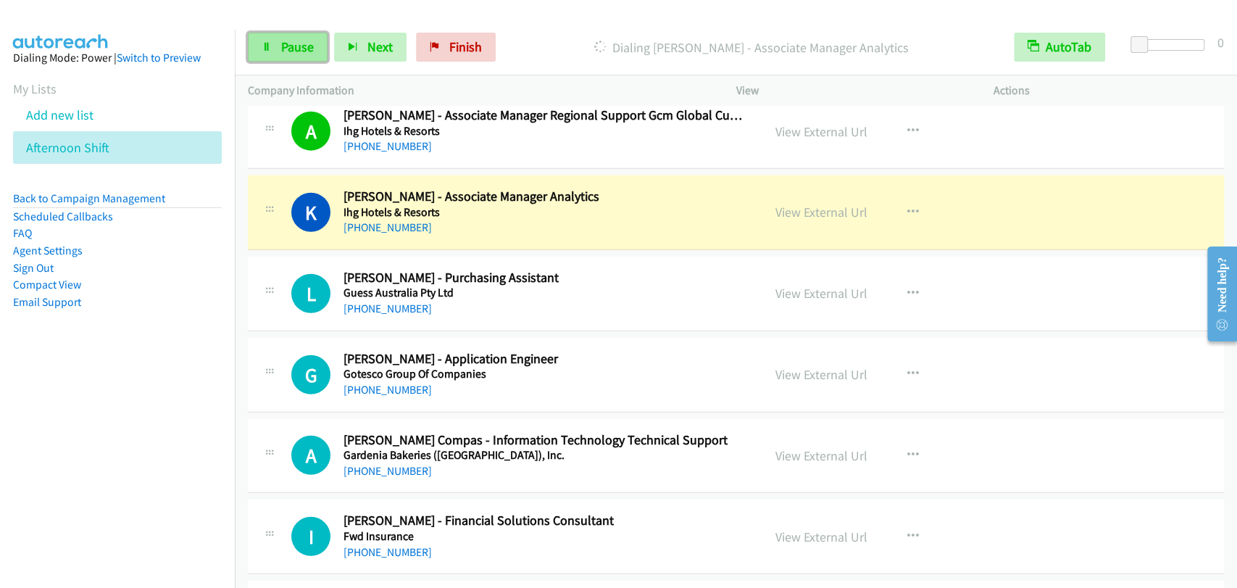
click at [289, 44] on span "Pause" at bounding box center [297, 46] width 33 height 17
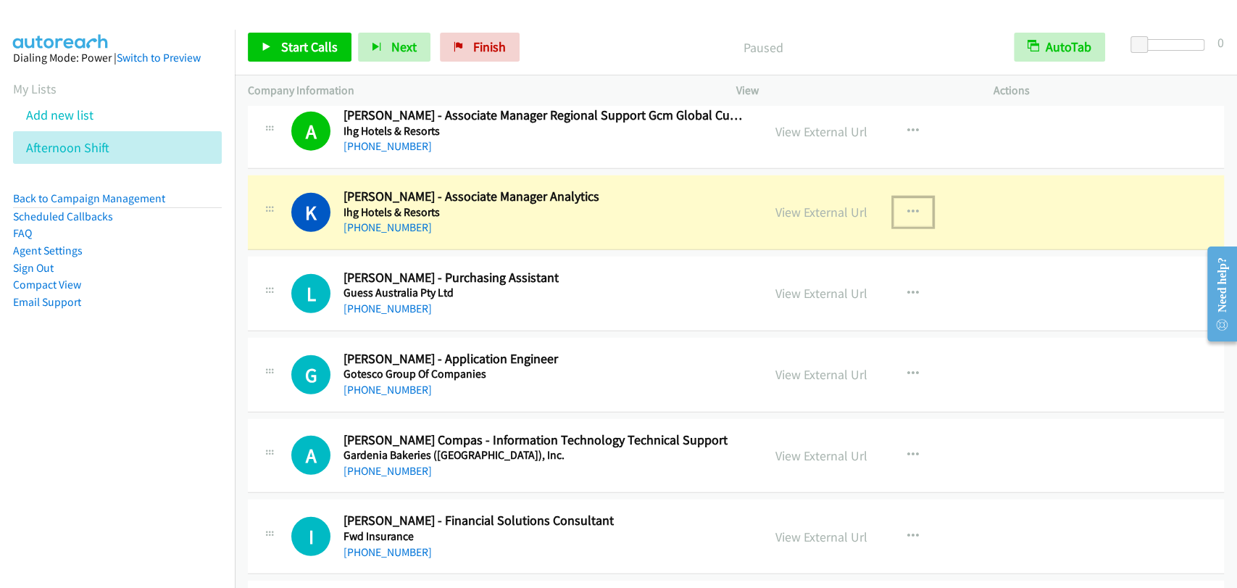
click at [908, 207] on icon "button" at bounding box center [914, 213] width 12 height 12
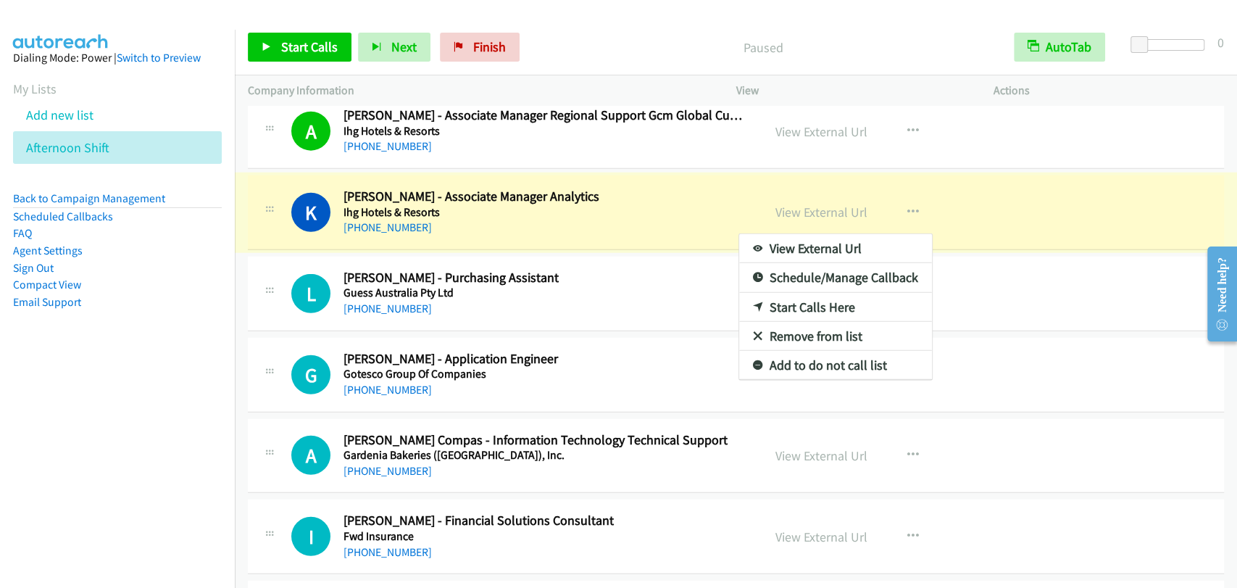
click at [977, 293] on div at bounding box center [618, 294] width 1237 height 588
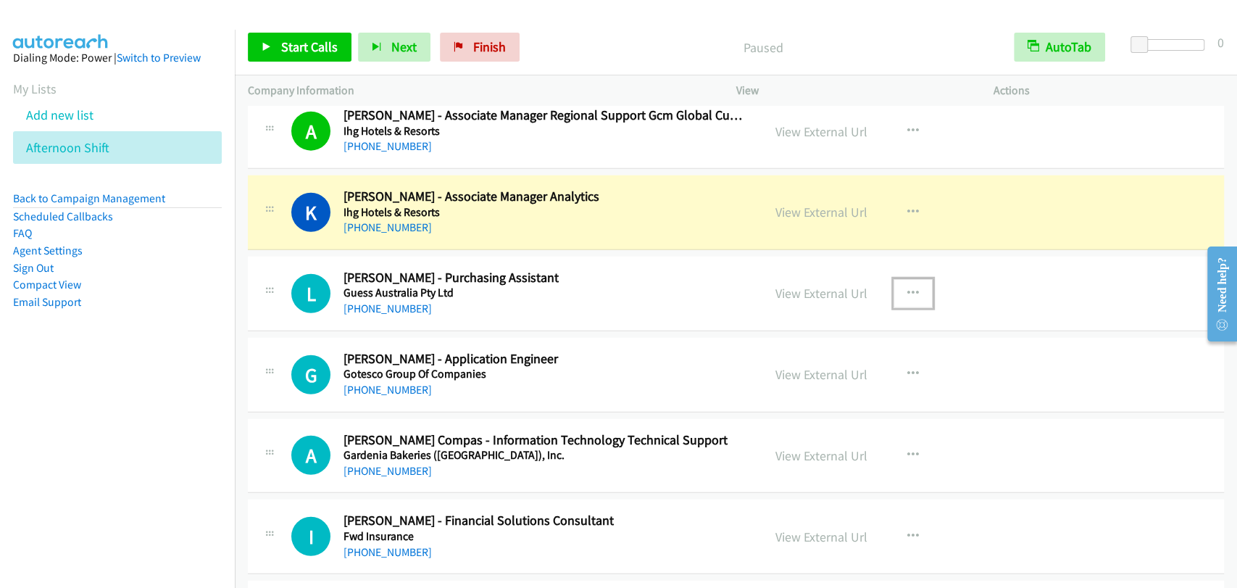
click at [899, 280] on button "button" at bounding box center [913, 293] width 39 height 29
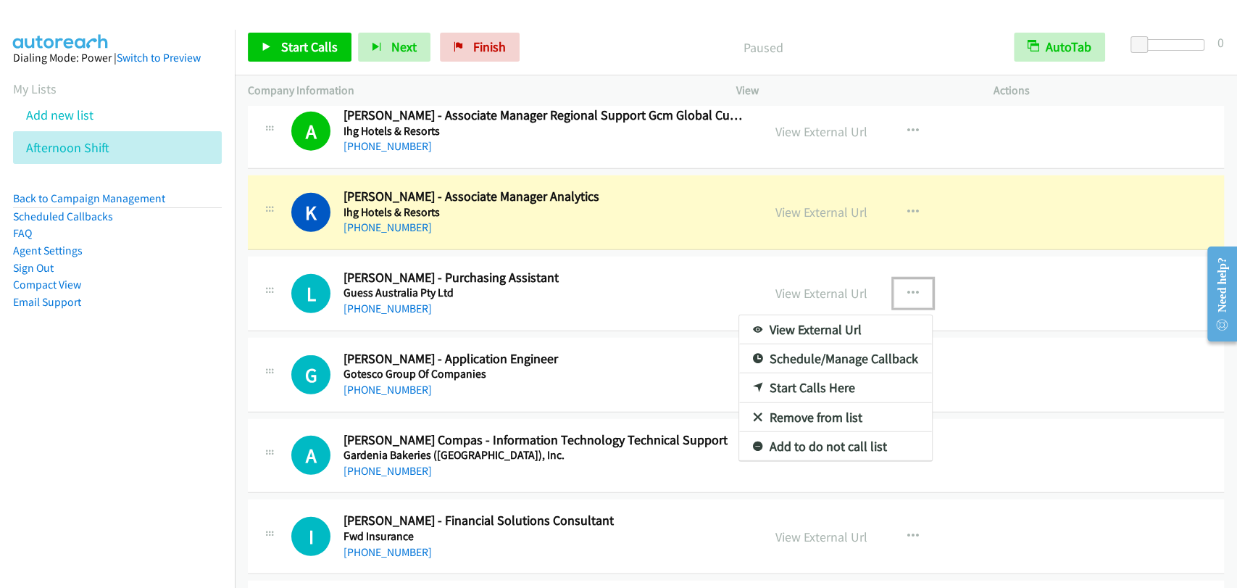
click at [808, 403] on link "Remove from list" at bounding box center [835, 417] width 193 height 29
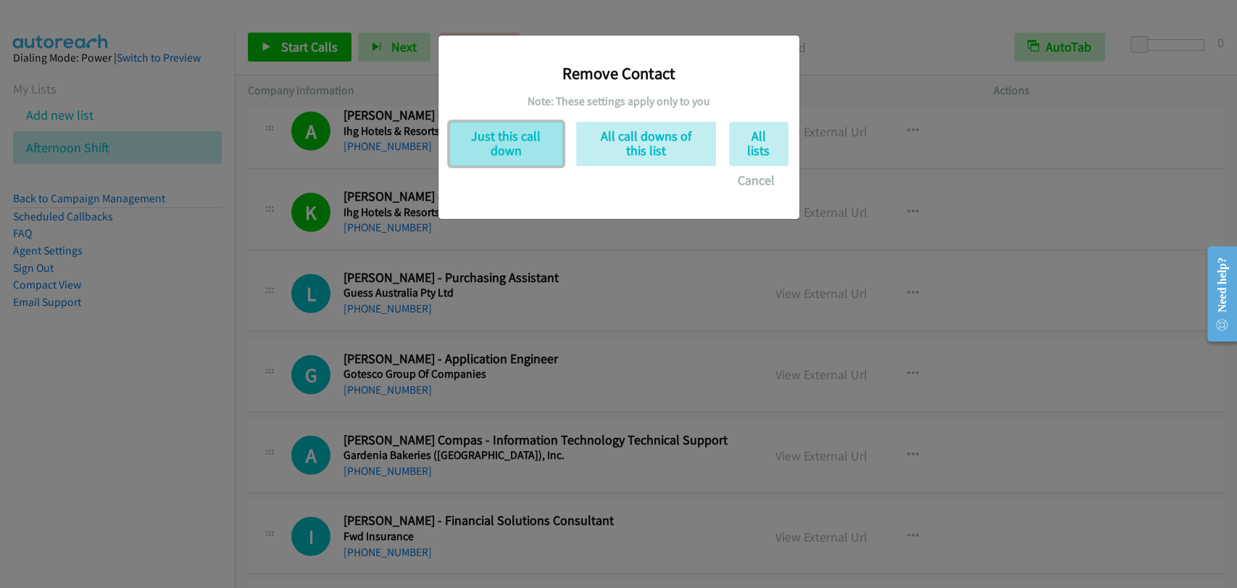
drag, startPoint x: 502, startPoint y: 157, endPoint x: 510, endPoint y: 158, distance: 7.3
click at [504, 156] on button "Just this call down" at bounding box center [506, 144] width 114 height 44
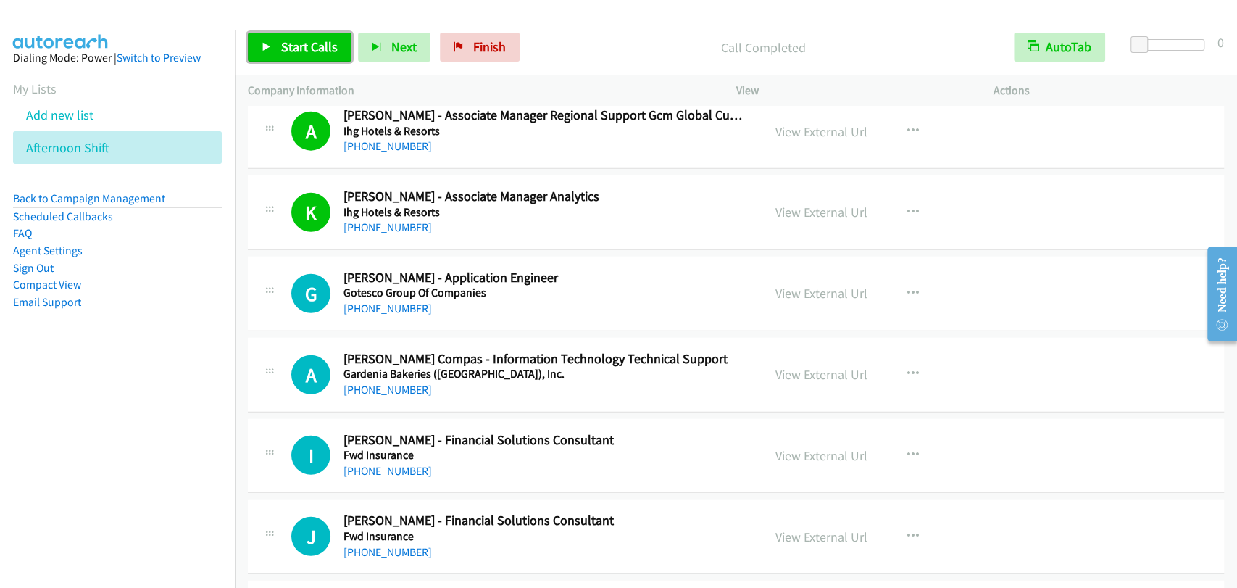
click at [304, 59] on link "Start Calls" at bounding box center [300, 47] width 104 height 29
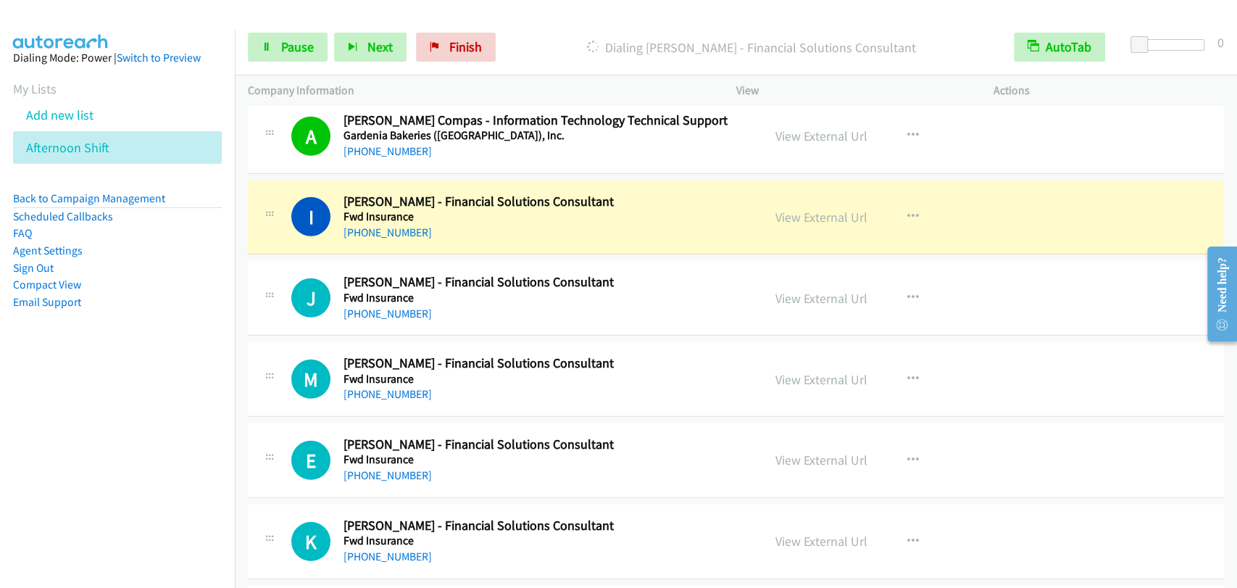
scroll to position [6442, 0]
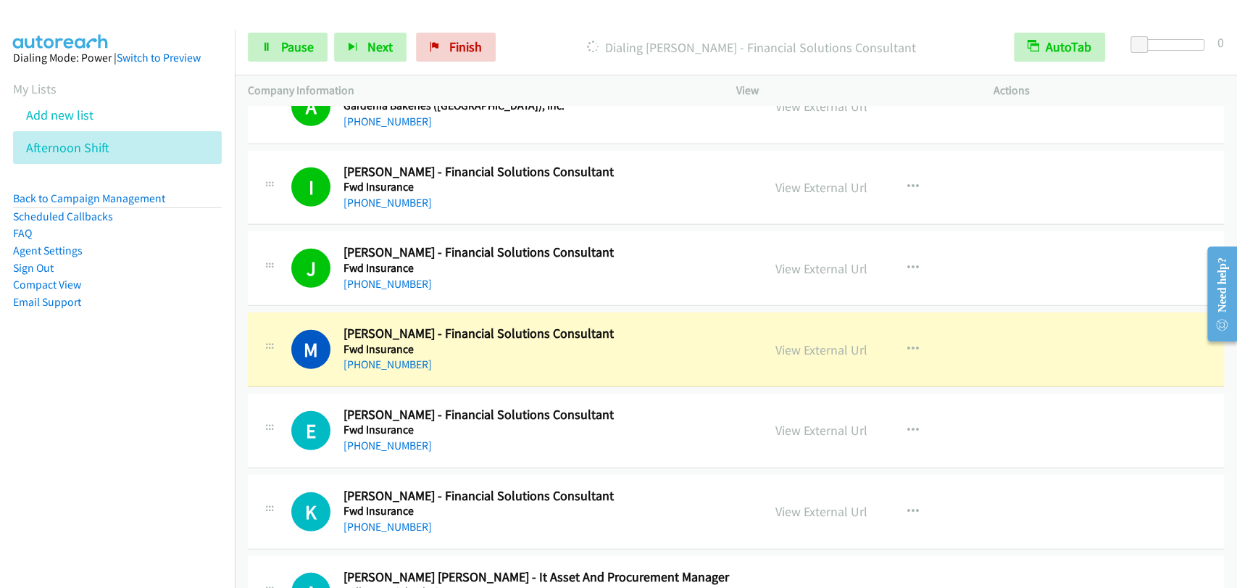
drag, startPoint x: 1116, startPoint y: 379, endPoint x: 974, endPoint y: 358, distance: 143.6
click at [1116, 379] on td "M Callback Scheduled Melvie Apolonio - Financial Solutions Consultant Fwd Insur…" at bounding box center [736, 350] width 1002 height 81
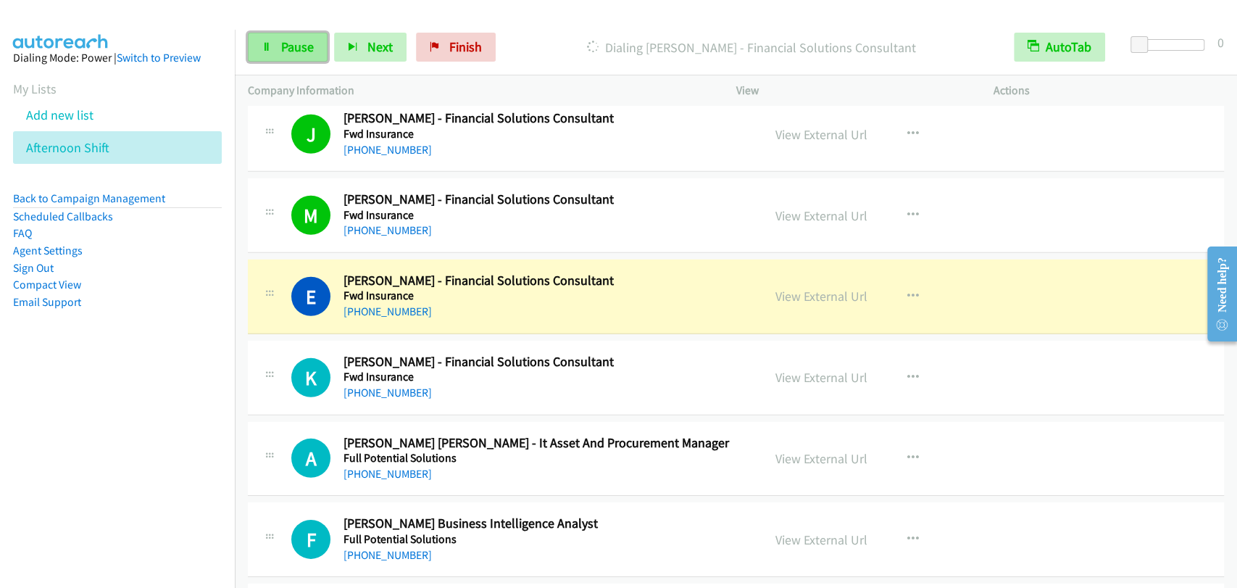
click at [281, 42] on span "Pause" at bounding box center [297, 46] width 33 height 17
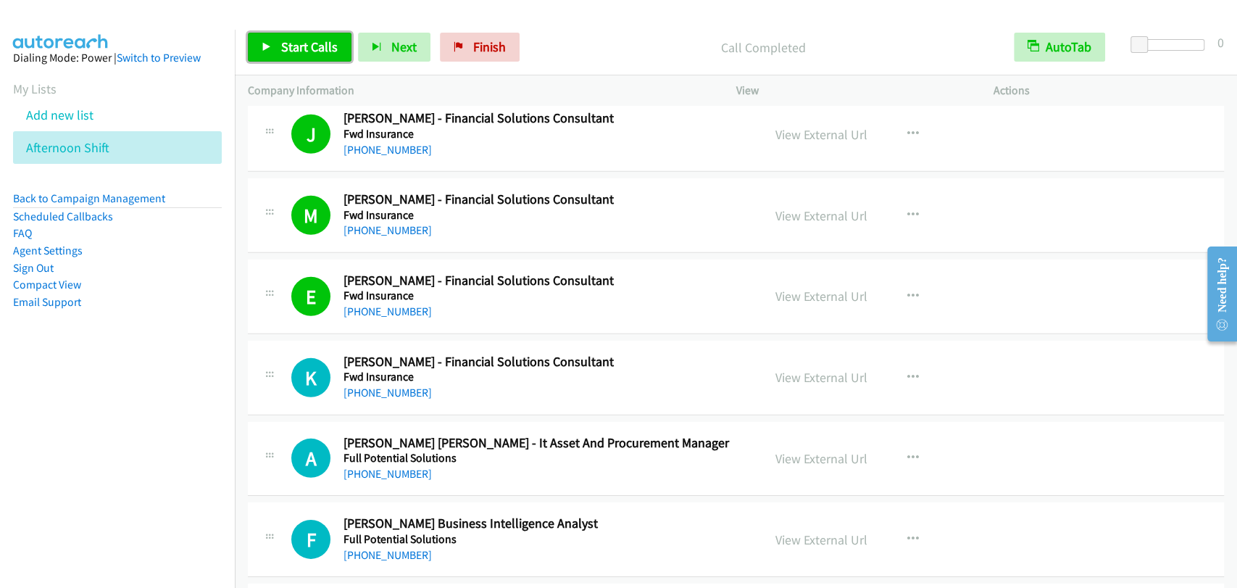
drag, startPoint x: 295, startPoint y: 55, endPoint x: 325, endPoint y: 64, distance: 31.0
click at [295, 55] on link "Start Calls" at bounding box center [300, 47] width 104 height 29
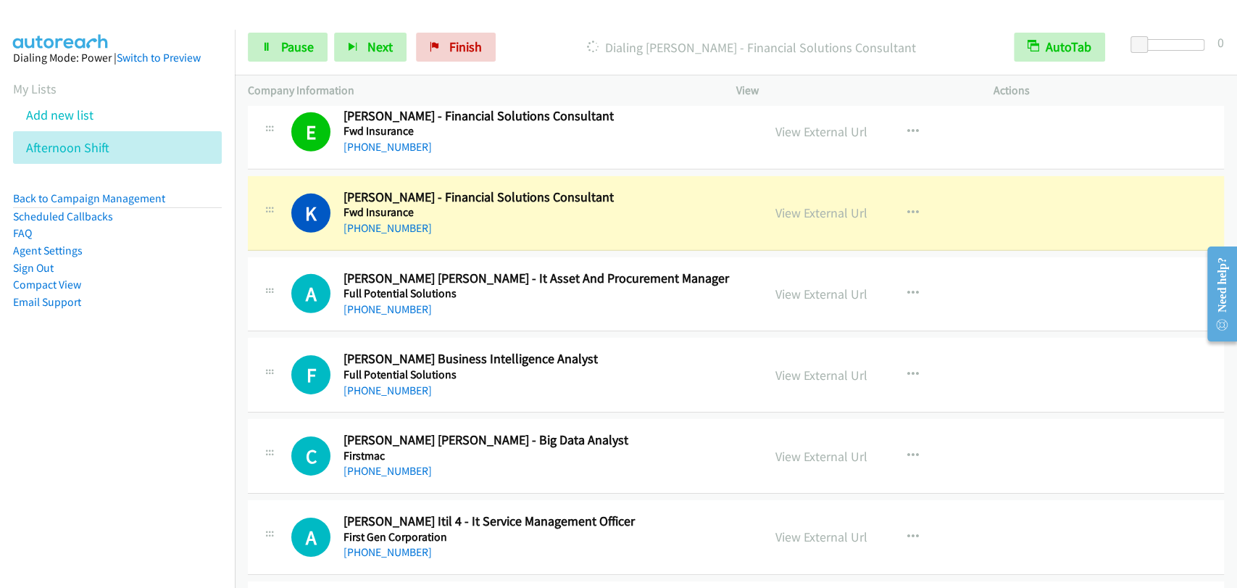
scroll to position [6711, 0]
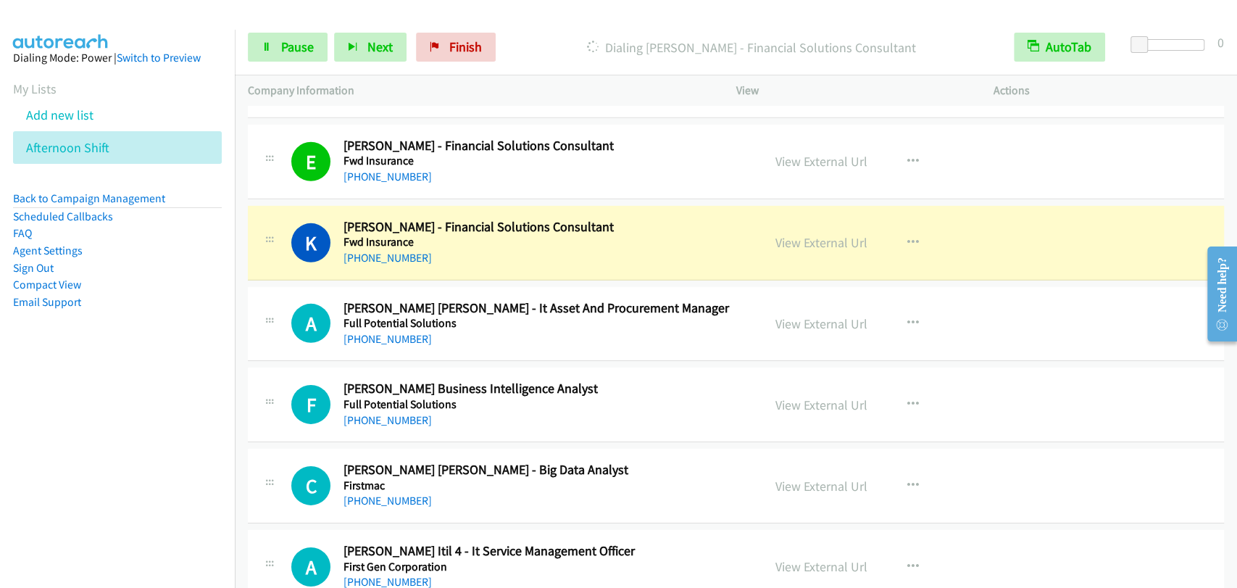
click at [1119, 332] on div "A Callback Scheduled Angelito Lazarte Tansio Ii - It Asset And Procurement Mana…" at bounding box center [736, 324] width 976 height 75
click at [292, 35] on link "Pause" at bounding box center [288, 47] width 80 height 29
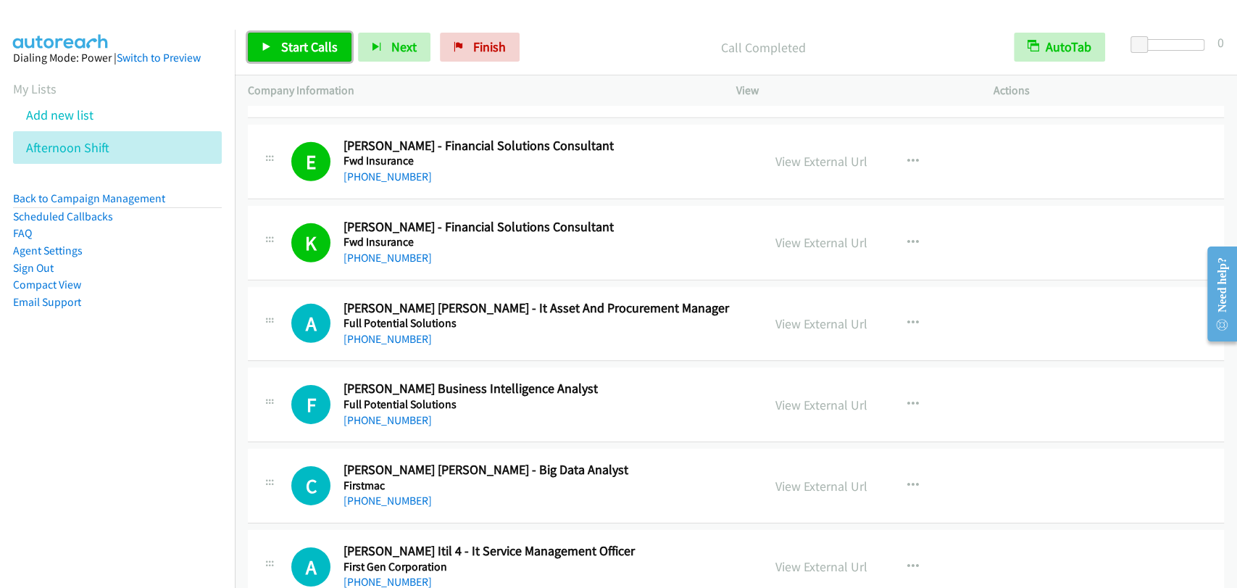
click at [273, 44] on link "Start Calls" at bounding box center [300, 47] width 104 height 29
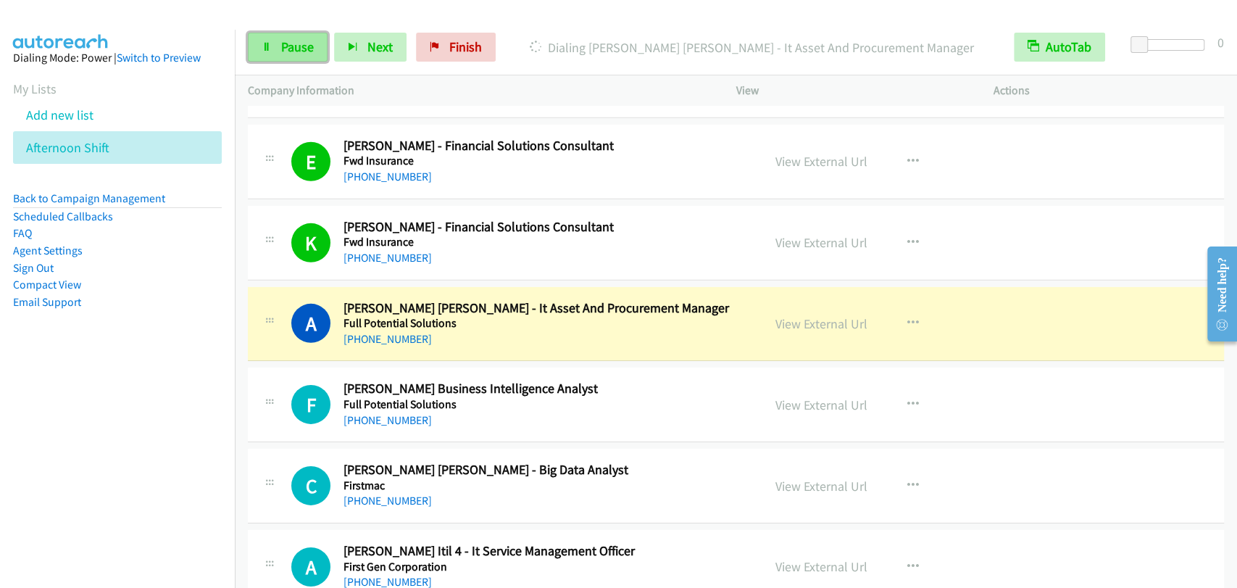
click at [274, 42] on link "Pause" at bounding box center [288, 47] width 80 height 29
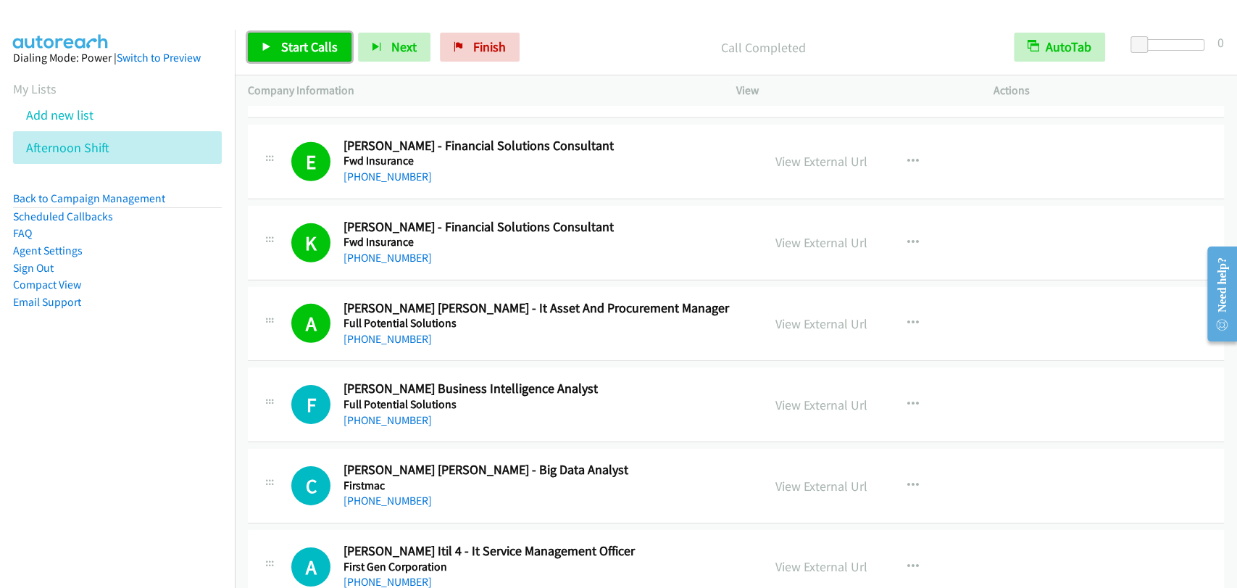
click at [255, 48] on link "Start Calls" at bounding box center [300, 47] width 104 height 29
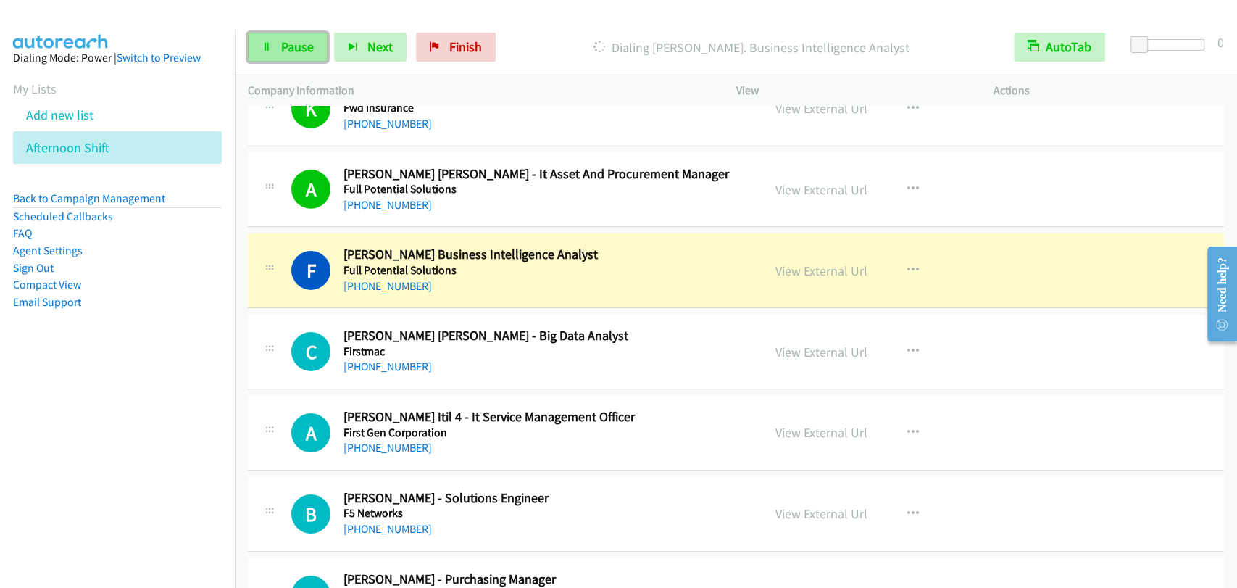
click at [262, 50] on icon at bounding box center [267, 48] width 10 height 10
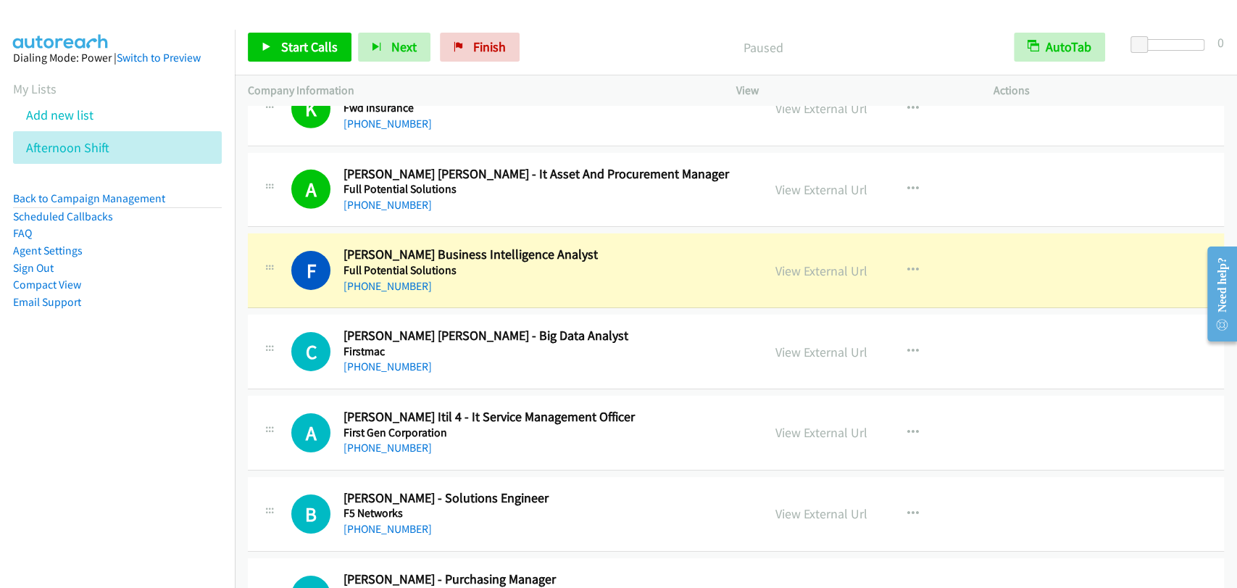
click at [288, 312] on td "C Callback Scheduled Christopher Lloyd Magno - Big Data Analyst Firstmac Asia/M…" at bounding box center [736, 352] width 1002 height 81
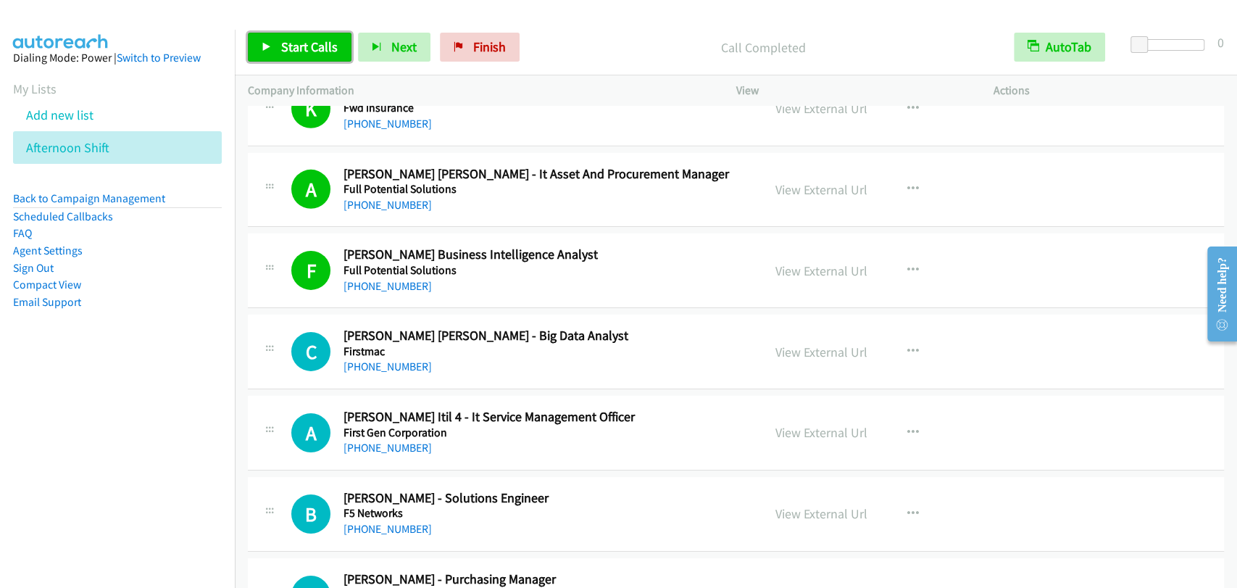
click at [317, 51] on span "Start Calls" at bounding box center [309, 46] width 57 height 17
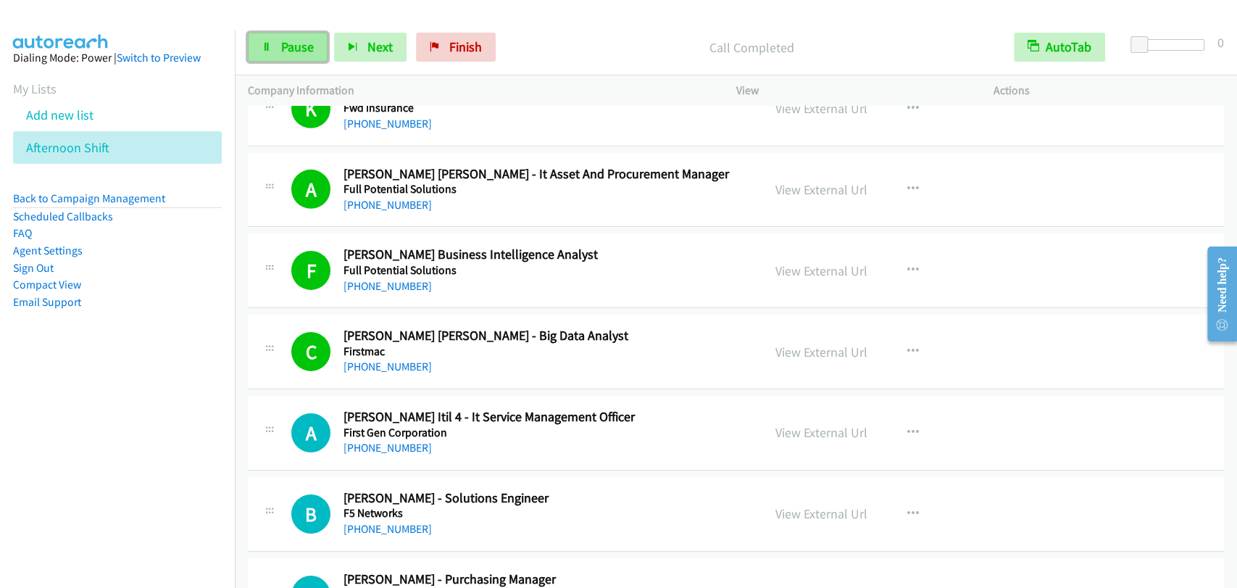
click at [291, 57] on link "Pause" at bounding box center [288, 47] width 80 height 29
